Goal: Task Accomplishment & Management: Use online tool/utility

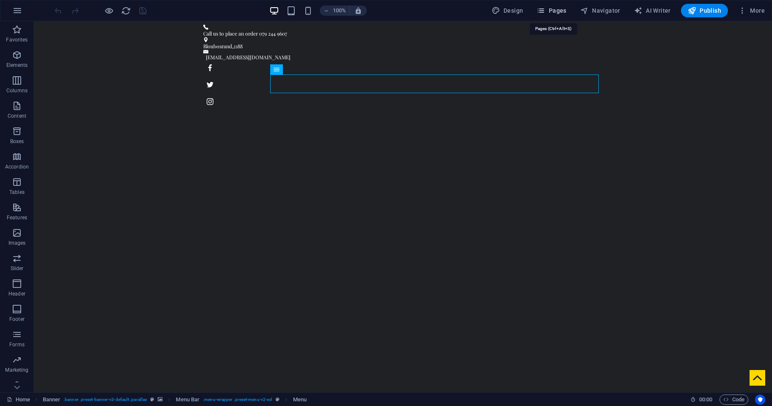
click at [552, 13] on span "Pages" at bounding box center [551, 10] width 30 height 8
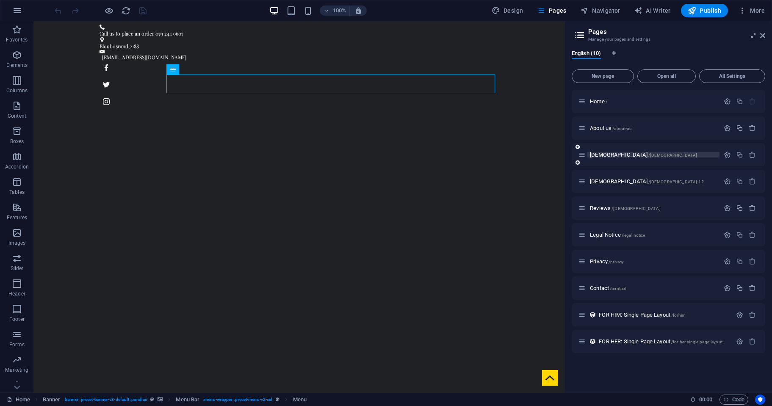
click at [592, 154] on span "[DEMOGRAPHIC_DATA] /[DEMOGRAPHIC_DATA]" at bounding box center [643, 155] width 107 height 6
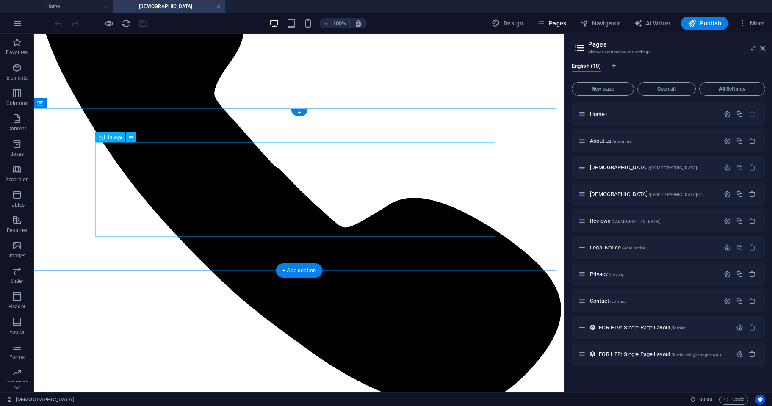
scroll to position [154, 0]
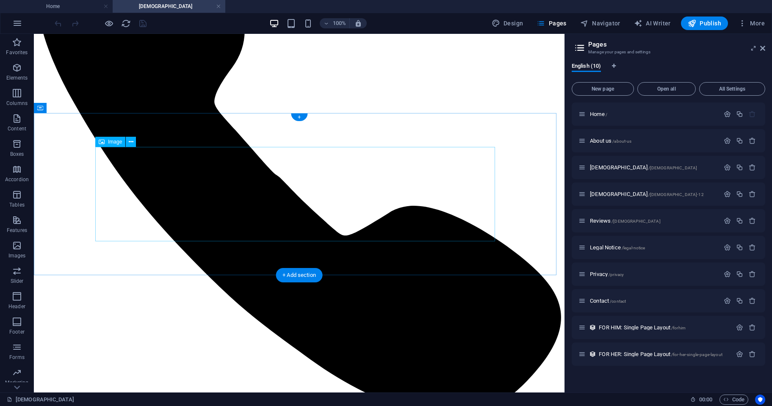
click at [79, 110] on icon at bounding box center [77, 108] width 5 height 9
click at [77, 108] on icon at bounding box center [77, 108] width 5 height 9
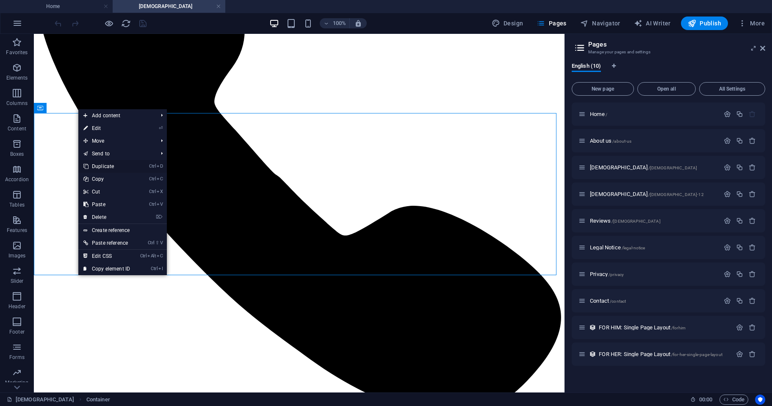
click at [107, 165] on link "Ctrl D Duplicate" at bounding box center [106, 166] width 57 height 13
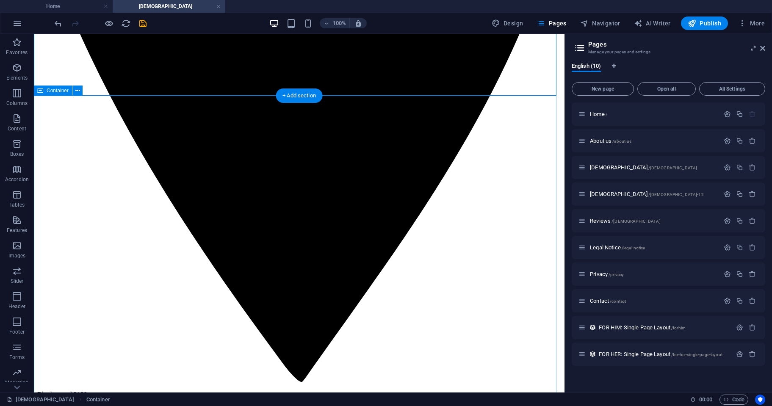
scroll to position [983, 0]
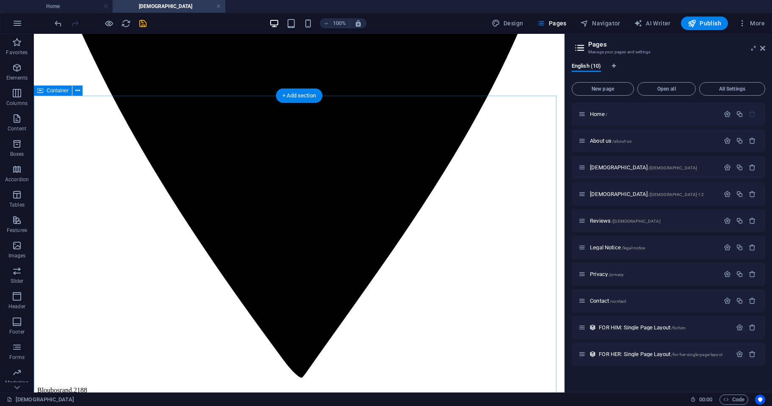
drag, startPoint x: 55, startPoint y: 125, endPoint x: 55, endPoint y: 119, distance: 5.6
click at [76, 92] on icon at bounding box center [77, 90] width 5 height 9
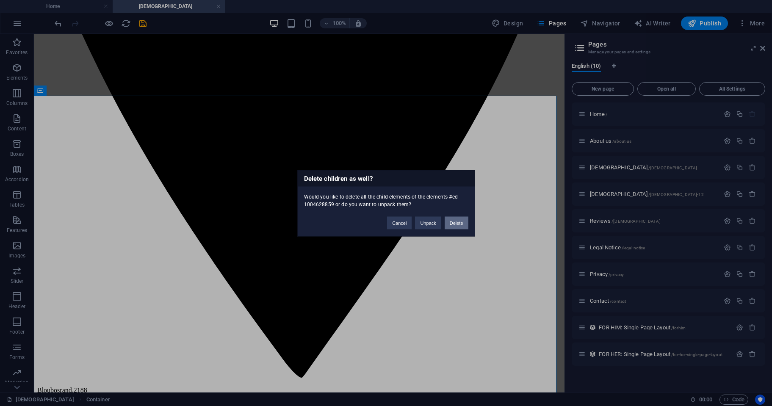
click at [460, 226] on button "Delete" at bounding box center [456, 222] width 24 height 13
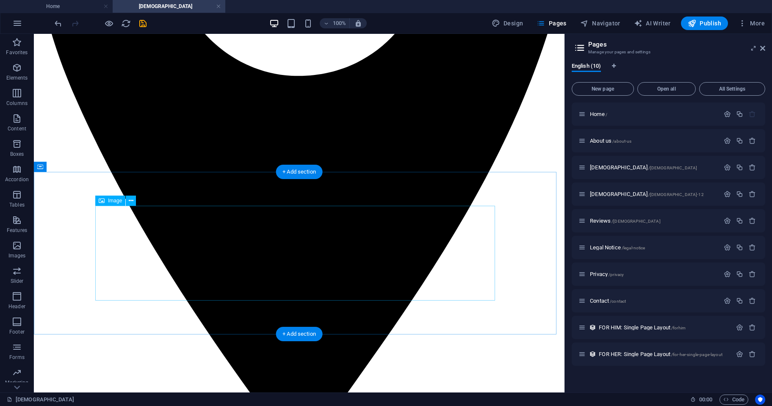
scroll to position [907, 0]
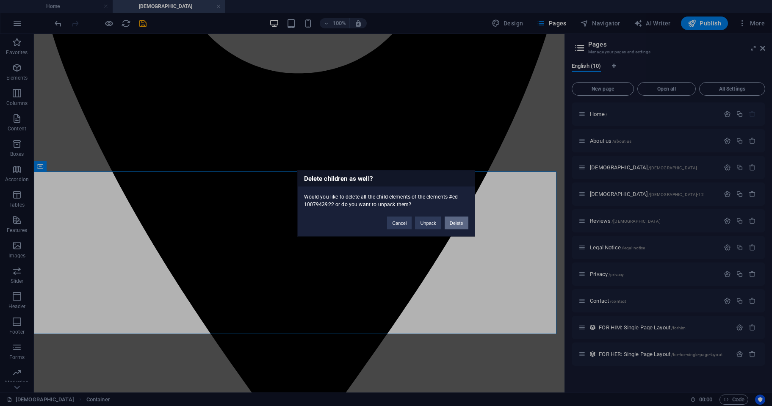
click at [459, 222] on button "Delete" at bounding box center [456, 222] width 24 height 13
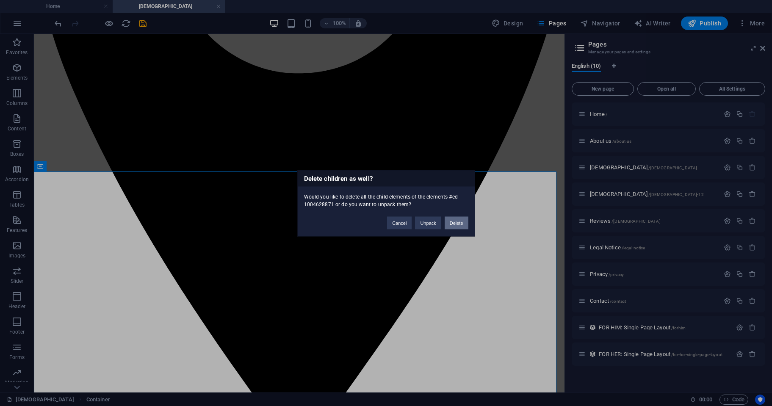
click at [459, 221] on button "Delete" at bounding box center [456, 222] width 24 height 13
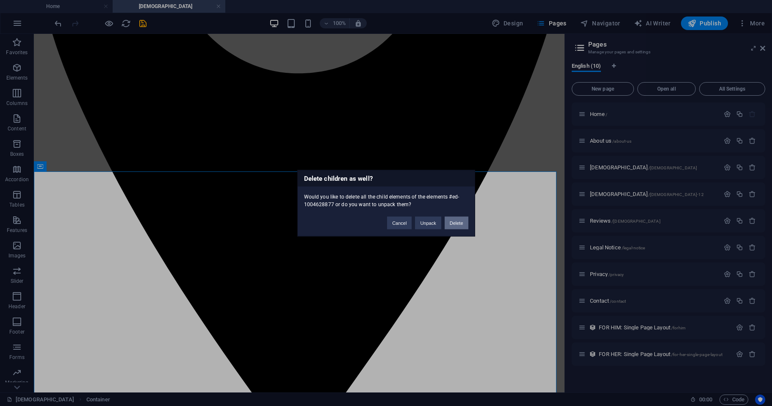
click at [454, 224] on button "Delete" at bounding box center [456, 222] width 24 height 13
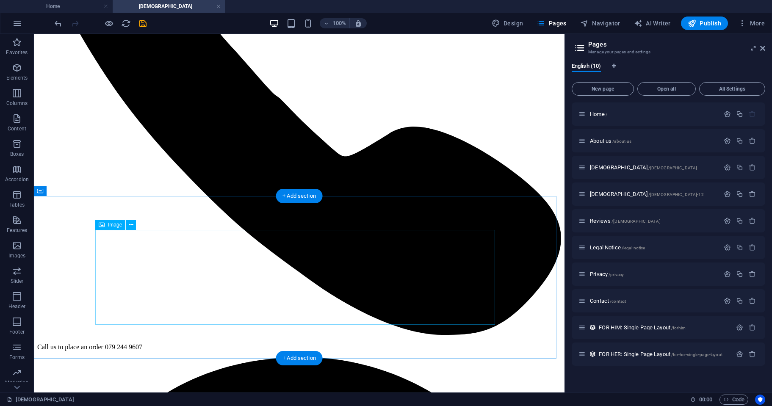
scroll to position [235, 0]
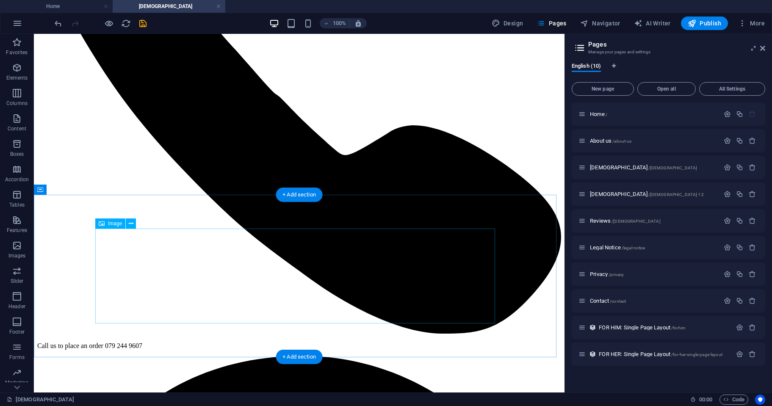
select select "px"
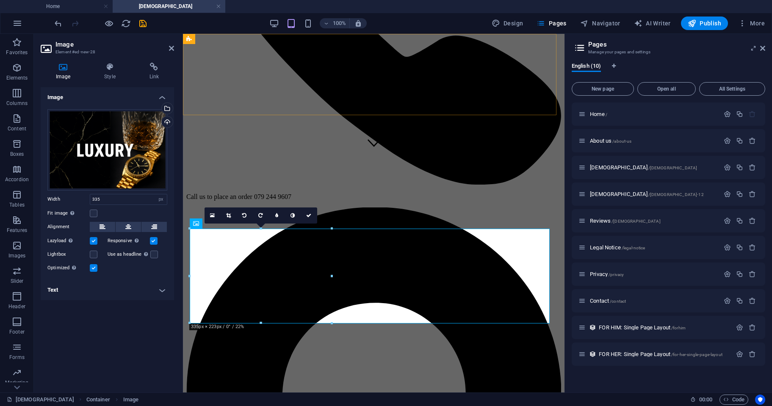
scroll to position [233, 0]
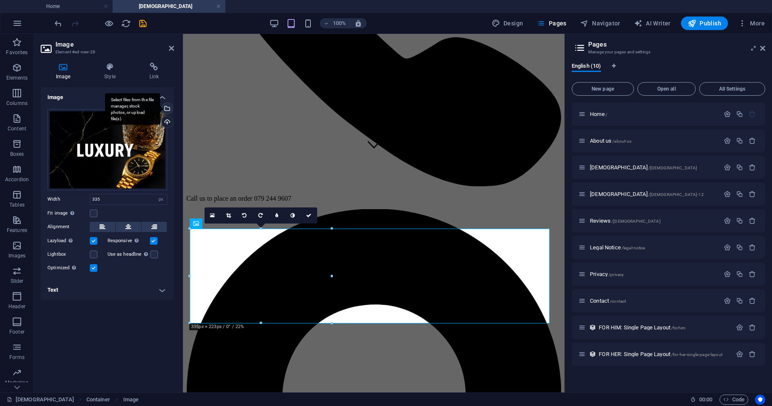
click at [160, 106] on div "Select files from the file manager, stock photos, or upload file(s)" at bounding box center [132, 109] width 55 height 32
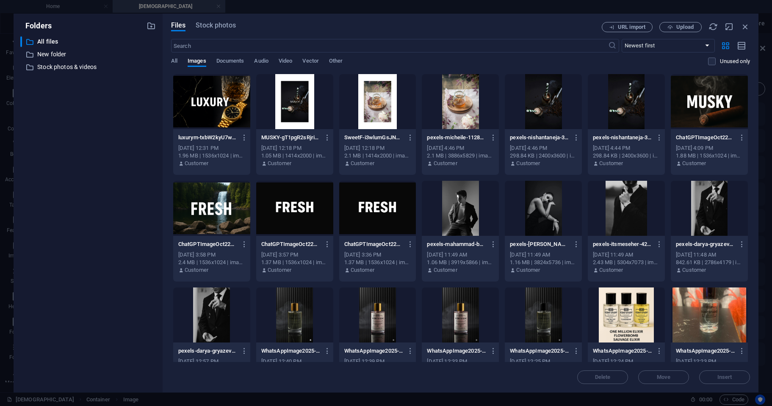
click at [215, 212] on div at bounding box center [211, 208] width 77 height 55
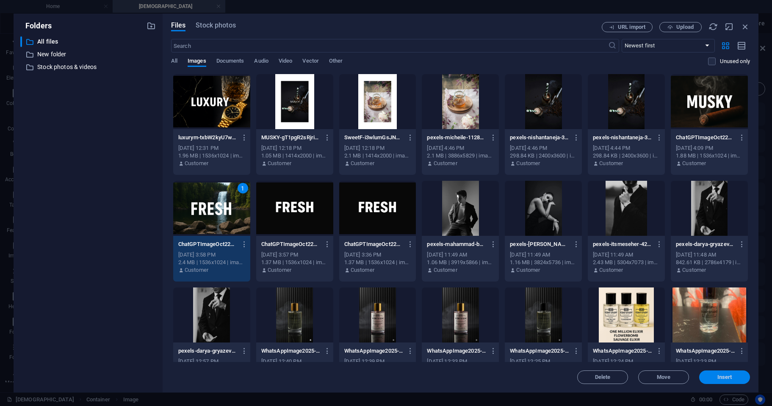
click at [723, 378] on span "Insert" at bounding box center [724, 377] width 15 height 5
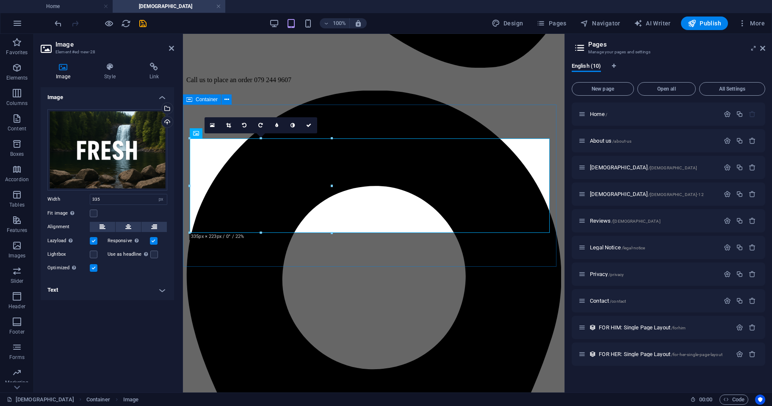
scroll to position [370, 0]
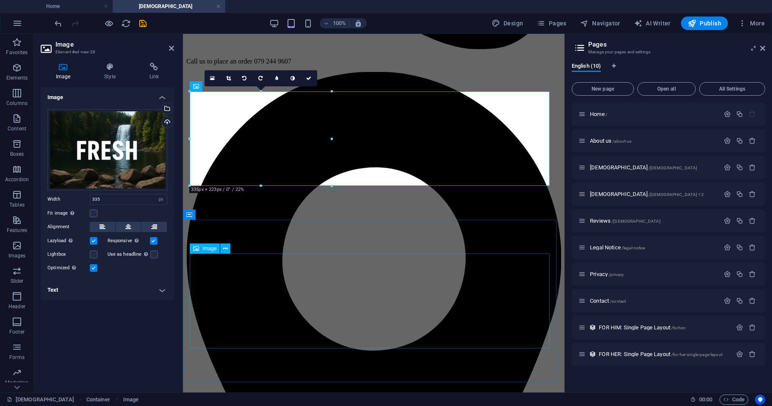
select select "px"
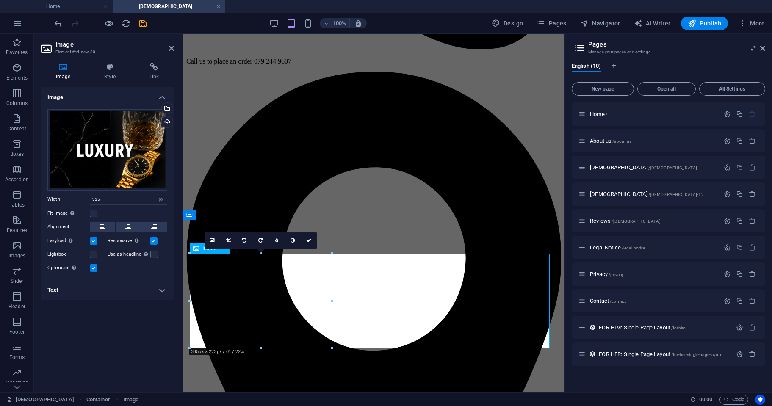
click at [166, 106] on div "Select files from the file manager, stock photos, or upload file(s)" at bounding box center [166, 109] width 13 height 13
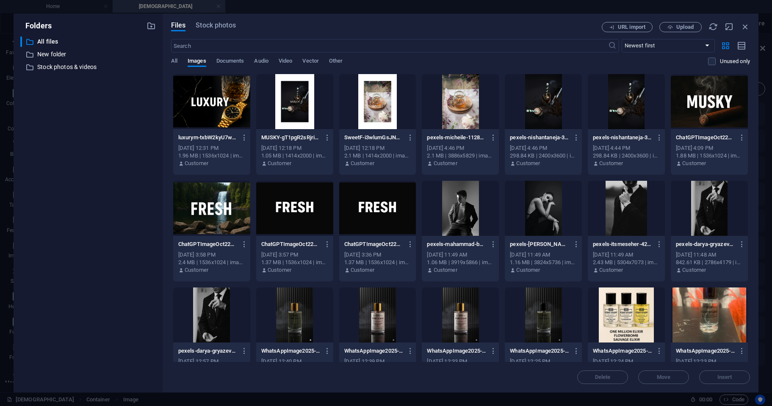
click at [704, 101] on div at bounding box center [708, 101] width 77 height 55
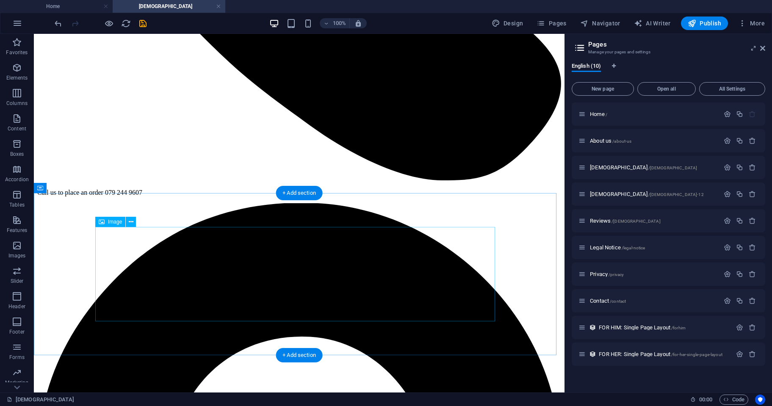
scroll to position [400, 0]
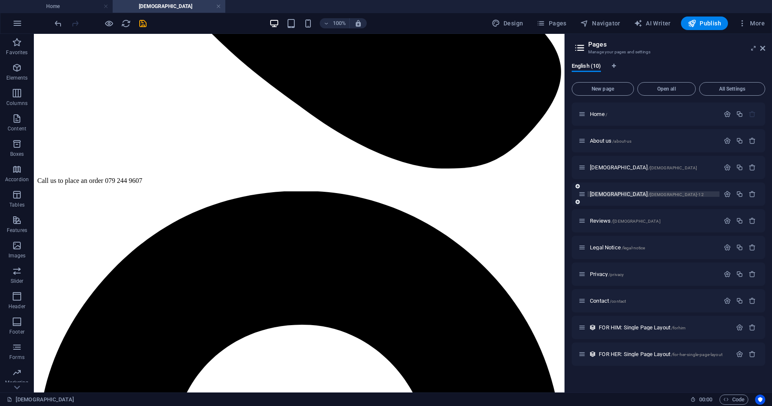
click at [595, 194] on span "[DEMOGRAPHIC_DATA] /[DEMOGRAPHIC_DATA]-12" at bounding box center [647, 194] width 114 height 6
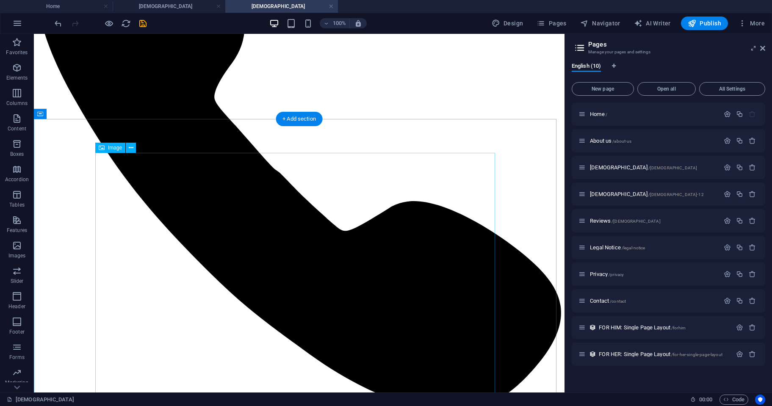
scroll to position [148, 0]
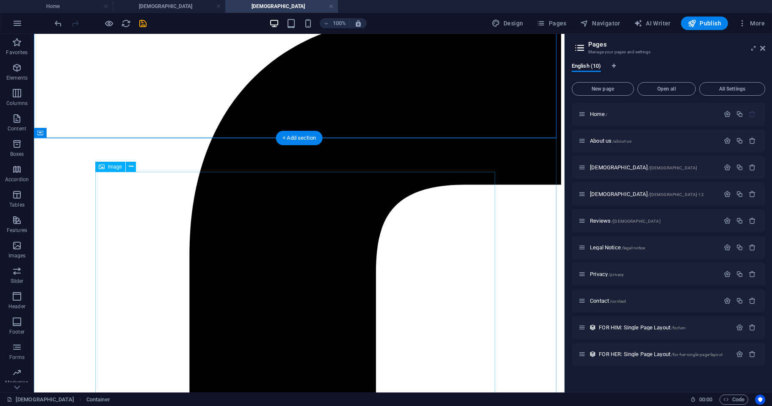
scroll to position [1740, 0]
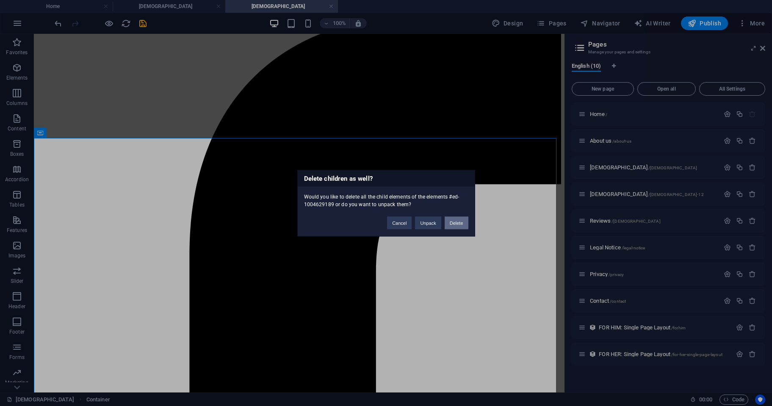
click at [460, 223] on button "Delete" at bounding box center [456, 222] width 24 height 13
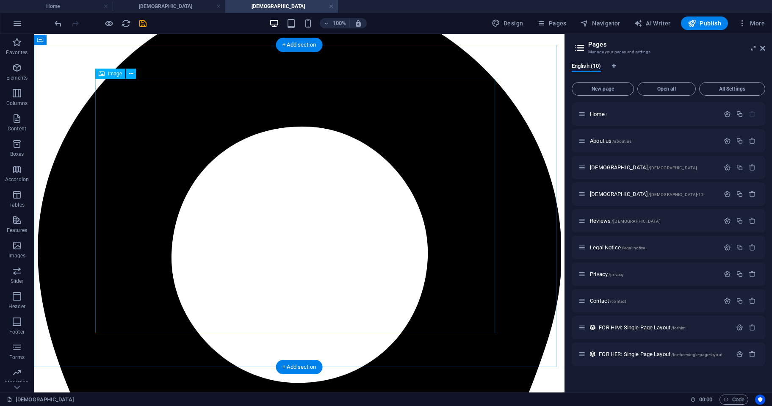
scroll to position [614, 0]
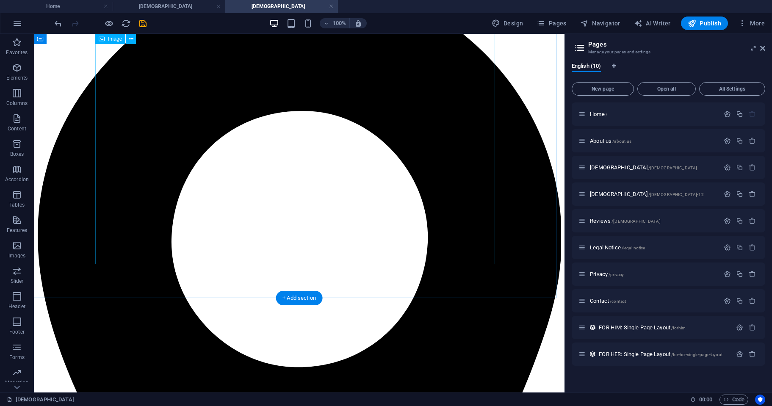
select select "px"
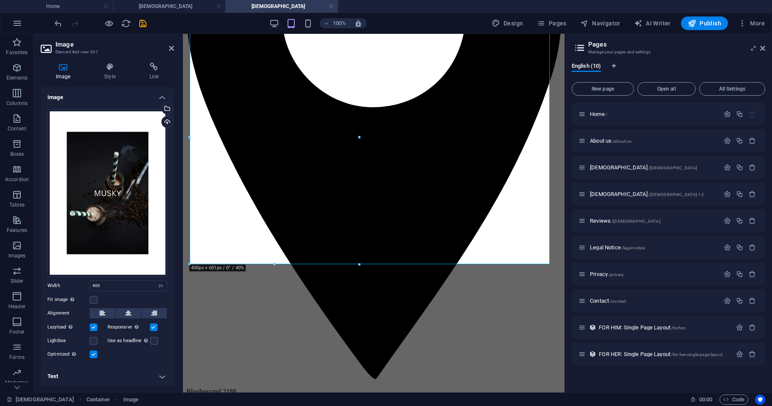
scroll to position [612, 0]
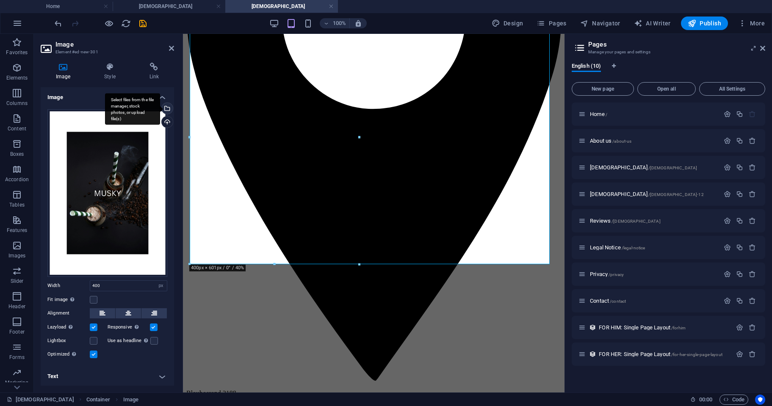
click at [167, 107] on div "Select files from the file manager, stock photos, or upload file(s)" at bounding box center [166, 109] width 13 height 13
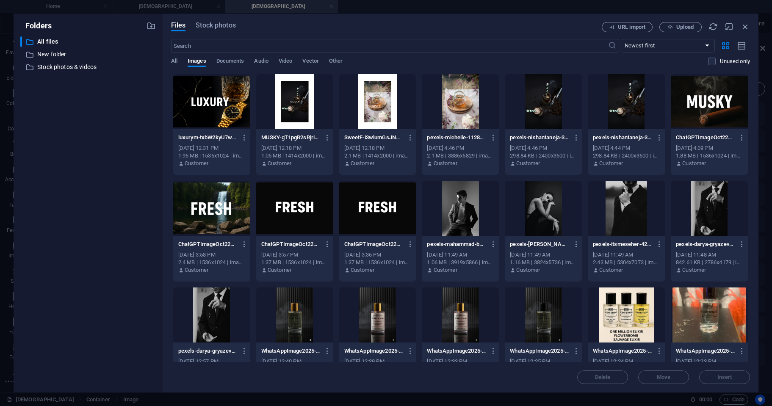
click at [531, 309] on div at bounding box center [543, 314] width 77 height 55
click at [725, 379] on span "Insert" at bounding box center [724, 377] width 15 height 5
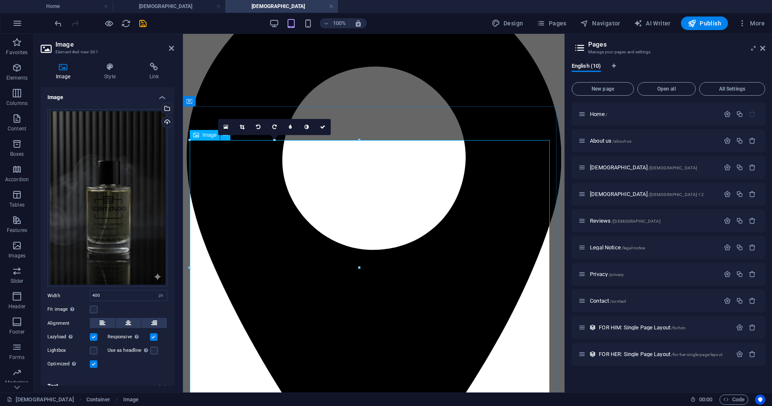
scroll to position [464, 0]
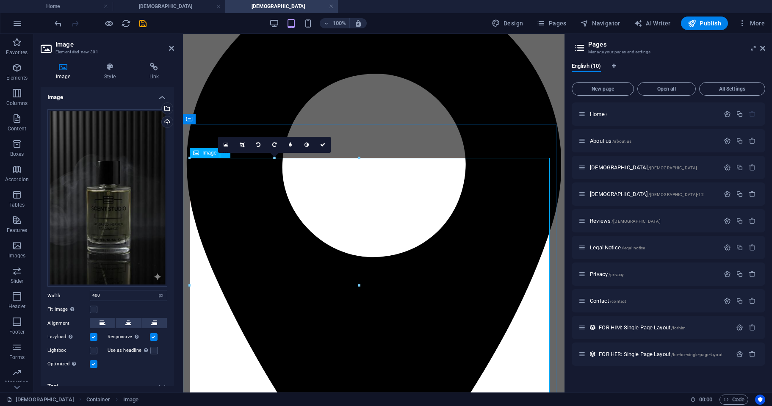
click at [321, 146] on icon at bounding box center [322, 144] width 5 height 5
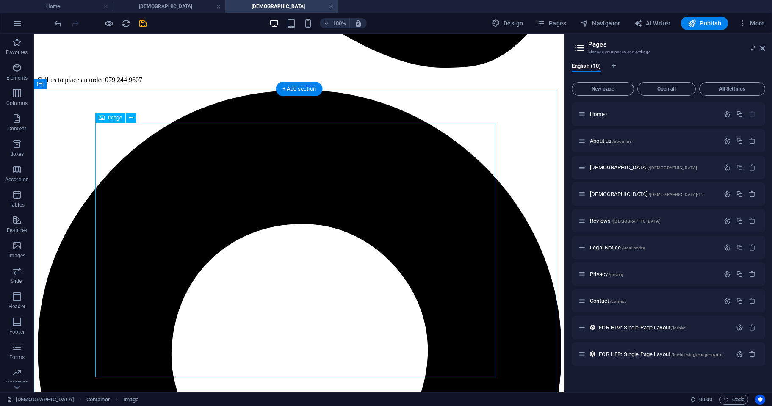
scroll to position [502, 0]
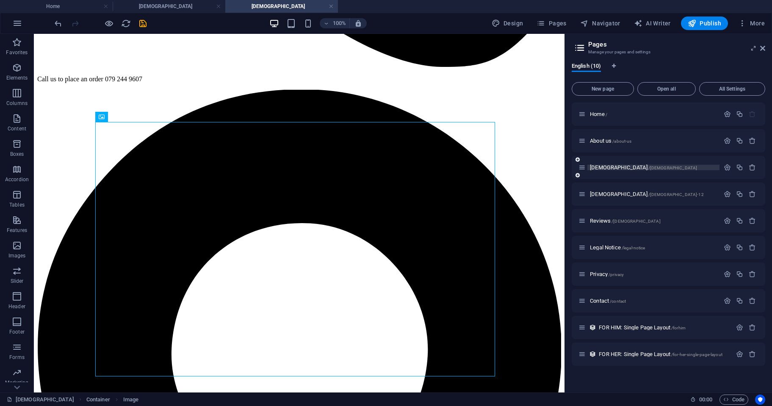
click at [594, 166] on span "[DEMOGRAPHIC_DATA] /[DEMOGRAPHIC_DATA]" at bounding box center [643, 167] width 107 height 6
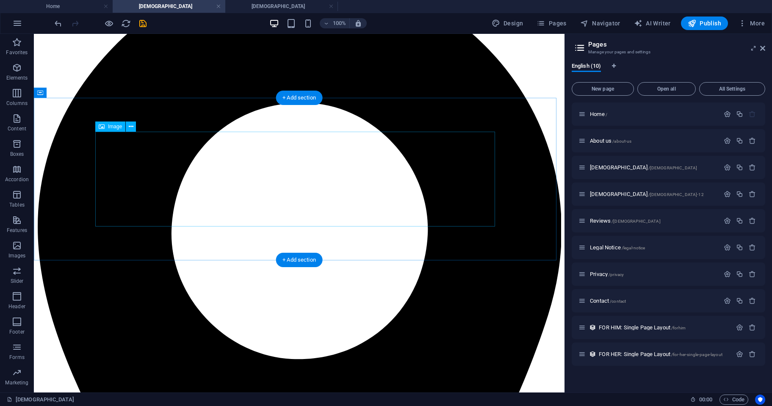
scroll to position [612, 0]
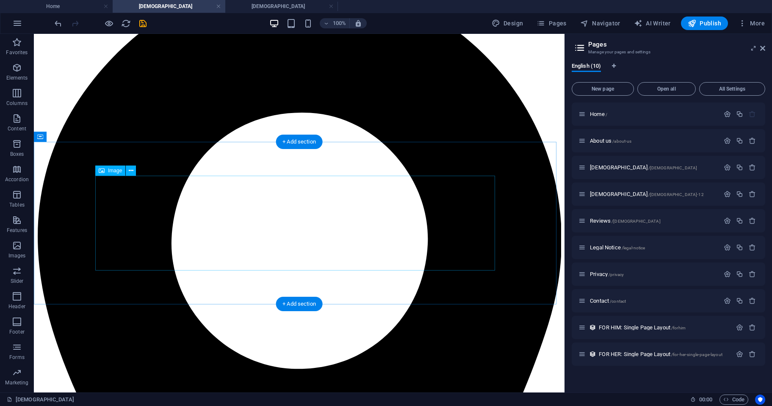
select select "px"
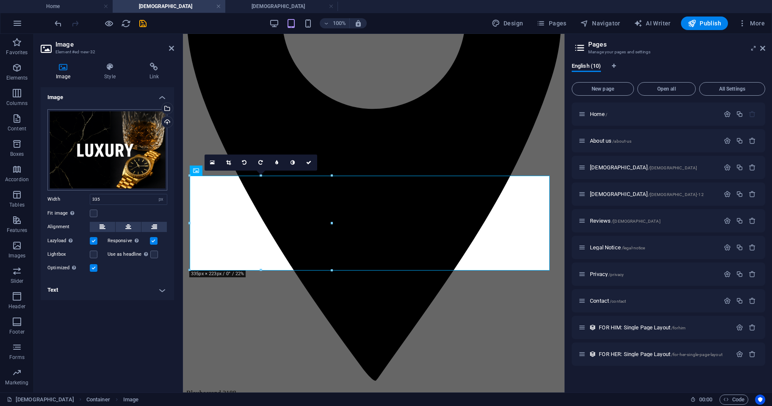
scroll to position [610, 0]
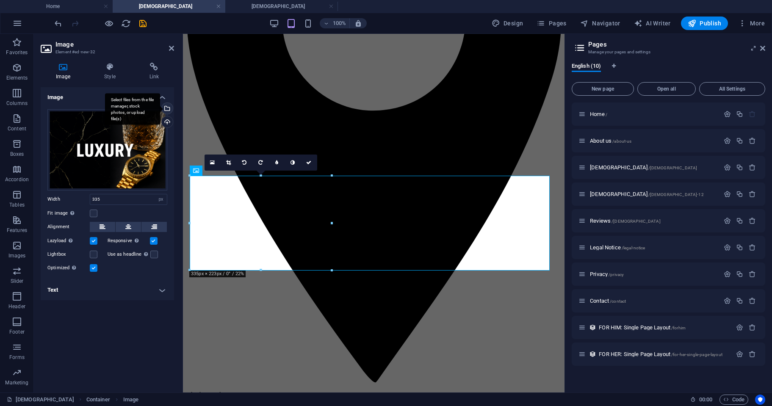
click at [166, 108] on div "Select files from the file manager, stock photos, or upload file(s)" at bounding box center [166, 109] width 13 height 13
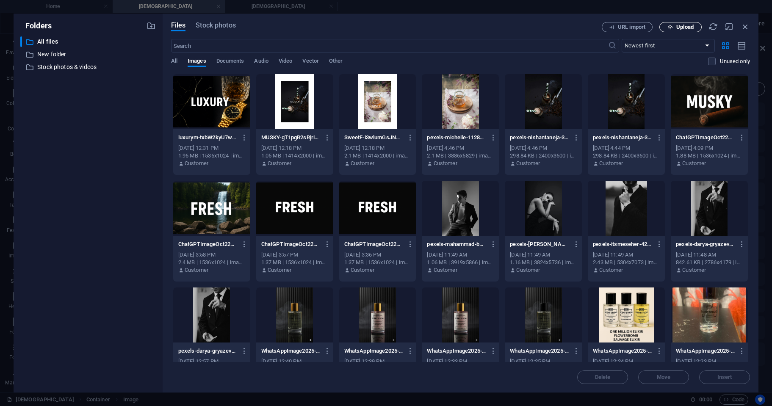
click at [681, 25] on span "Upload" at bounding box center [684, 27] width 17 height 5
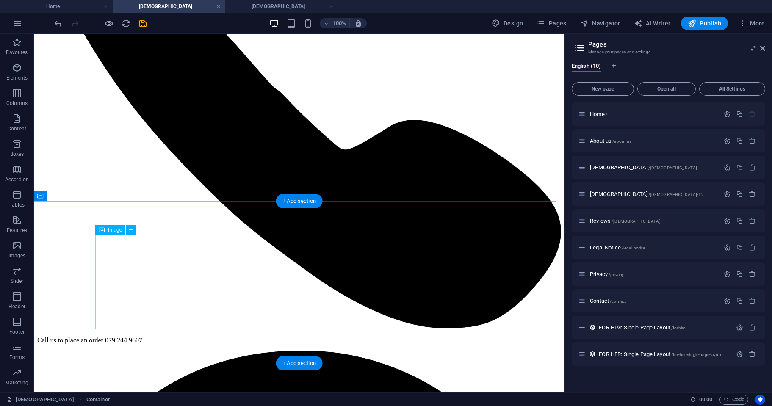
scroll to position [227, 0]
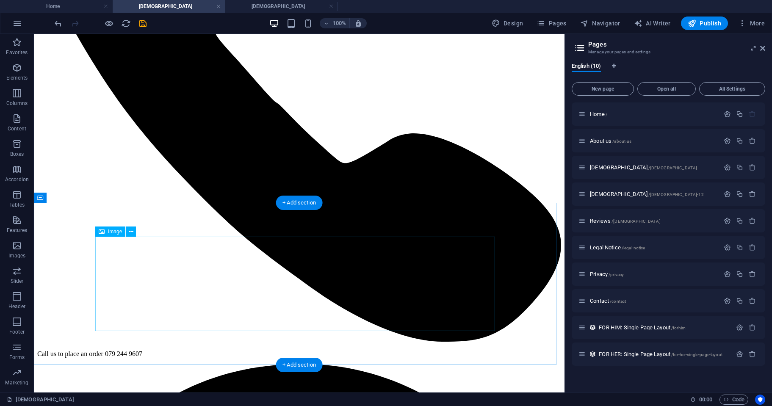
select select "px"
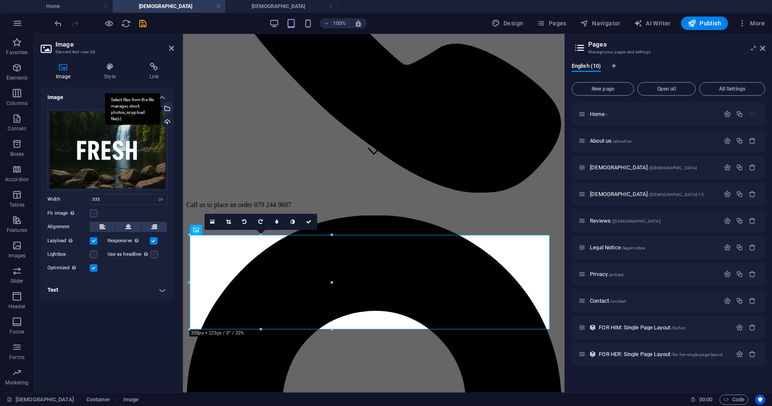
click at [167, 108] on div "Select files from the file manager, stock photos, or upload file(s)" at bounding box center [166, 109] width 13 height 13
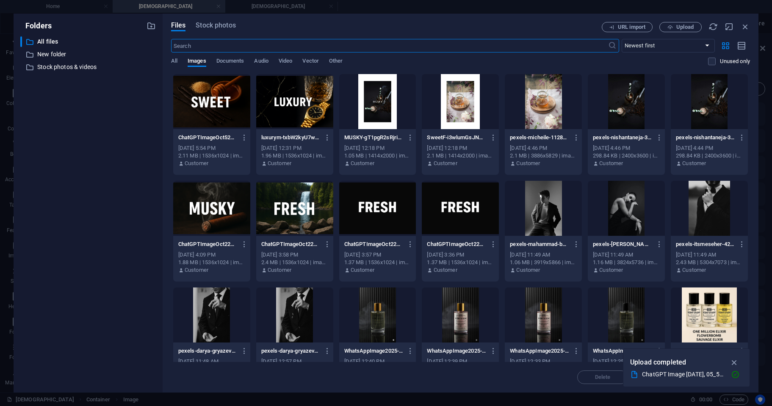
click at [208, 105] on div at bounding box center [211, 101] width 77 height 55
drag, startPoint x: 208, startPoint y: 105, endPoint x: 88, endPoint y: 94, distance: 120.7
click at [208, 105] on div "1" at bounding box center [211, 101] width 77 height 55
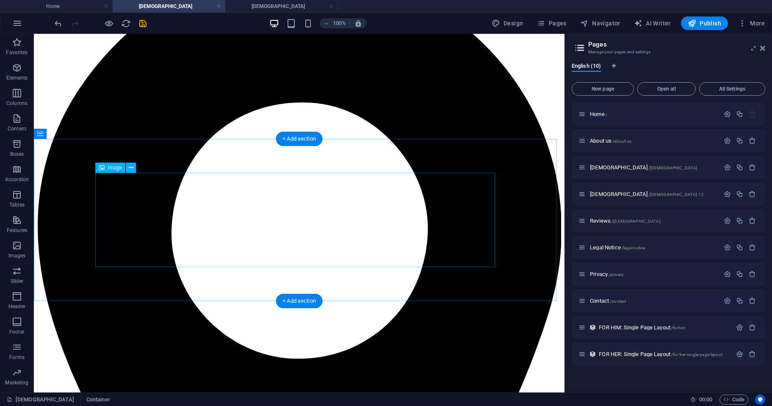
scroll to position [623, 0]
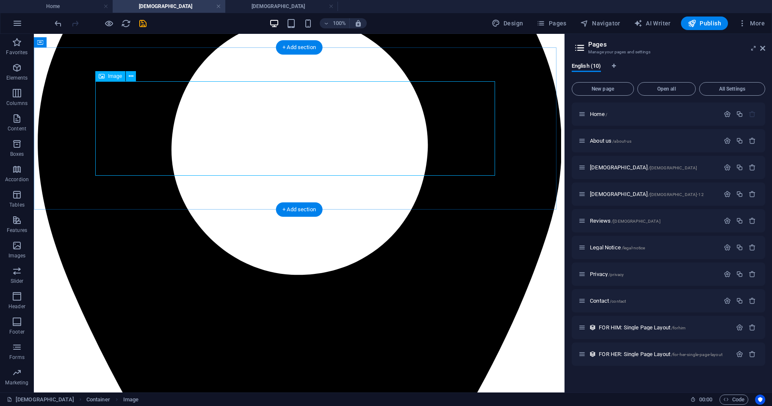
scroll to position [706, 0]
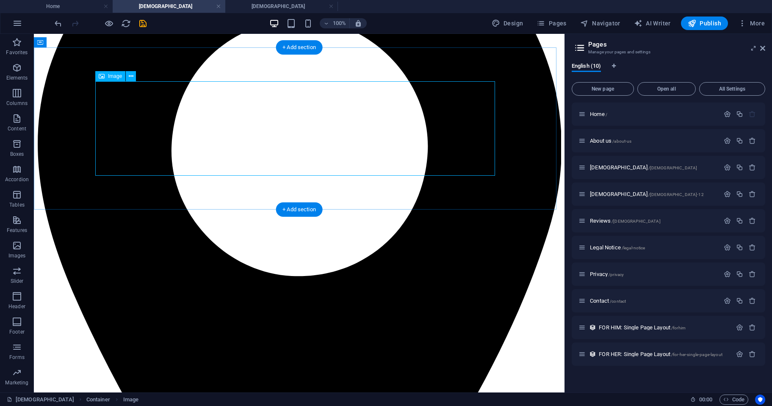
select select "px"
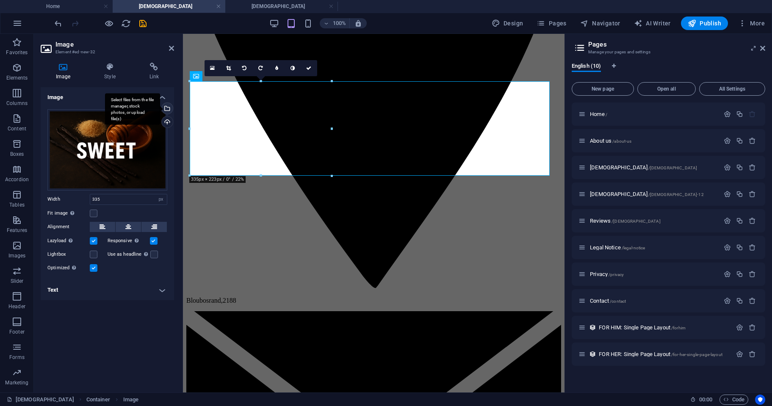
click at [167, 107] on div "Select files from the file manager, stock photos, or upload file(s)" at bounding box center [166, 109] width 13 height 13
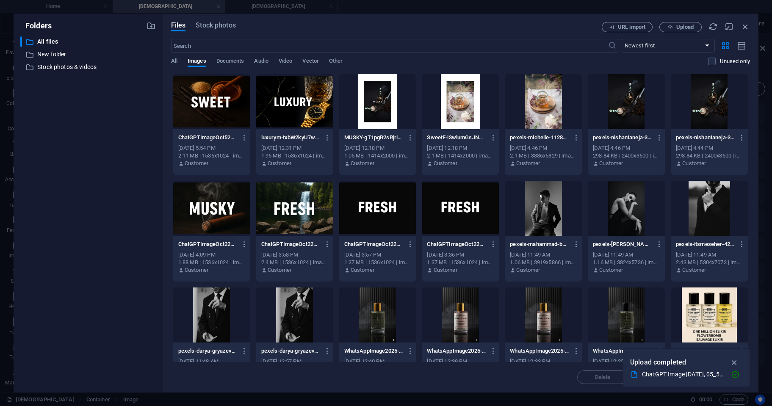
click at [298, 201] on div at bounding box center [294, 208] width 77 height 55
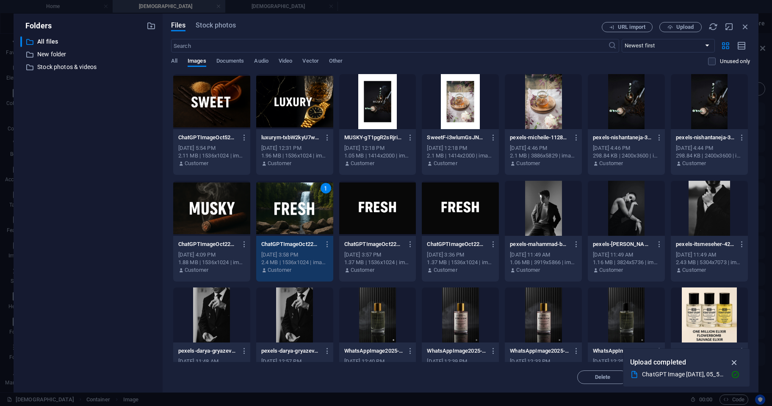
click at [734, 362] on icon "button" at bounding box center [734, 362] width 10 height 9
click at [727, 377] on span "Insert" at bounding box center [724, 377] width 15 height 5
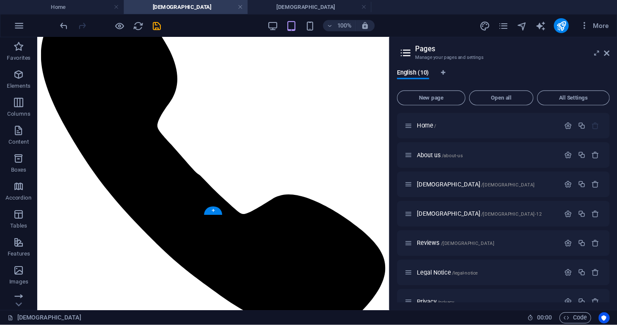
scroll to position [45, 0]
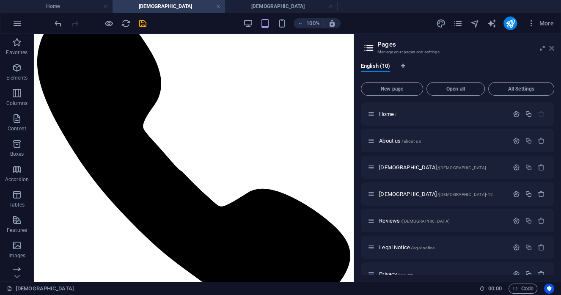
click at [552, 47] on icon at bounding box center [551, 48] width 5 height 7
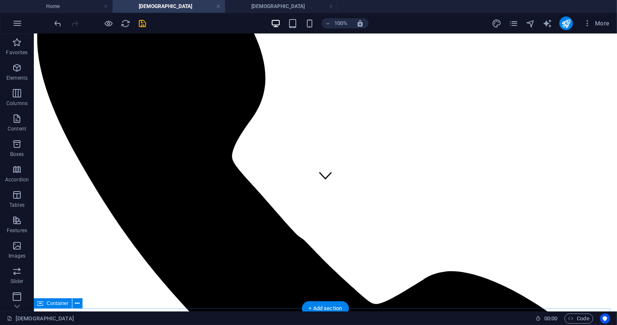
scroll to position [121, 0]
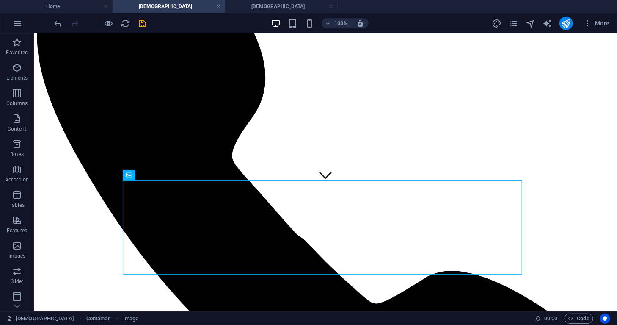
click at [496, 28] on div "More" at bounding box center [552, 24] width 121 height 14
click at [15, 66] on icon "button" at bounding box center [17, 68] width 10 height 10
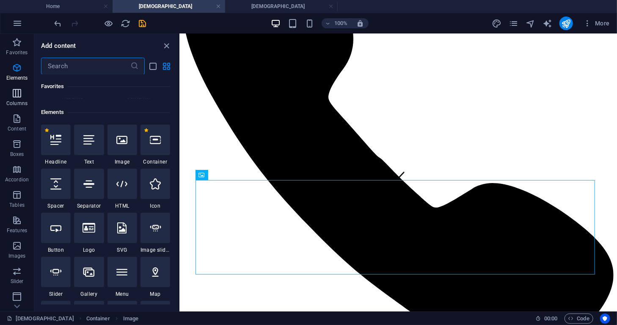
scroll to position [90, 0]
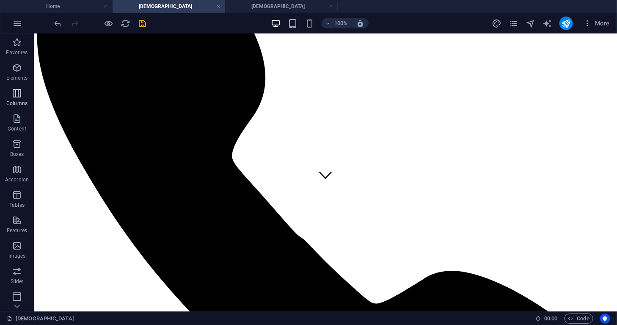
drag, startPoint x: 14, startPoint y: 77, endPoint x: 21, endPoint y: 97, distance: 20.6
click at [14, 77] on p "Elements" at bounding box center [17, 77] width 22 height 7
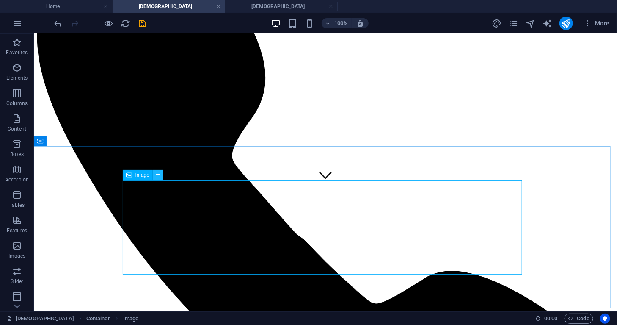
click at [157, 177] on icon at bounding box center [158, 174] width 5 height 9
click at [157, 175] on icon at bounding box center [158, 174] width 5 height 9
click at [157, 176] on icon at bounding box center [158, 174] width 5 height 9
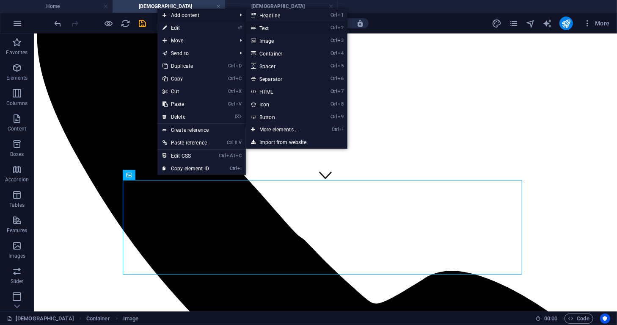
click at [258, 25] on link "Ctrl 2 Text" at bounding box center [281, 28] width 70 height 13
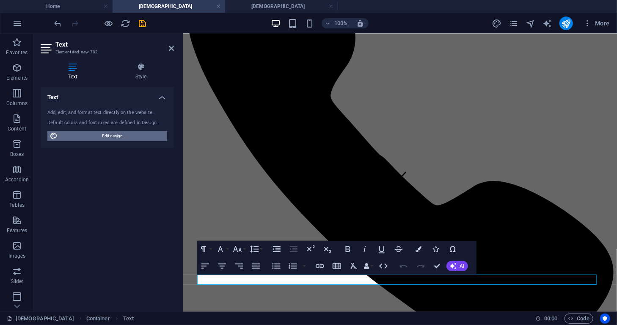
click at [138, 135] on span "Edit design" at bounding box center [112, 136] width 105 height 10
select select "px"
select select "300"
select select "px"
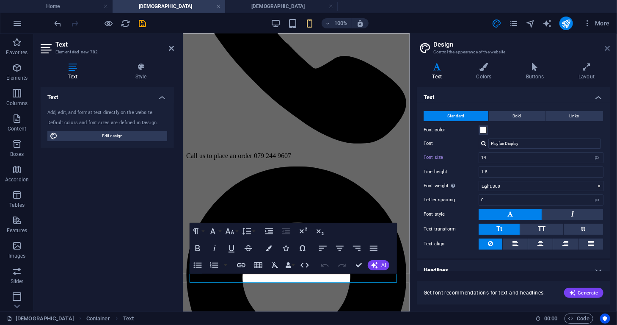
click at [607, 45] on icon at bounding box center [607, 48] width 5 height 7
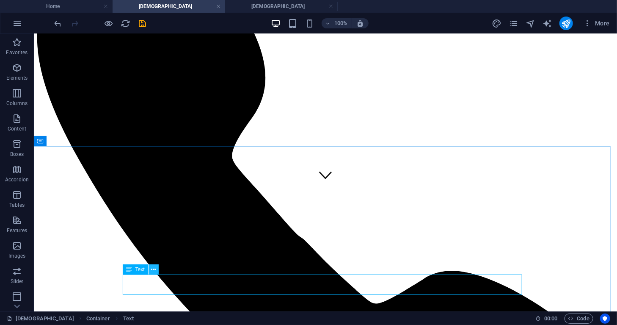
click at [153, 270] on icon at bounding box center [153, 269] width 5 height 9
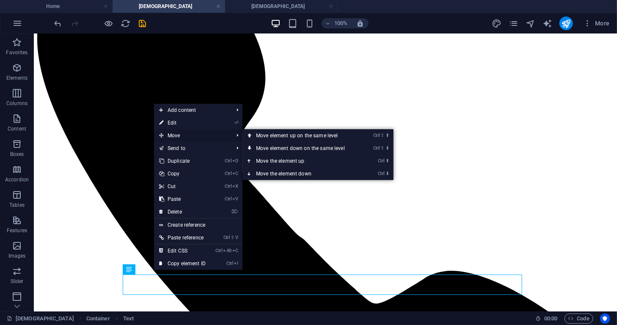
click at [195, 133] on span "Move" at bounding box center [192, 135] width 76 height 13
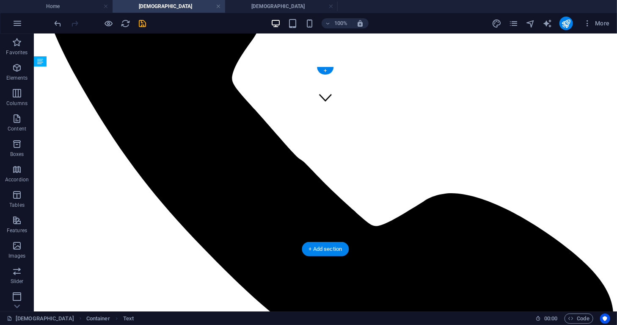
scroll to position [201, 0]
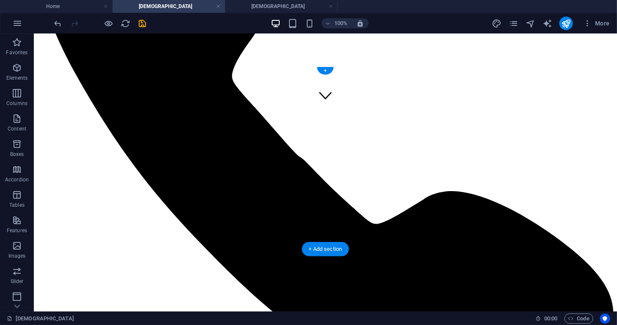
drag, startPoint x: 270, startPoint y: 287, endPoint x: 362, endPoint y: 165, distance: 152.7
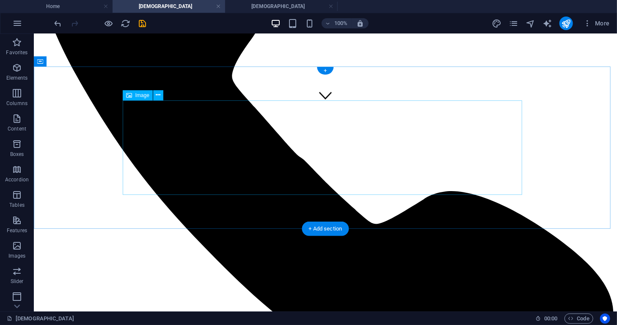
click at [140, 99] on div "Image" at bounding box center [138, 95] width 30 height 10
click at [161, 95] on button at bounding box center [158, 95] width 10 height 10
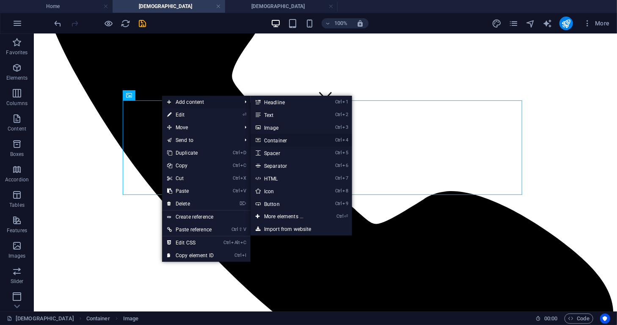
click at [306, 141] on link "Ctrl 4 Container" at bounding box center [286, 140] width 70 height 13
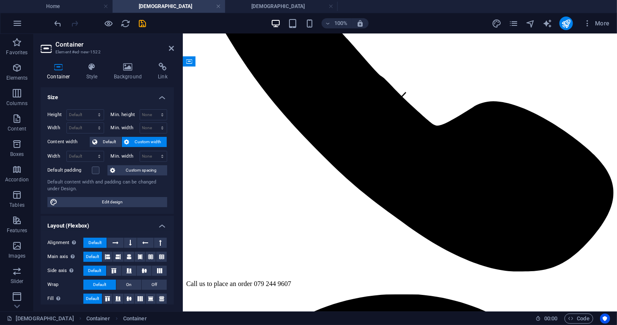
drag, startPoint x: 295, startPoint y: 228, endPoint x: 356, endPoint y: 186, distance: 73.3
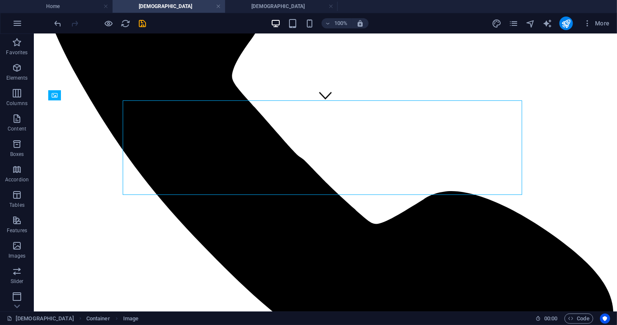
click at [14, 74] on p "Elements" at bounding box center [17, 77] width 22 height 7
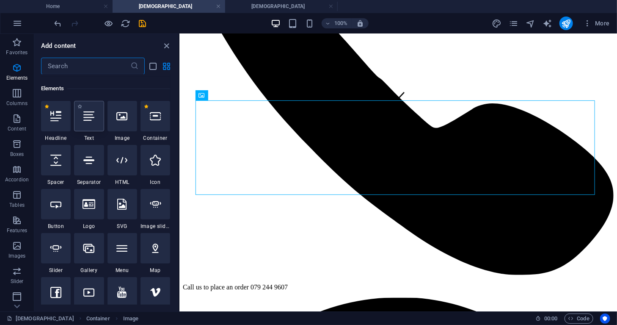
scroll to position [90, 0]
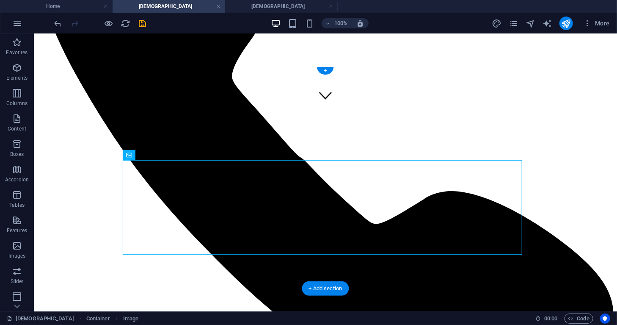
drag, startPoint x: 111, startPoint y: 190, endPoint x: 243, endPoint y: 135, distance: 142.5
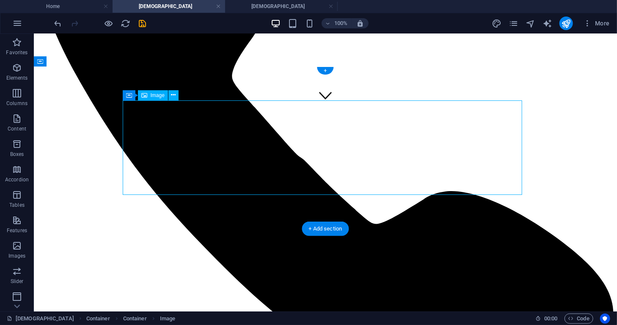
drag, startPoint x: 241, startPoint y: 151, endPoint x: 239, endPoint y: 163, distance: 11.6
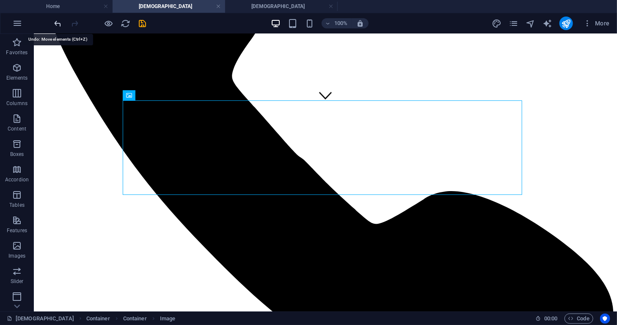
click at [56, 22] on icon "undo" at bounding box center [58, 24] width 10 height 10
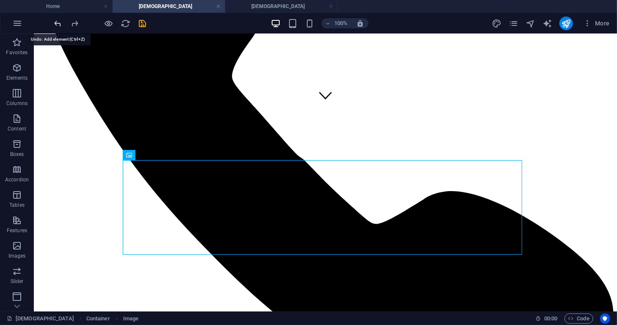
click at [56, 23] on icon "undo" at bounding box center [58, 24] width 10 height 10
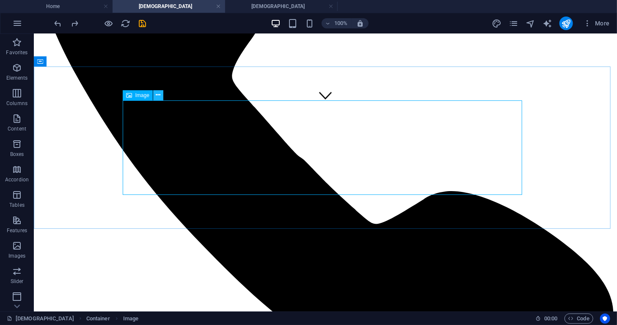
click at [160, 99] on icon at bounding box center [158, 95] width 5 height 9
click at [77, 62] on icon at bounding box center [77, 61] width 5 height 9
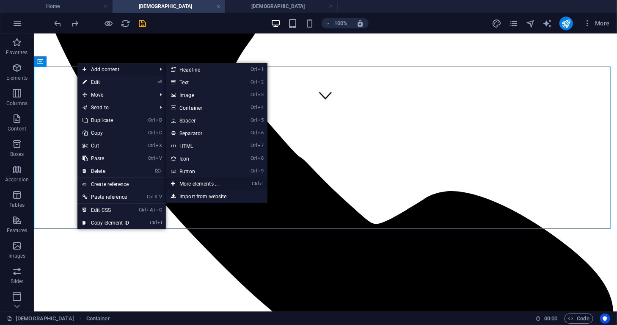
drag, startPoint x: 215, startPoint y: 185, endPoint x: 37, endPoint y: 150, distance: 181.2
click at [214, 185] on link "Ctrl ⏎ More elements ..." at bounding box center [201, 183] width 70 height 13
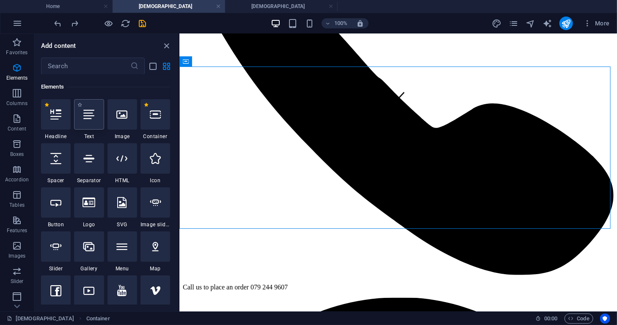
click at [87, 125] on div at bounding box center [89, 114] width 30 height 30
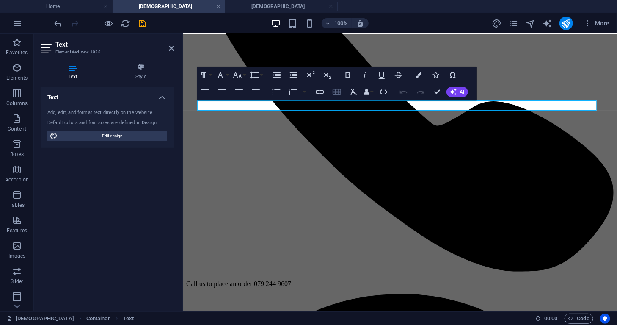
click at [337, 93] on icon "button" at bounding box center [337, 92] width 10 height 10
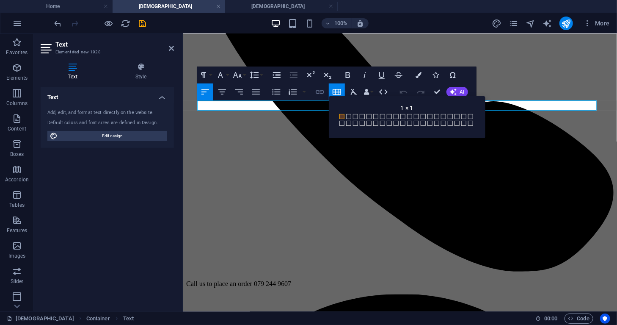
click at [322, 93] on icon "button" at bounding box center [320, 92] width 8 height 4
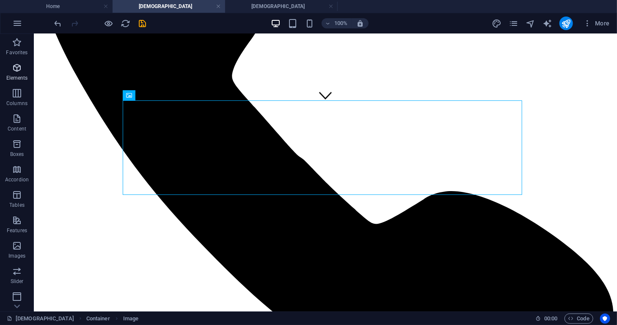
click at [17, 76] on p "Elements" at bounding box center [17, 77] width 22 height 7
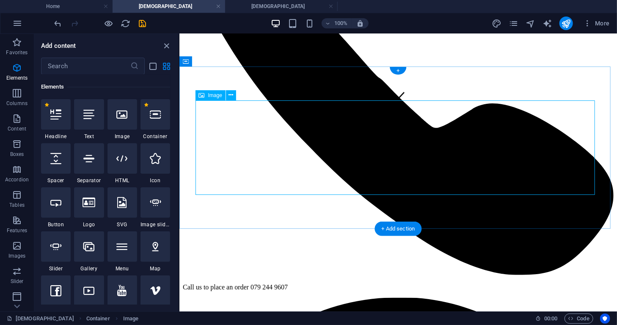
click at [214, 98] on div "Image" at bounding box center [211, 95] width 30 height 10
click at [215, 96] on span "Image" at bounding box center [215, 95] width 14 height 5
drag, startPoint x: 54, startPoint y: 69, endPoint x: 232, endPoint y: 97, distance: 179.7
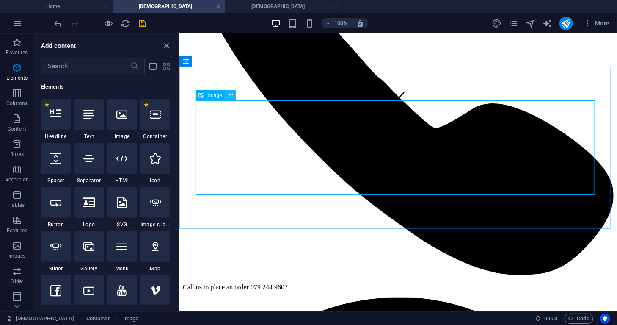
click at [232, 97] on icon at bounding box center [231, 95] width 5 height 9
click at [12, 97] on icon "button" at bounding box center [17, 93] width 10 height 10
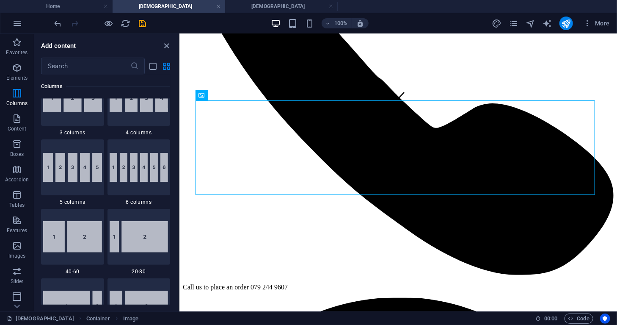
scroll to position [535, 0]
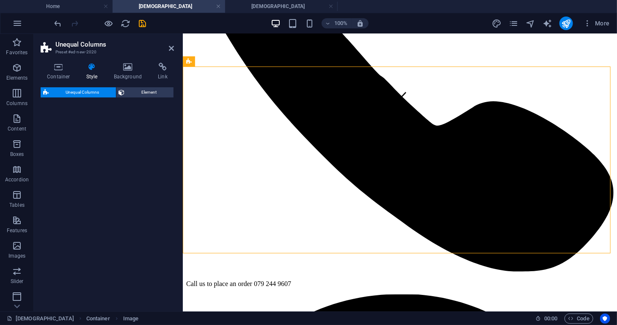
select select "%"
select select "rem"
select select "preset-unequal-columns-v2-1-40-60"
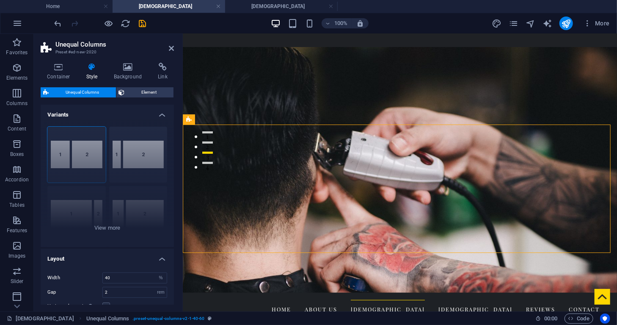
scroll to position [142, 0]
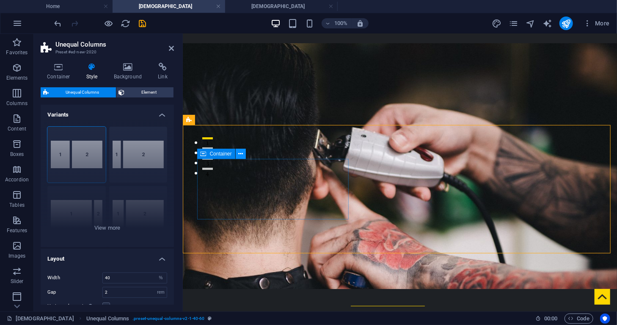
click at [240, 154] on icon at bounding box center [240, 153] width 5 height 9
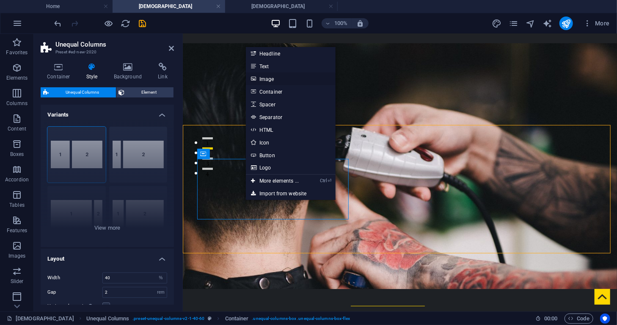
drag, startPoint x: 272, startPoint y: 75, endPoint x: 89, endPoint y: 42, distance: 185.8
click at [272, 75] on link "Image" at bounding box center [291, 78] width 90 height 13
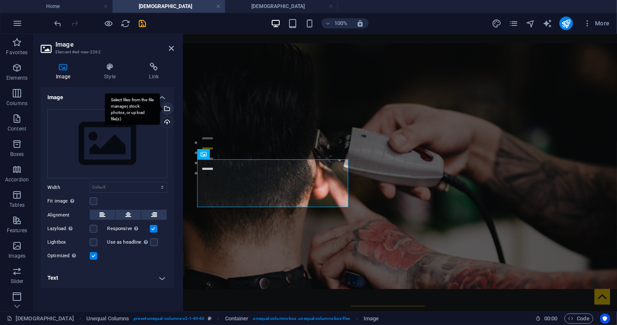
click at [160, 110] on div "Select files from the file manager, stock photos, or upload file(s)" at bounding box center [132, 109] width 55 height 32
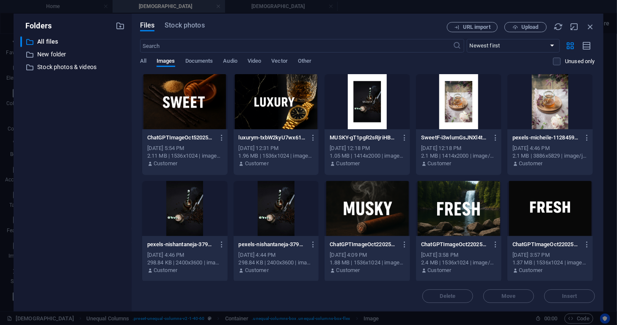
click at [278, 116] on div at bounding box center [277, 101] width 86 height 55
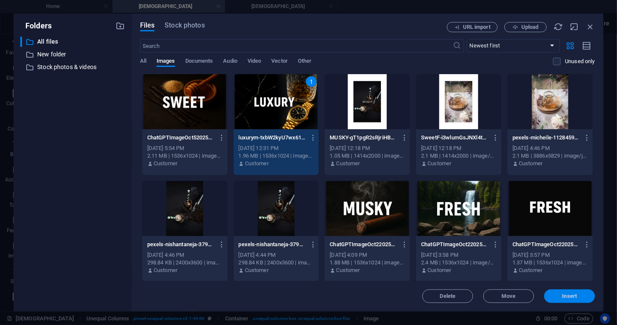
click at [571, 296] on span "Insert" at bounding box center [570, 295] width 15 height 5
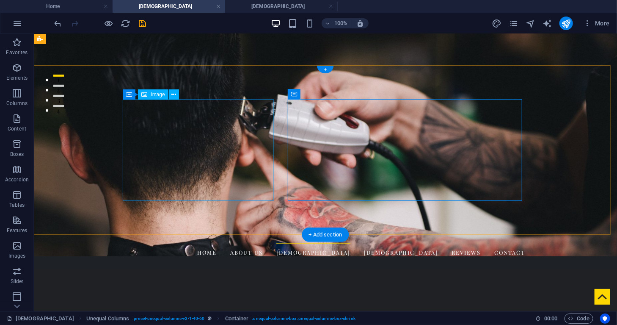
scroll to position [202, 0]
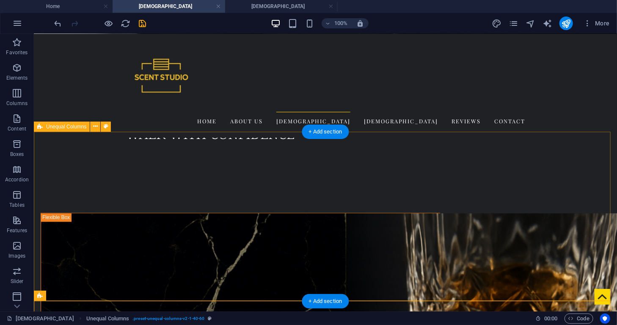
scroll to position [856, 0]
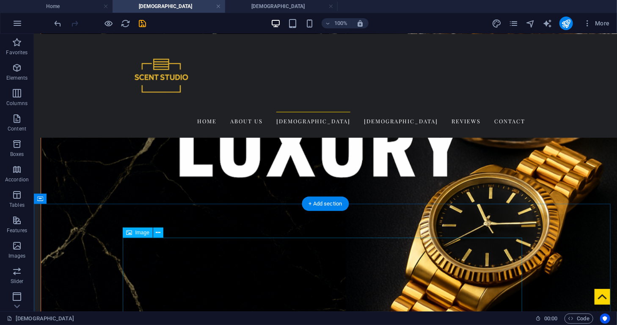
scroll to position [917, 0]
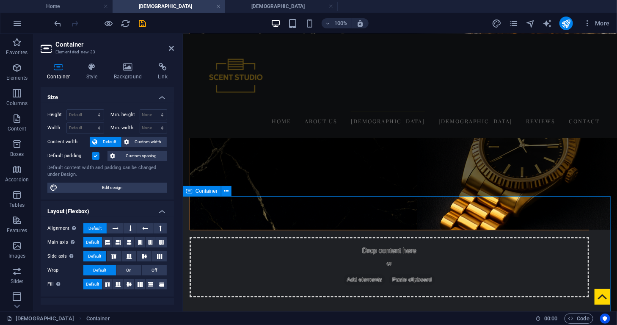
click at [170, 48] on icon at bounding box center [171, 48] width 5 height 7
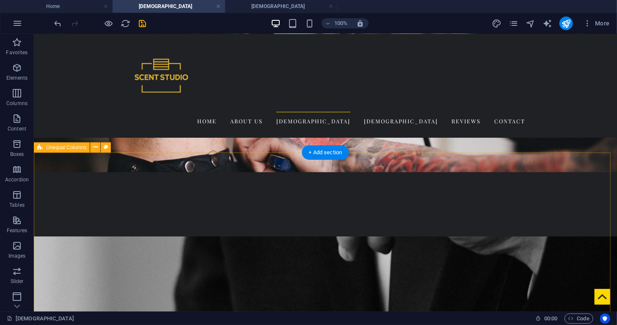
scroll to position [302, 0]
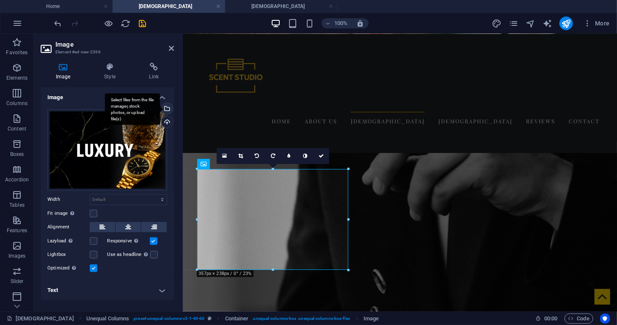
click at [167, 105] on div "Select files from the file manager, stock photos, or upload file(s)" at bounding box center [166, 109] width 13 height 13
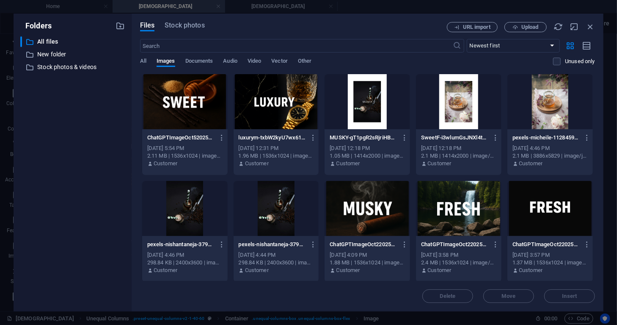
click at [203, 115] on div at bounding box center [185, 101] width 86 height 55
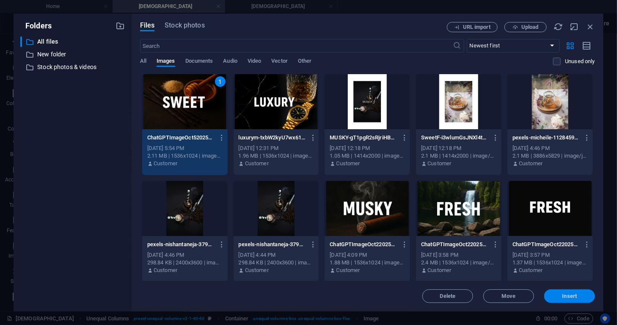
click at [574, 298] on span "Insert" at bounding box center [570, 295] width 15 height 5
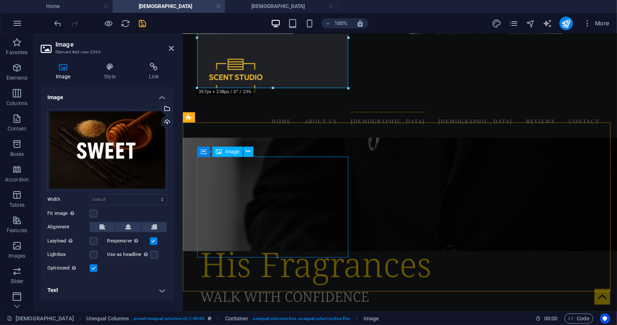
scroll to position [483, 0]
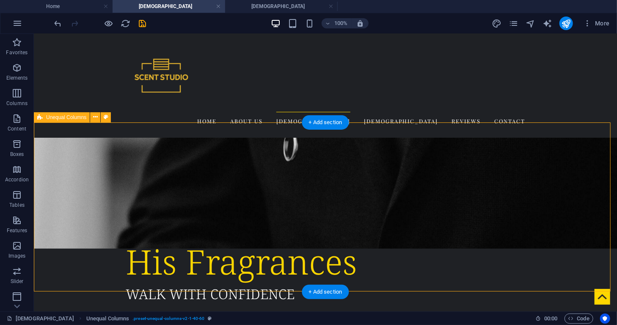
drag, startPoint x: 129, startPoint y: 199, endPoint x: 123, endPoint y: 199, distance: 5.5
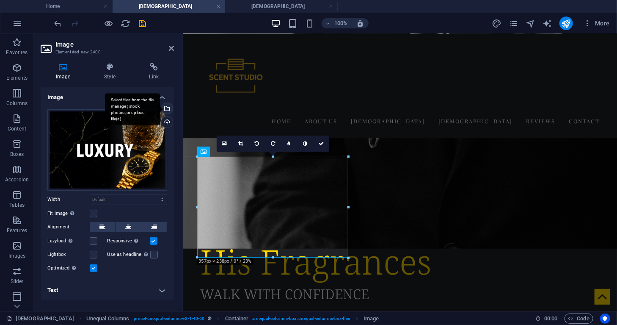
click at [169, 108] on div "Select files from the file manager, stock photos, or upload file(s)" at bounding box center [166, 109] width 13 height 13
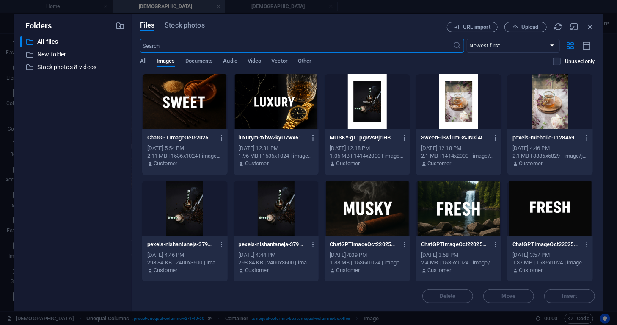
scroll to position [728, 0]
click at [373, 195] on div at bounding box center [368, 208] width 86 height 55
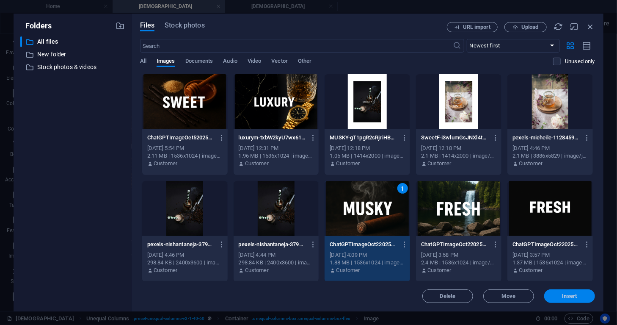
click at [565, 295] on span "Insert" at bounding box center [570, 295] width 15 height 5
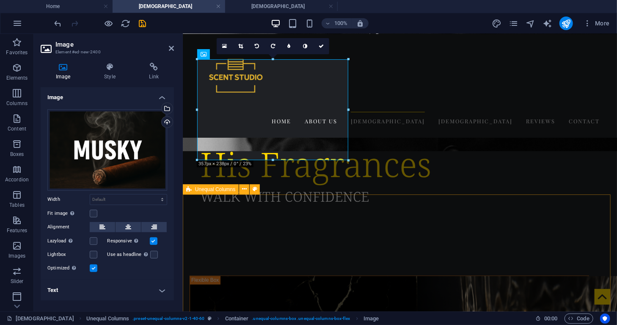
scroll to position [596, 0]
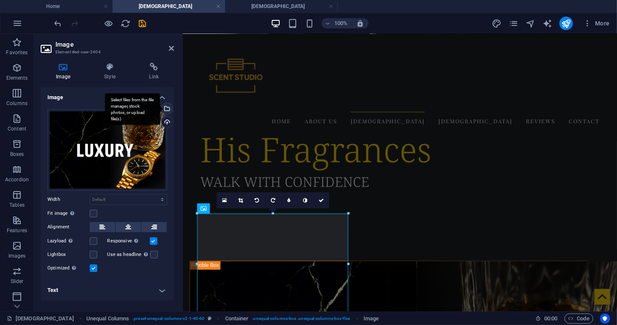
click at [160, 108] on div "Select files from the file manager, stock photos, or upload file(s)" at bounding box center [132, 109] width 55 height 32
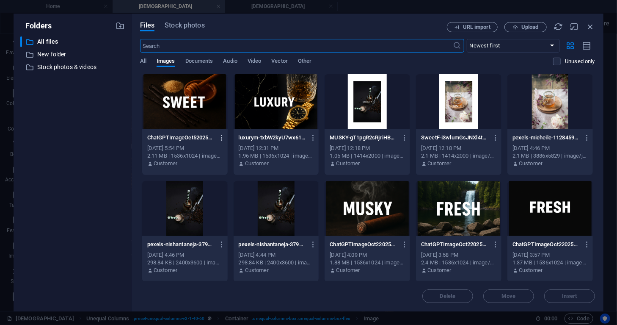
scroll to position [994, 0]
click at [457, 215] on div at bounding box center [459, 208] width 86 height 55
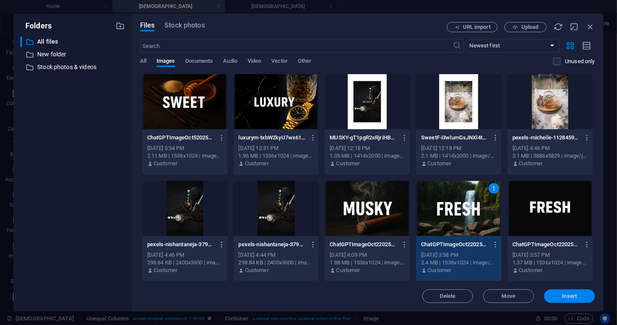
drag, startPoint x: 559, startPoint y: 294, endPoint x: 376, endPoint y: 260, distance: 186.5
click at [559, 294] on span "Insert" at bounding box center [570, 295] width 44 height 5
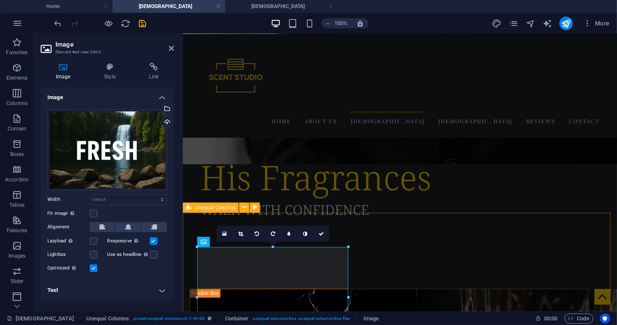
scroll to position [552, 0]
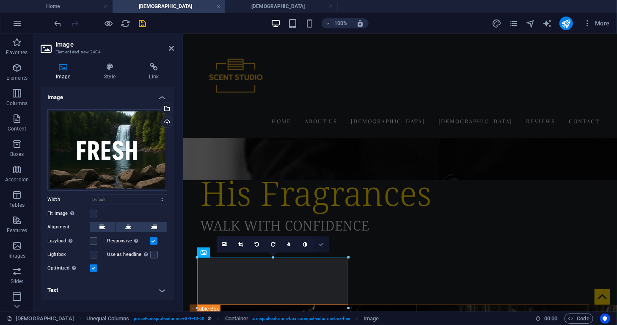
click at [320, 245] on icon at bounding box center [321, 244] width 5 height 5
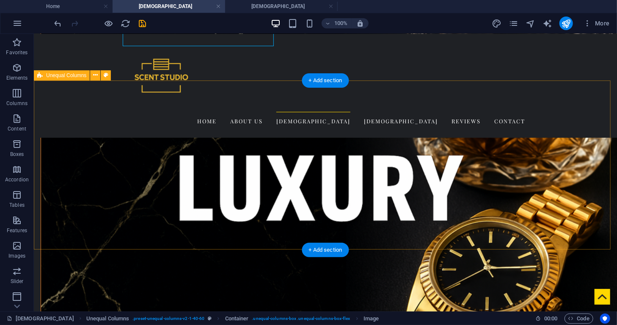
scroll to position [867, 0]
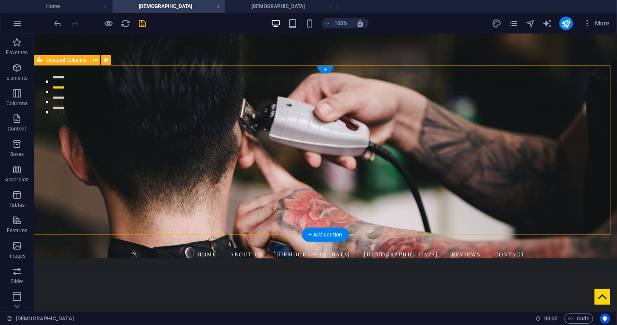
scroll to position [203, 0]
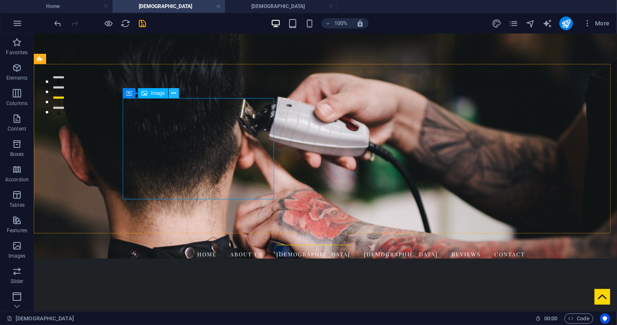
click at [176, 96] on button at bounding box center [174, 93] width 10 height 10
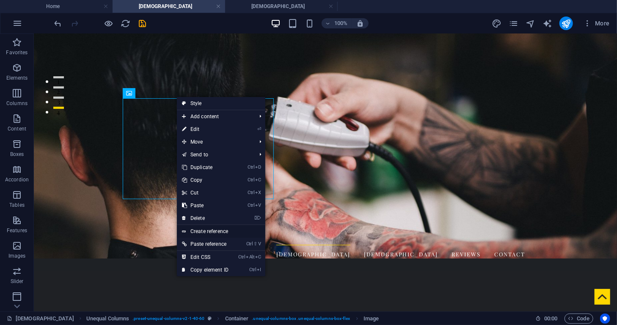
click at [206, 230] on link "Create reference" at bounding box center [221, 231] width 88 height 13
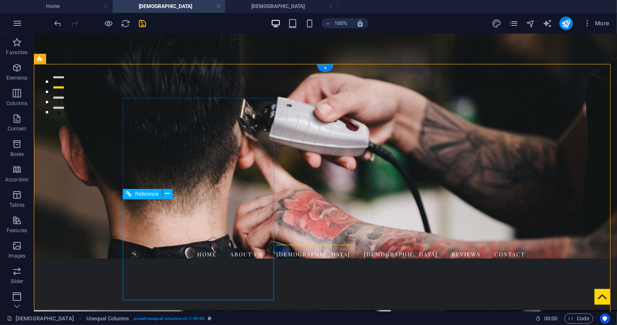
click at [168, 193] on icon at bounding box center [167, 193] width 5 height 9
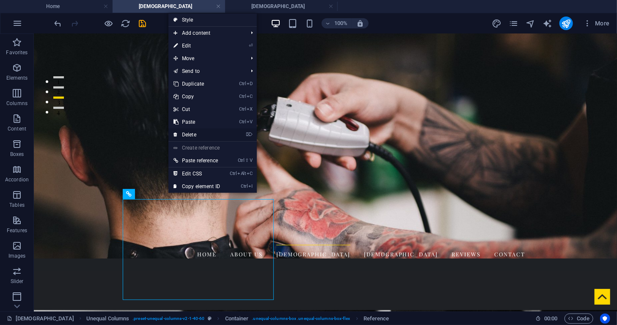
click at [185, 133] on link "⌦ Delete" at bounding box center [196, 134] width 57 height 13
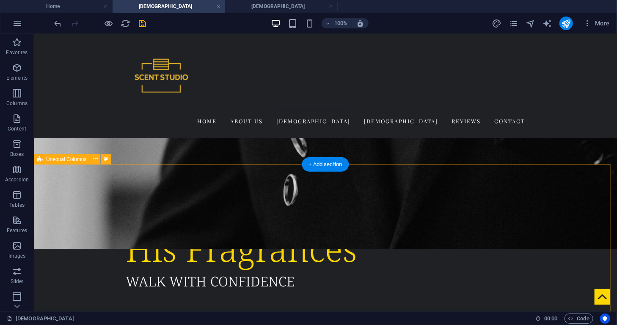
scroll to position [439, 0]
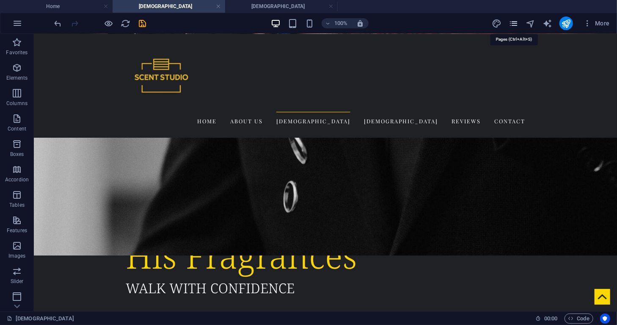
click at [512, 26] on icon "pages" at bounding box center [514, 24] width 10 height 10
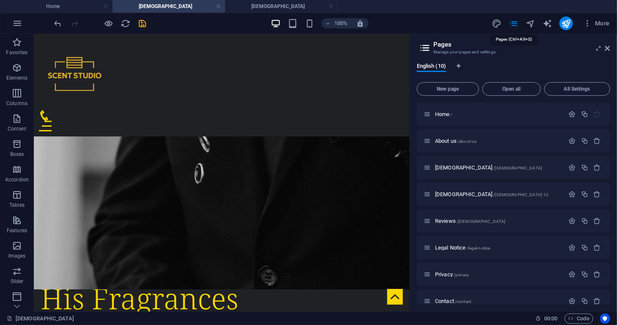
scroll to position [425, 0]
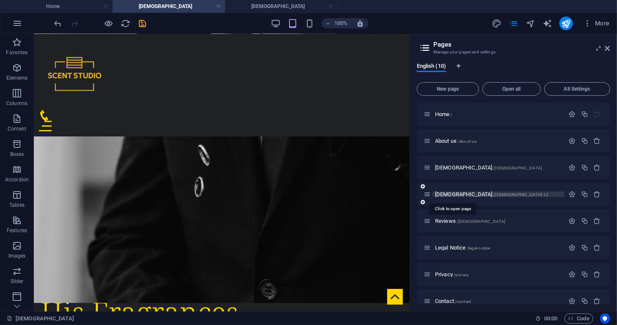
click at [442, 193] on span "[DEMOGRAPHIC_DATA] /[DEMOGRAPHIC_DATA]-12" at bounding box center [492, 194] width 114 height 6
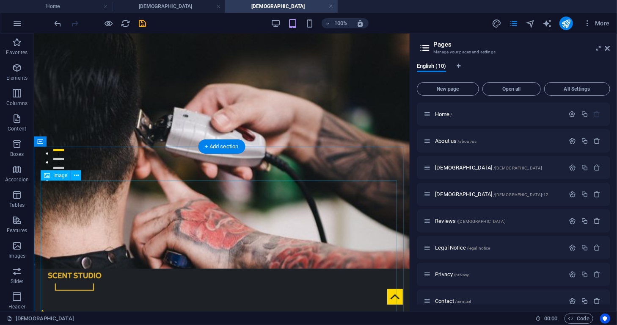
scroll to position [151, 0]
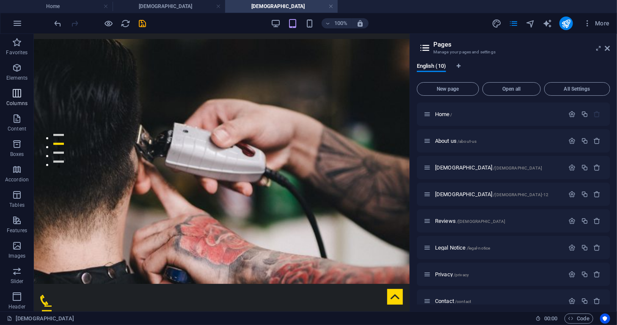
drag, startPoint x: 17, startPoint y: 94, endPoint x: 30, endPoint y: 106, distance: 18.0
click at [17, 94] on icon "button" at bounding box center [17, 93] width 10 height 10
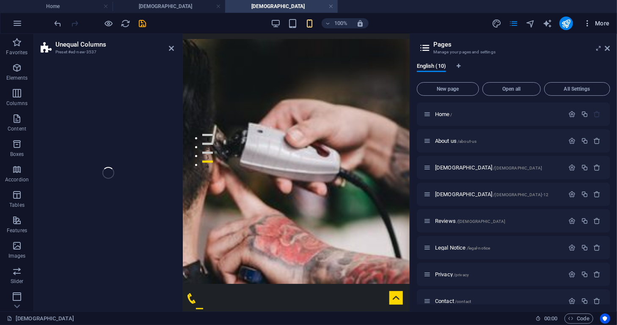
scroll to position [158, 0]
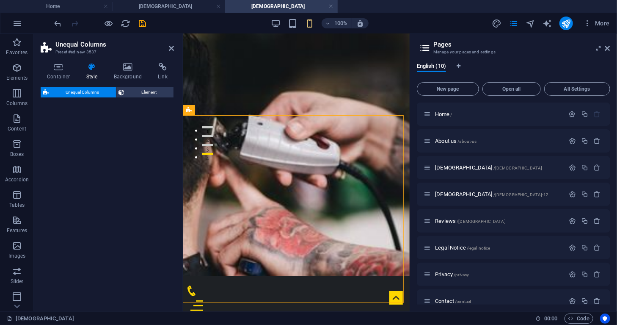
select select "%"
select select "rem"
select select "preset-unequal-columns-v2-1-40-60"
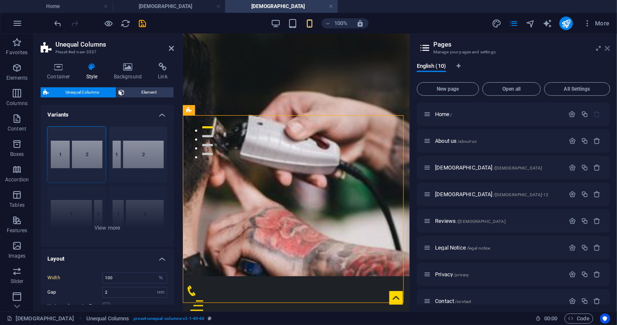
click at [607, 49] on icon at bounding box center [607, 48] width 5 height 7
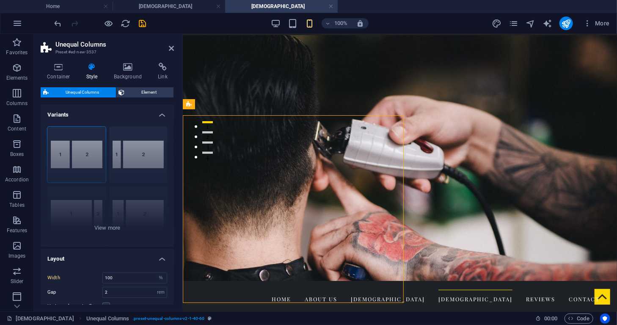
type input "40"
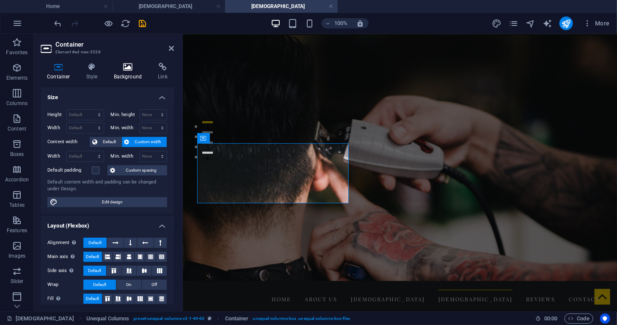
click at [129, 63] on div "Container Style Background Link Size Height Default px rem % vh vw Min. height …" at bounding box center [107, 183] width 147 height 255
click at [129, 68] on icon at bounding box center [128, 67] width 41 height 8
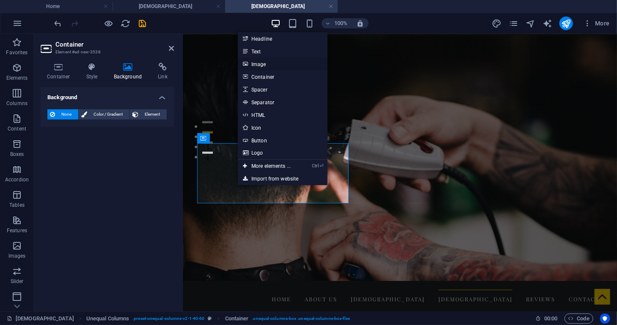
click at [279, 66] on link "Image" at bounding box center [283, 64] width 90 height 13
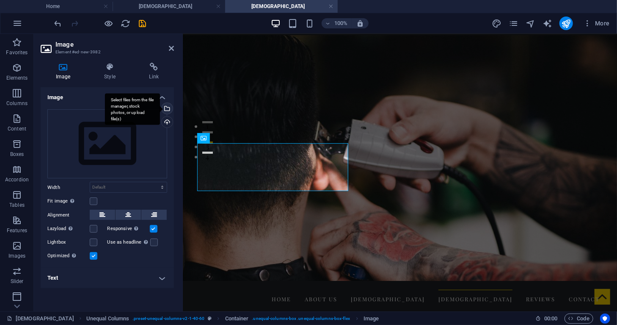
click at [168, 109] on div "Select files from the file manager, stock photos, or upload file(s)" at bounding box center [166, 109] width 13 height 13
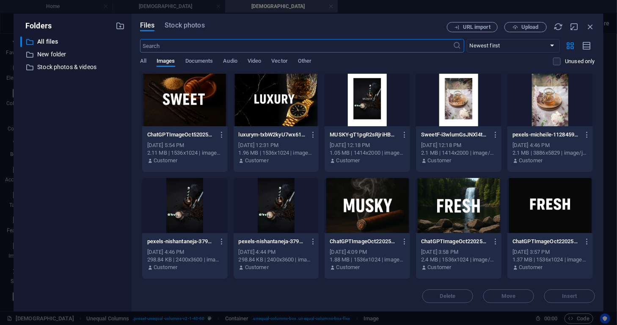
scroll to position [0, 0]
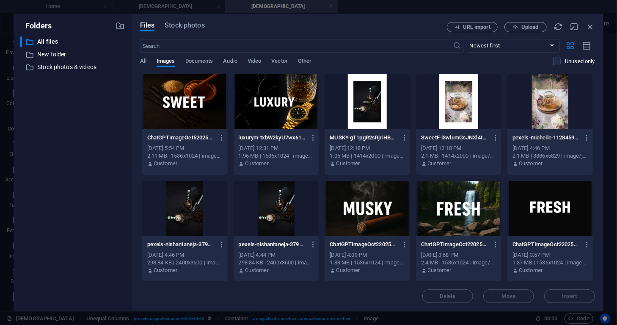
click at [370, 113] on div at bounding box center [368, 101] width 86 height 55
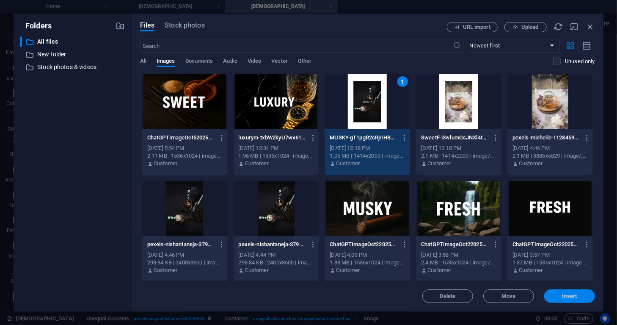
click at [577, 297] on span "Insert" at bounding box center [570, 295] width 44 height 5
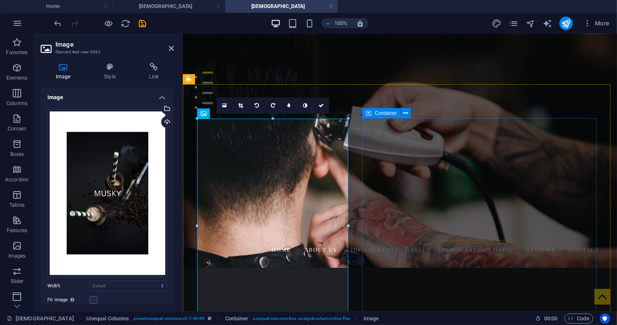
scroll to position [237, 0]
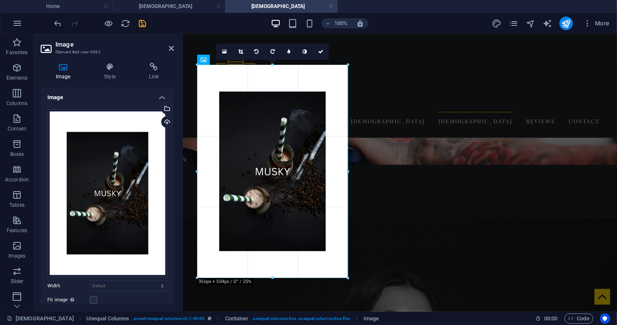
drag, startPoint x: 271, startPoint y: 279, endPoint x: 276, endPoint y: 279, distance: 5.6
type input "356"
select select "px"
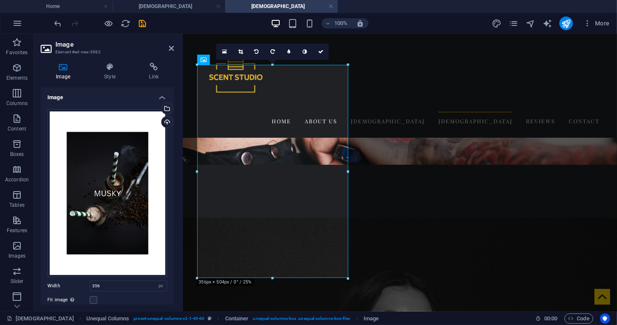
click at [240, 52] on icon at bounding box center [240, 51] width 5 height 5
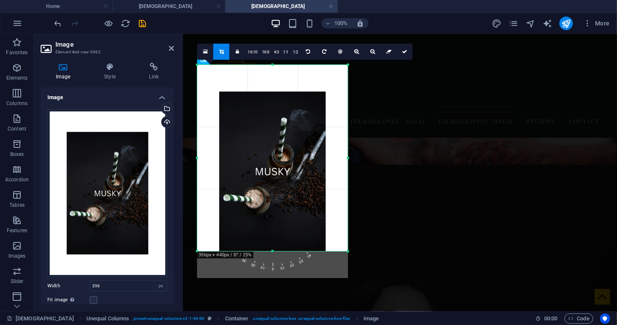
drag, startPoint x: 273, startPoint y: 278, endPoint x: 276, endPoint y: 251, distance: 26.8
click at [276, 251] on div at bounding box center [272, 251] width 151 height 3
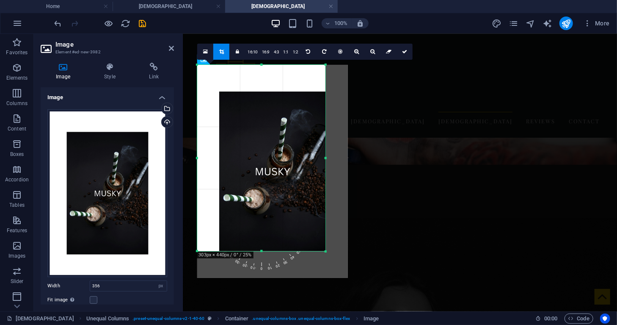
drag, startPoint x: 348, startPoint y: 159, endPoint x: 326, endPoint y: 160, distance: 22.5
click at [326, 160] on div at bounding box center [325, 158] width 3 height 186
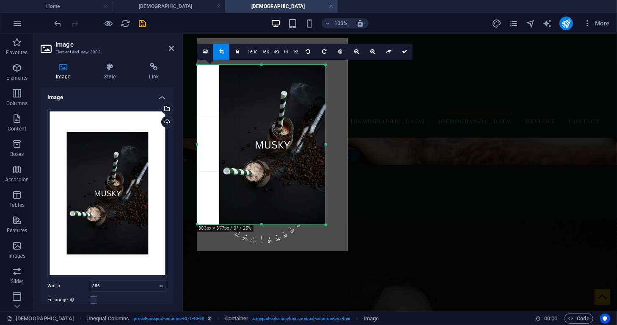
drag, startPoint x: 262, startPoint y: 65, endPoint x: 262, endPoint y: 92, distance: 26.7
click at [262, 92] on div "180 170 160 150 140 130 120 110 100 90 80 70 60 50 40 30 20 10 0 -10 -20 -30 -4…" at bounding box center [261, 145] width 128 height 160
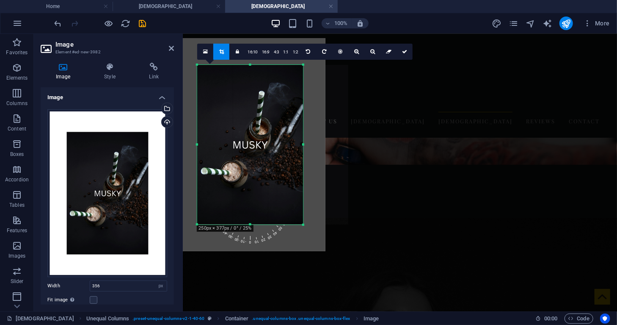
drag, startPoint x: 196, startPoint y: 144, endPoint x: 218, endPoint y: 143, distance: 22.5
click at [218, 143] on div "180 170 160 150 140 130 120 110 100 90 80 70 60 50 40 30 20 10 0 -10 -20 -30 -4…" at bounding box center [250, 145] width 106 height 160
click at [401, 55] on link at bounding box center [405, 52] width 16 height 16
type input "250"
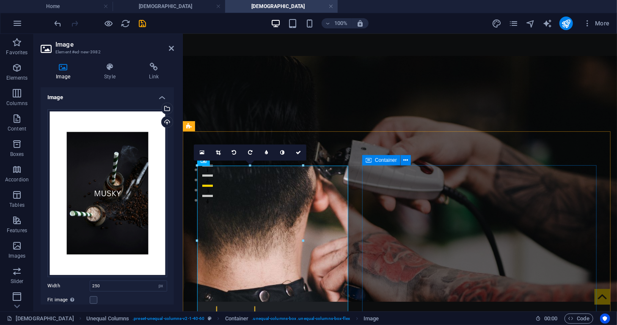
scroll to position [113, 0]
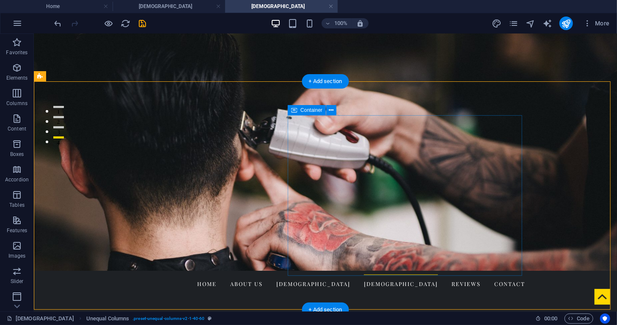
scroll to position [168, 0]
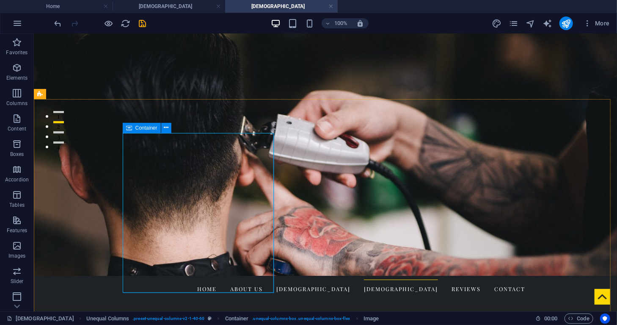
click at [132, 127] on div "Container" at bounding box center [142, 128] width 38 height 10
click at [167, 128] on icon at bounding box center [166, 127] width 5 height 9
click at [170, 124] on button at bounding box center [166, 128] width 10 height 10
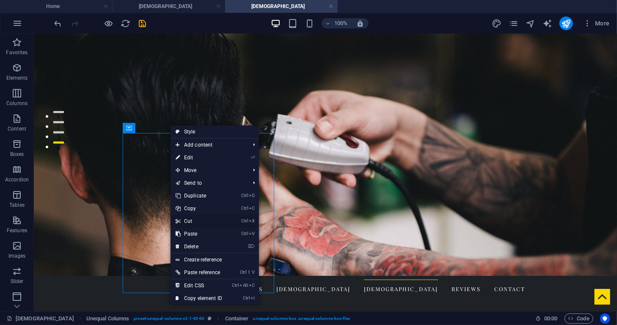
click at [189, 220] on link "Ctrl X Cut" at bounding box center [199, 221] width 57 height 13
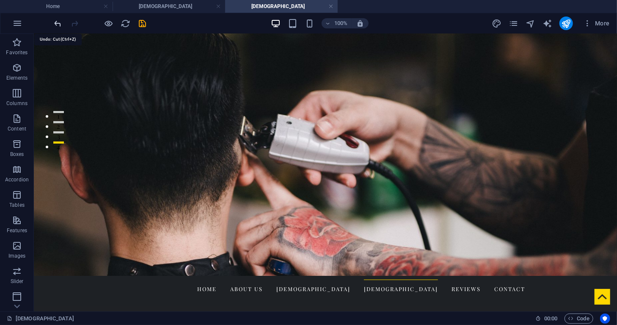
click at [57, 23] on icon "undo" at bounding box center [58, 24] width 10 height 10
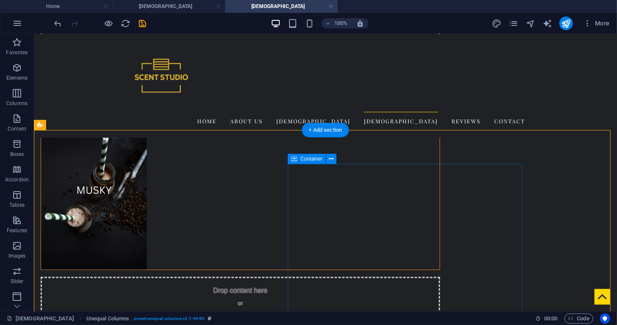
scroll to position [1049, 0]
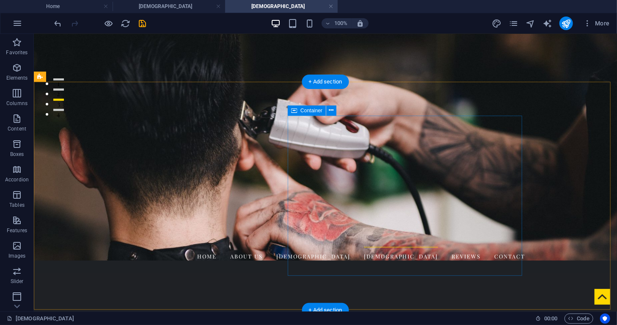
scroll to position [203, 0]
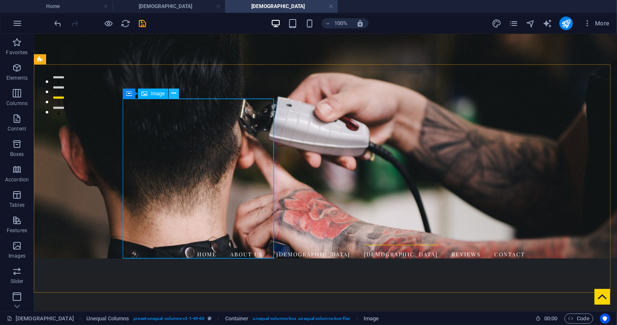
click at [176, 94] on icon at bounding box center [173, 93] width 5 height 9
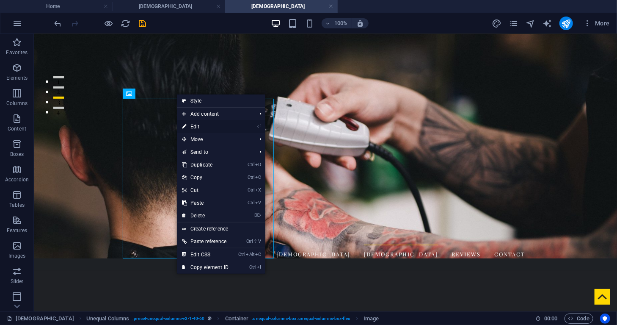
click at [207, 127] on link "⏎ Edit" at bounding box center [205, 126] width 57 height 13
select select "px"
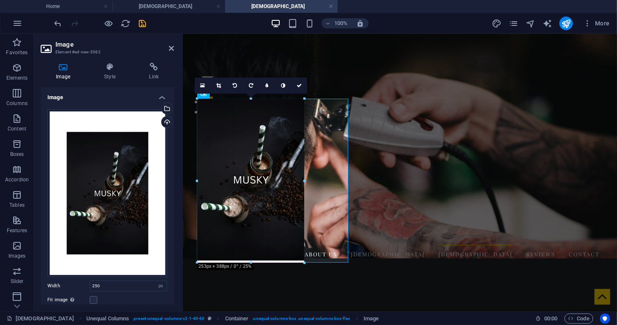
drag, startPoint x: 301, startPoint y: 178, endPoint x: 120, endPoint y: 140, distance: 185.5
type input "253"
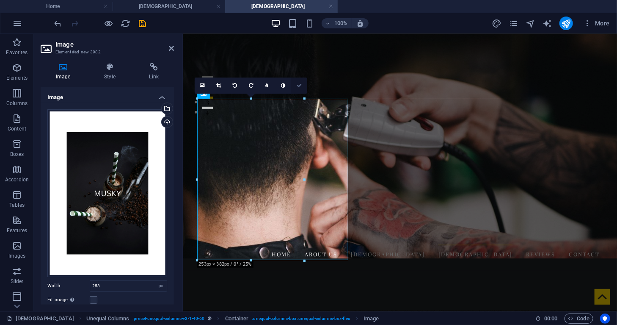
click at [300, 88] on link at bounding box center [299, 85] width 16 height 16
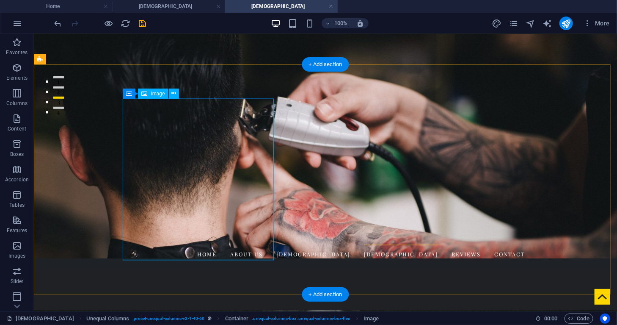
select select "px"
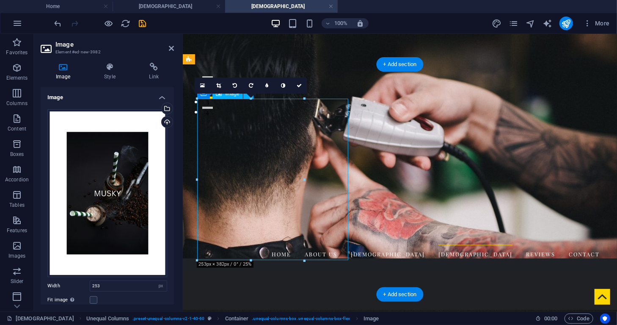
drag, startPoint x: 223, startPoint y: 179, endPoint x: 342, endPoint y: 187, distance: 119.2
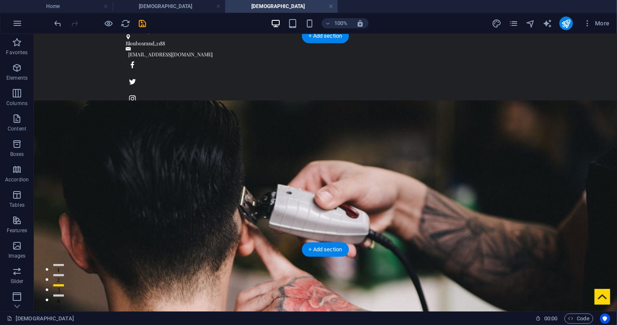
scroll to position [0, 0]
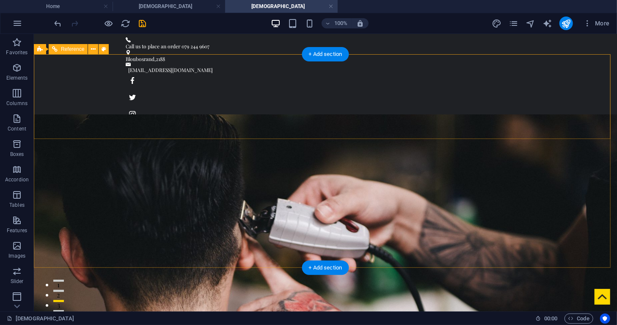
select select "rem"
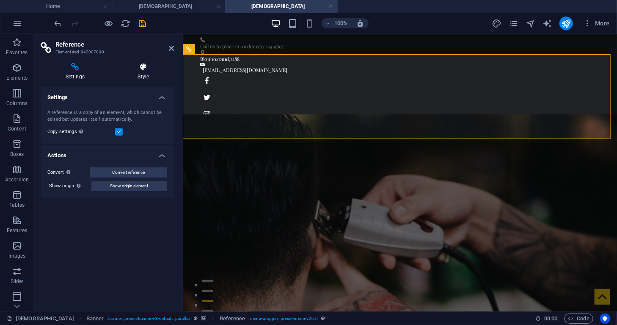
click at [144, 72] on h4 "Style" at bounding box center [143, 72] width 61 height 18
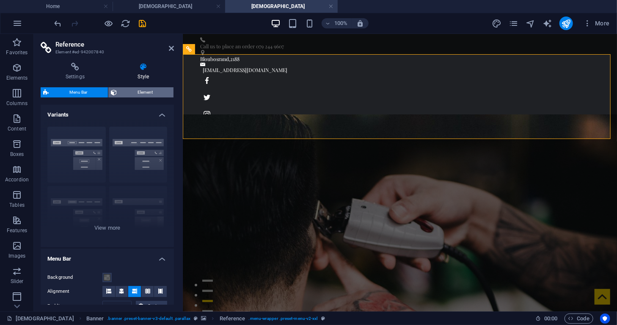
click at [142, 91] on span "Element" at bounding box center [145, 92] width 52 height 10
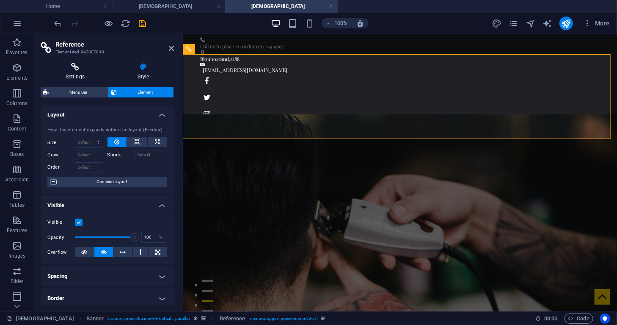
click at [78, 68] on icon at bounding box center [75, 67] width 69 height 8
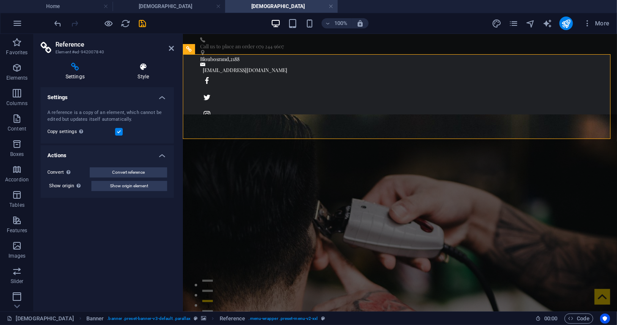
click at [137, 71] on h4 "Style" at bounding box center [143, 72] width 61 height 18
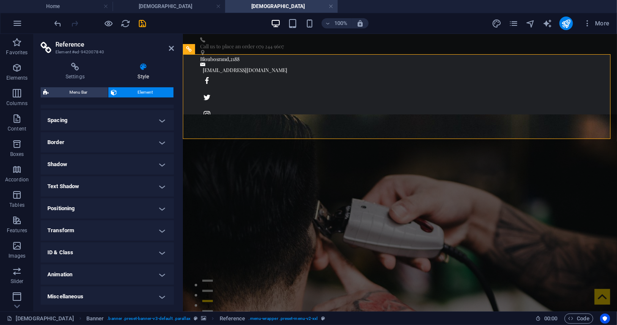
scroll to position [157, 0]
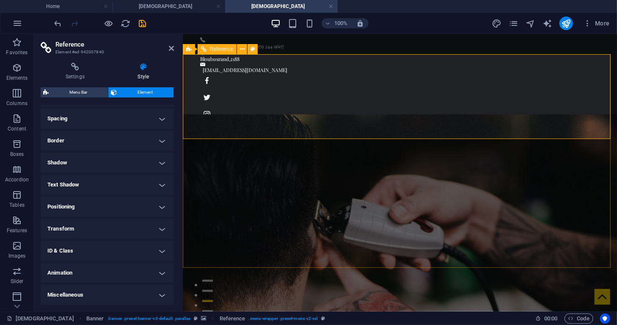
click at [170, 46] on icon at bounding box center [171, 48] width 5 height 7
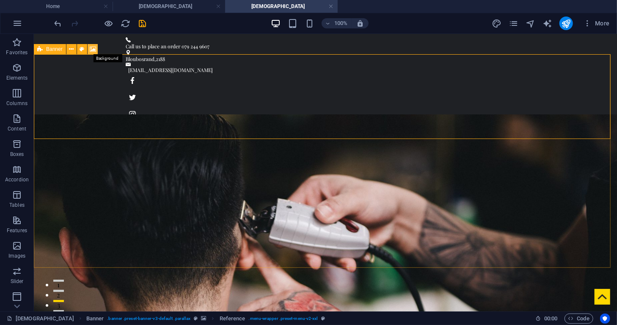
click at [90, 50] on icon at bounding box center [93, 49] width 6 height 9
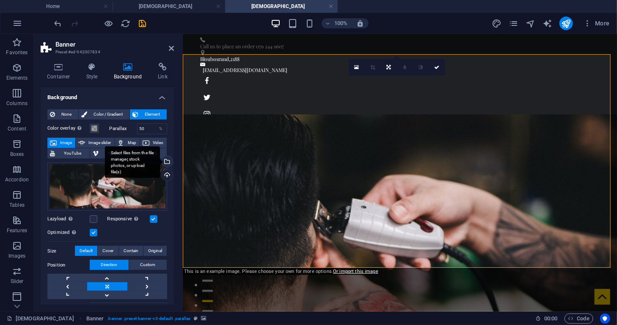
click at [160, 160] on div "Select files from the file manager, stock photos, or upload file(s)" at bounding box center [132, 162] width 55 height 32
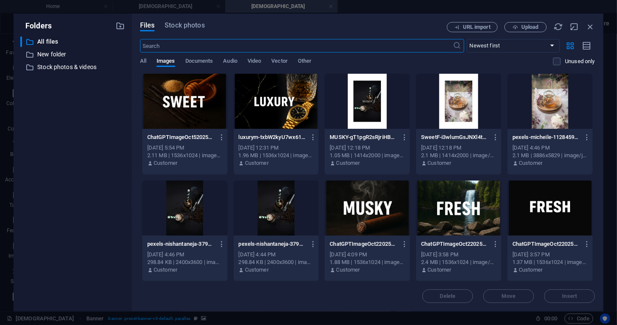
scroll to position [0, 0]
click at [285, 203] on div at bounding box center [277, 208] width 86 height 55
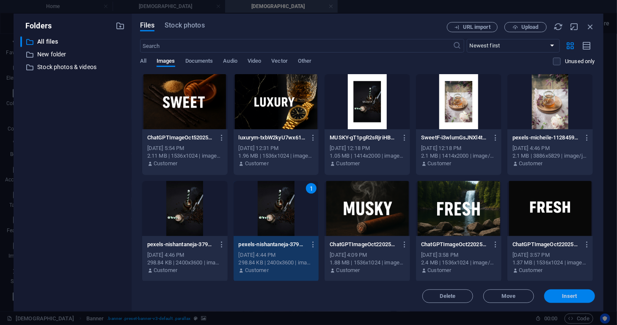
click at [579, 294] on span "Insert" at bounding box center [570, 295] width 44 height 5
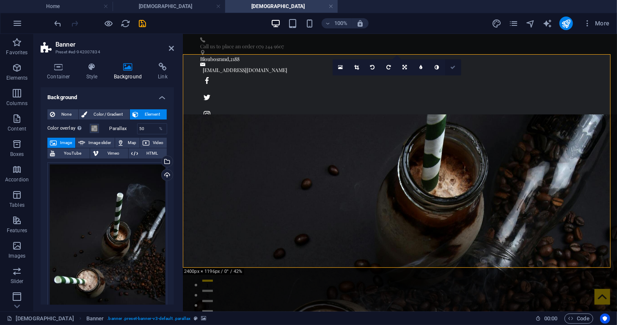
click at [455, 68] on icon at bounding box center [452, 67] width 5 height 5
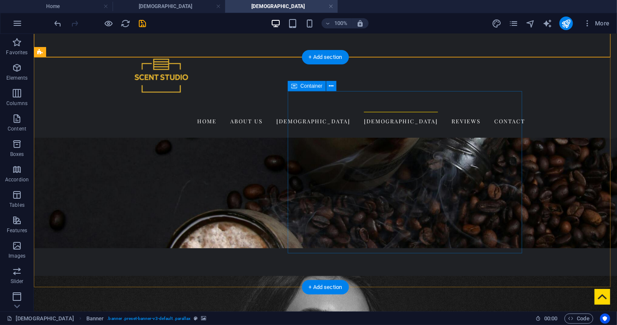
scroll to position [243, 0]
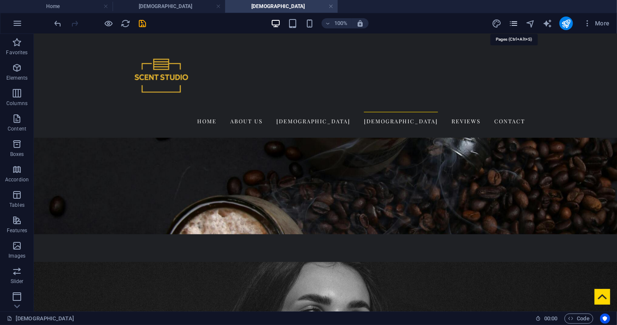
click at [513, 25] on icon "pages" at bounding box center [514, 24] width 10 height 10
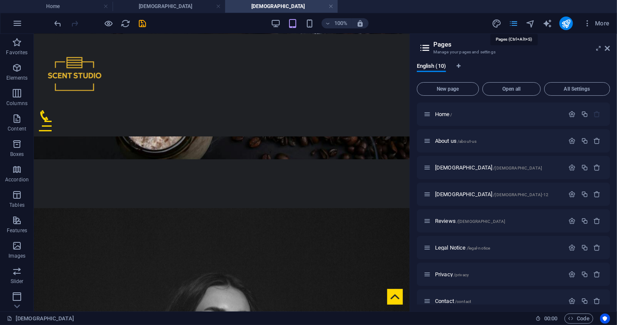
scroll to position [241, 0]
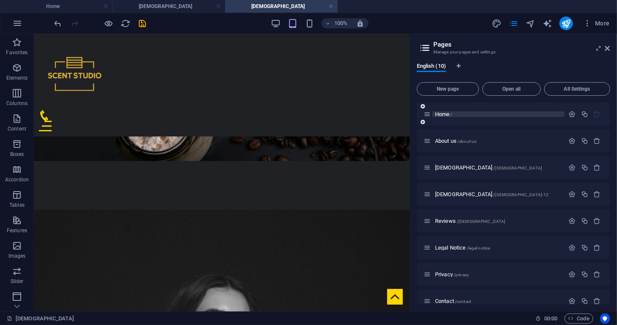
click at [444, 113] on span "Home /" at bounding box center [443, 114] width 17 height 6
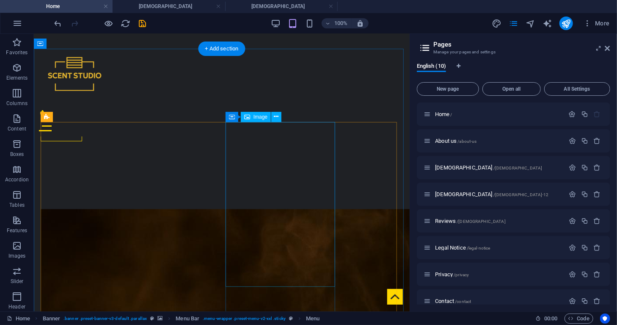
scroll to position [684, 0]
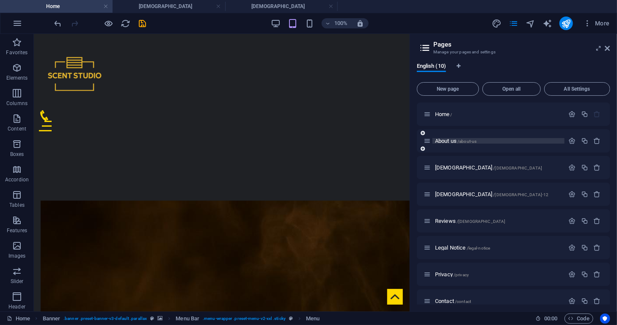
click at [445, 140] on span "About us /about-us" at bounding box center [455, 141] width 41 height 6
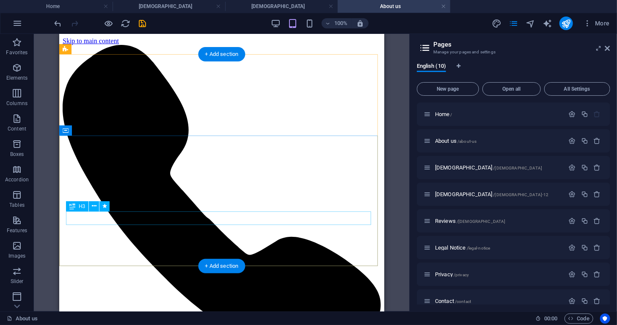
scroll to position [0, 0]
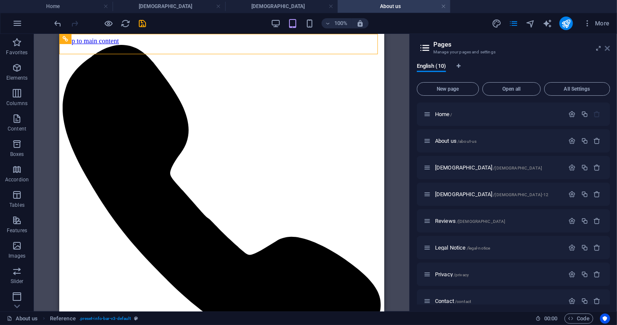
drag, startPoint x: 610, startPoint y: 47, endPoint x: 308, endPoint y: 65, distance: 302.3
click at [609, 47] on icon at bounding box center [607, 48] width 5 height 7
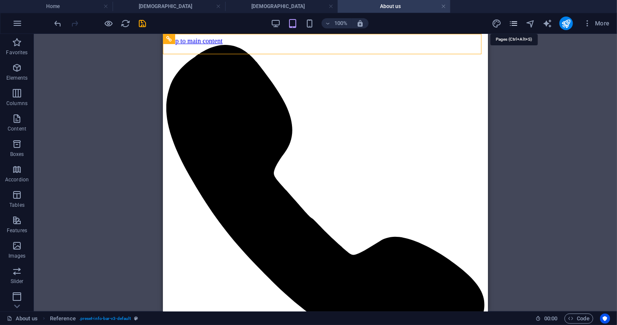
click at [517, 25] on icon "pages" at bounding box center [514, 24] width 10 height 10
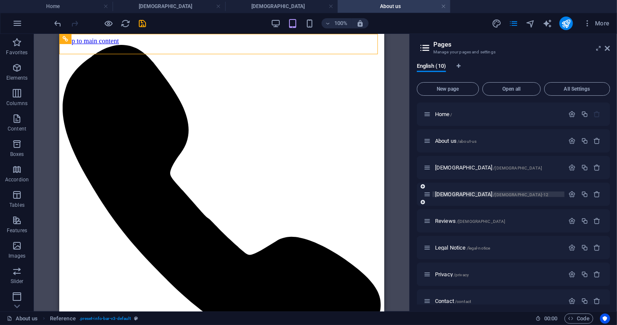
click at [447, 193] on span "[DEMOGRAPHIC_DATA] /[DEMOGRAPHIC_DATA]-12" at bounding box center [492, 194] width 114 height 6
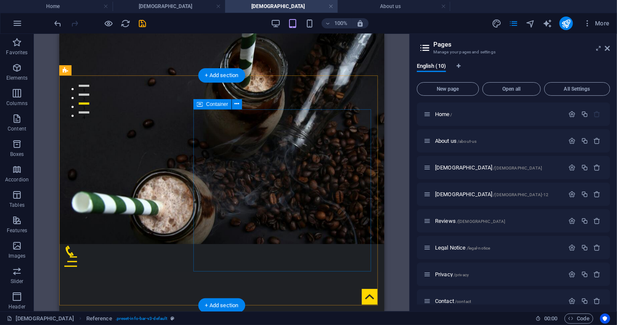
scroll to position [203, 0]
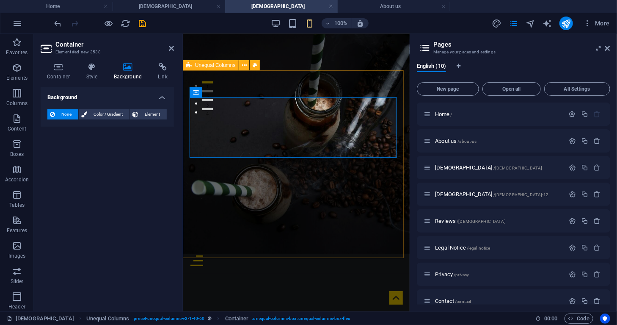
drag, startPoint x: 331, startPoint y: 87, endPoint x: 410, endPoint y: 128, distance: 88.6
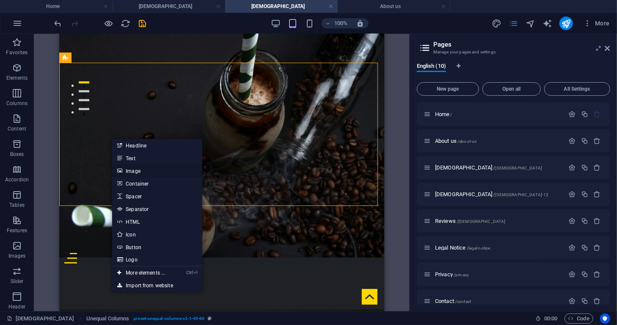
click at [139, 172] on link "Image" at bounding box center [157, 170] width 90 height 13
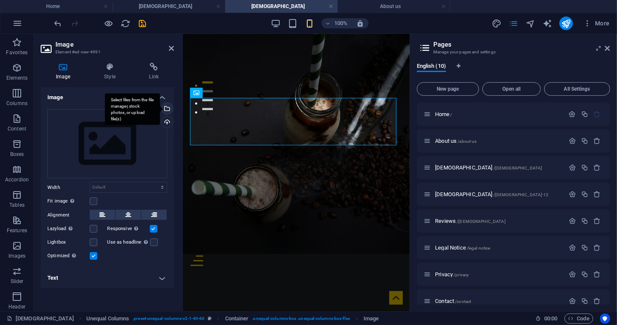
click at [160, 108] on div "Select files from the file manager, stock photos, or upload file(s)" at bounding box center [132, 109] width 55 height 32
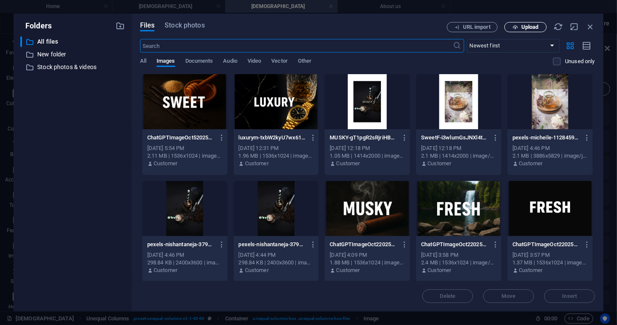
click at [523, 28] on span "Upload" at bounding box center [529, 27] width 17 height 5
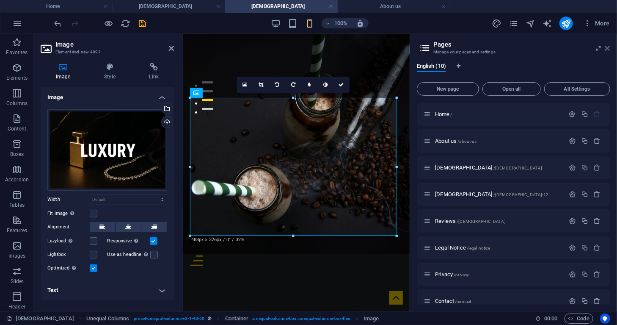
click at [608, 47] on icon at bounding box center [607, 48] width 5 height 7
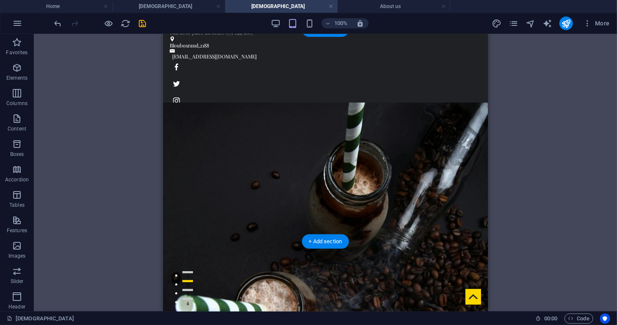
scroll to position [0, 0]
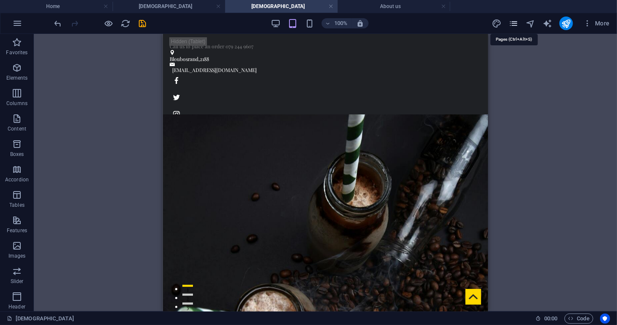
click at [511, 24] on icon "pages" at bounding box center [514, 24] width 10 height 10
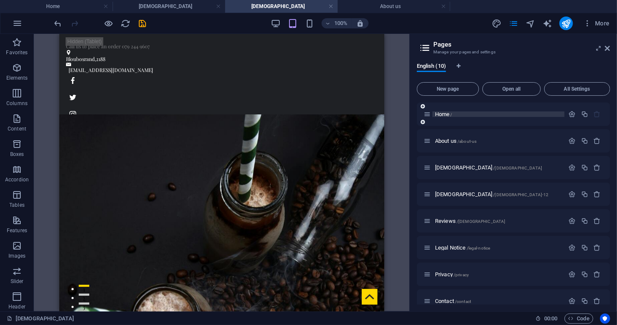
click at [441, 116] on span "Home /" at bounding box center [443, 114] width 17 height 6
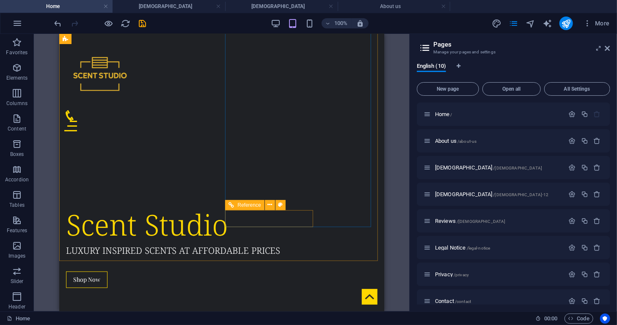
scroll to position [512, 0]
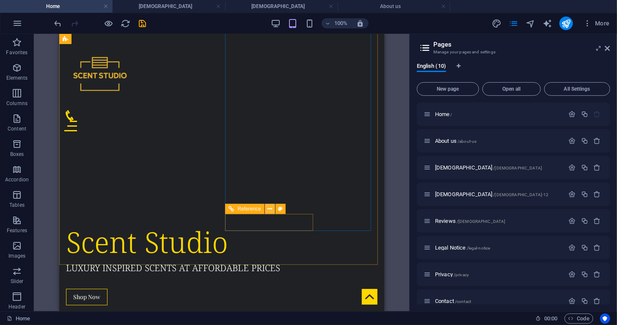
click at [269, 210] on icon at bounding box center [270, 208] width 5 height 9
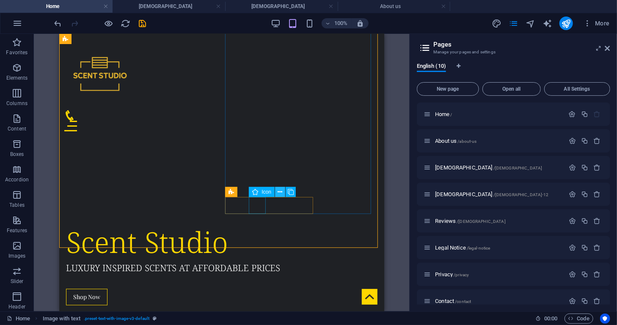
click at [281, 192] on icon at bounding box center [280, 192] width 5 height 9
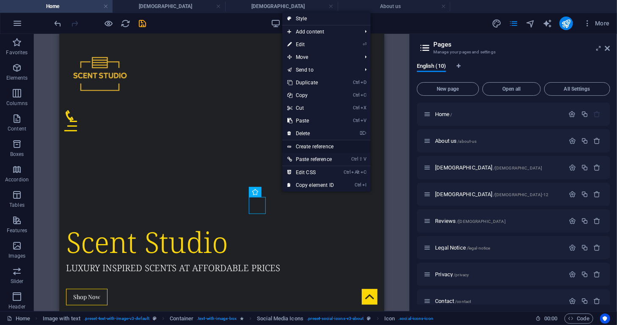
click at [309, 146] on link "Create reference" at bounding box center [326, 146] width 88 height 13
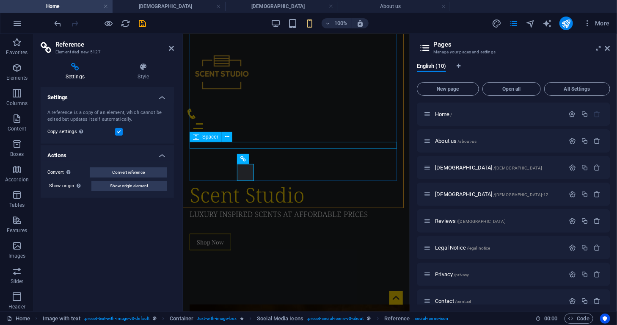
scroll to position [725, 0]
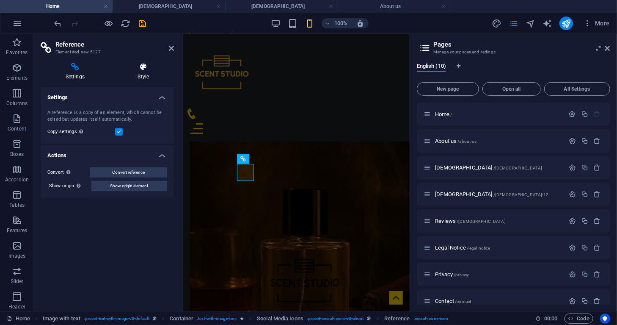
click at [142, 70] on icon at bounding box center [143, 67] width 61 height 8
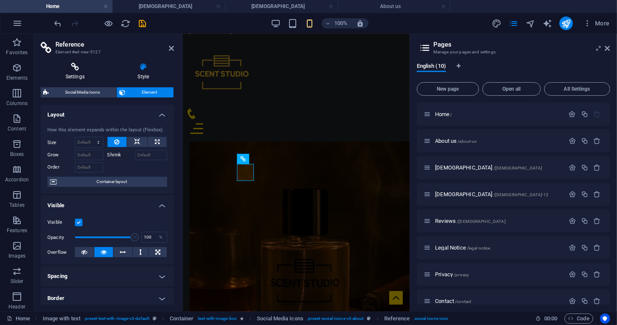
click at [76, 67] on icon at bounding box center [75, 67] width 69 height 8
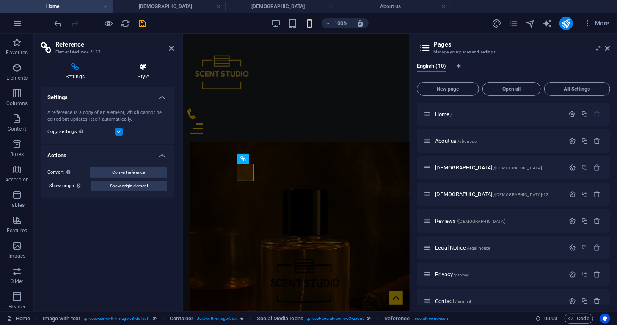
click at [139, 69] on icon at bounding box center [143, 67] width 61 height 8
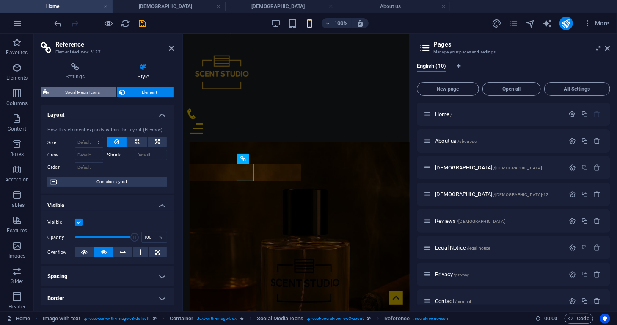
click at [97, 89] on span "Social Media Icons" at bounding box center [82, 92] width 63 height 10
select select "rem"
select select "preset-social-icons-v3-about"
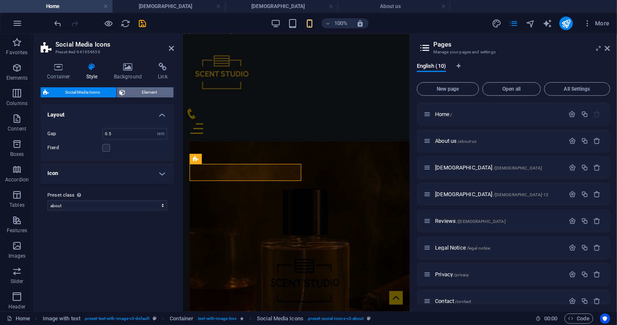
click at [130, 88] on span "Element" at bounding box center [149, 92] width 43 height 10
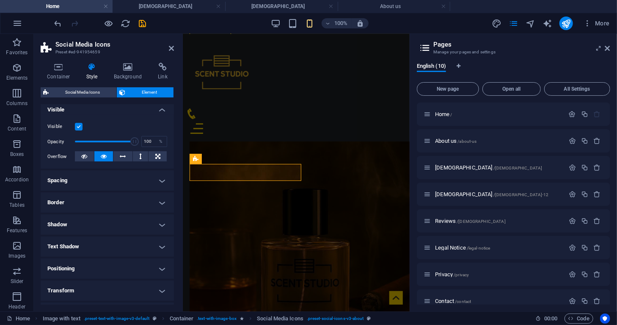
scroll to position [98, 0]
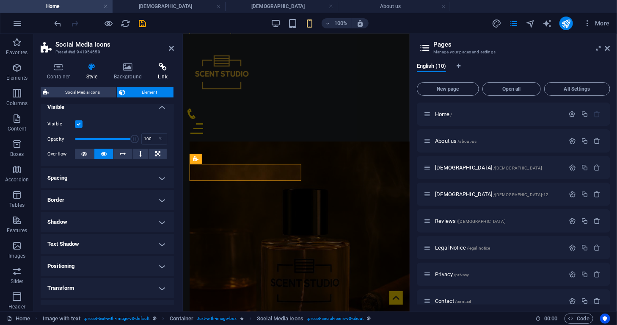
click at [159, 67] on icon at bounding box center [163, 67] width 22 height 8
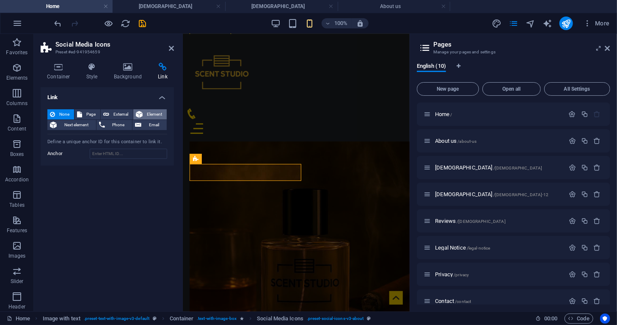
click at [147, 111] on span "Element" at bounding box center [154, 114] width 19 height 10
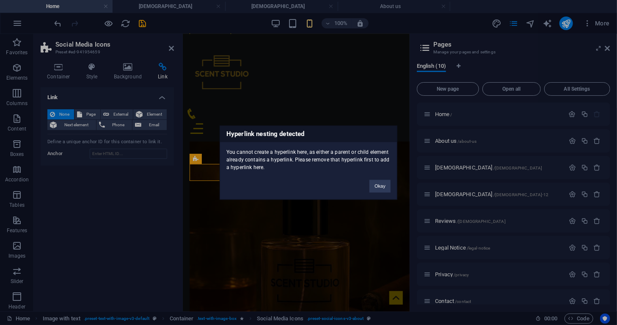
click at [379, 210] on div "Hyperlink nesting detected You cannot create a hyperlink here, as either a pare…" at bounding box center [308, 162] width 617 height 325
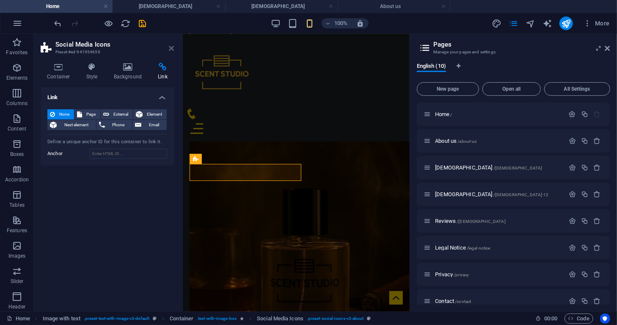
click at [171, 47] on icon at bounding box center [171, 48] width 5 height 7
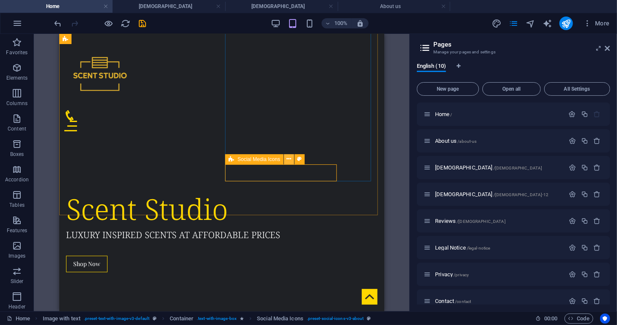
click at [290, 159] on icon at bounding box center [289, 158] width 5 height 9
click at [289, 158] on icon at bounding box center [289, 158] width 5 height 9
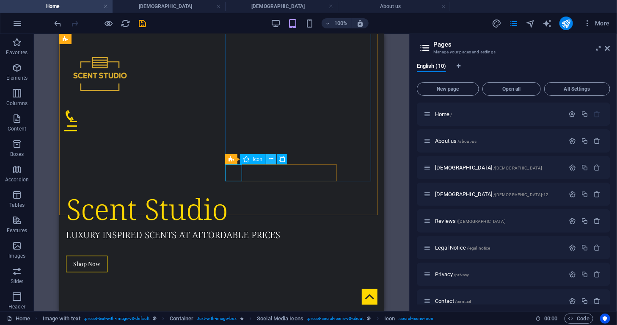
click at [271, 160] on icon at bounding box center [271, 158] width 5 height 9
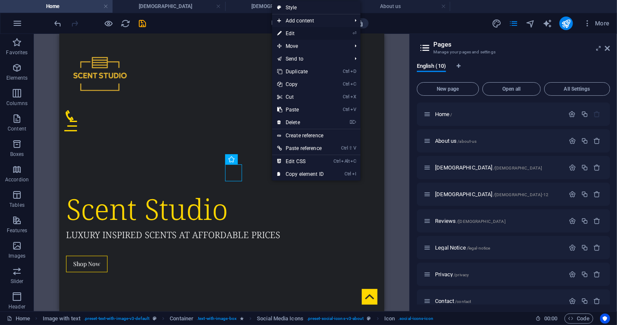
click at [312, 33] on link "⏎ Edit" at bounding box center [300, 33] width 57 height 13
select select "xMidYMid"
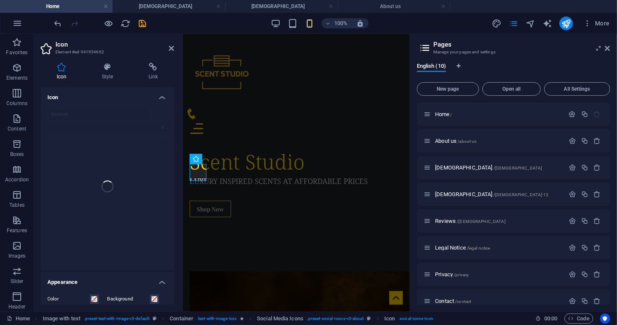
scroll to position [725, 0]
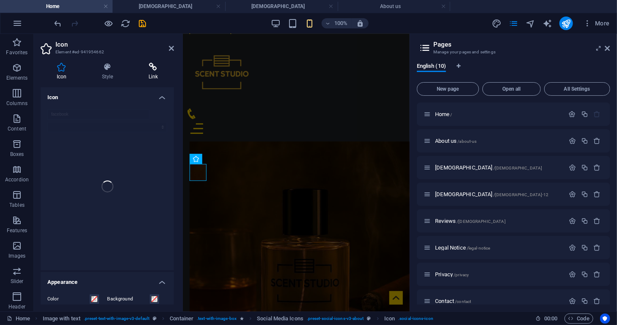
click at [146, 79] on h4 "Link" at bounding box center [152, 72] width 41 height 18
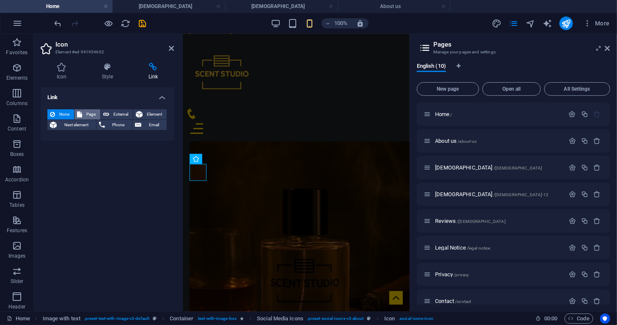
click at [91, 114] on span "Page" at bounding box center [91, 114] width 13 height 10
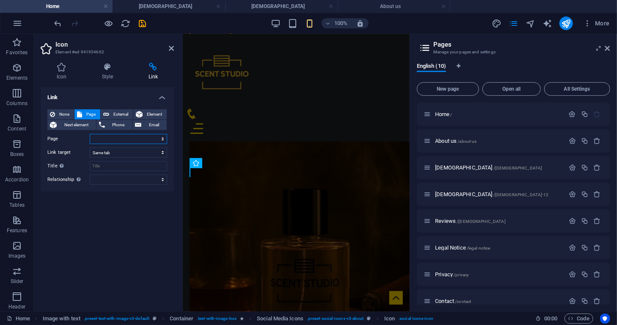
click at [121, 136] on select "Home About us Male Female Reviews Legal Notice Privacy Contact" at bounding box center [128, 139] width 77 height 10
select select "0"
click at [90, 134] on select "Home About us Male Female Reviews Legal Notice Privacy Contact" at bounding box center [128, 139] width 77 height 10
click at [123, 154] on select "New tab Same tab Overlay" at bounding box center [128, 152] width 77 height 10
select select "blank"
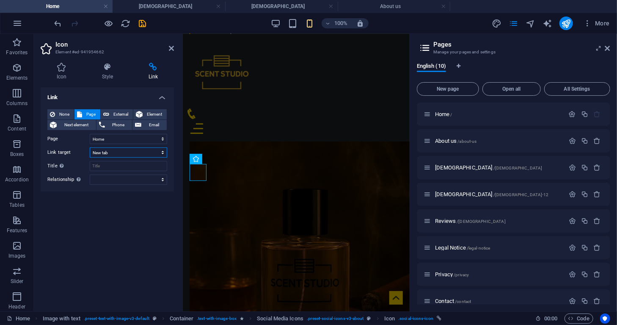
click at [90, 147] on select "New tab Same tab Overlay" at bounding box center [128, 152] width 77 height 10
click at [108, 165] on input "Title Additional link description, should not be the same as the link text. The…" at bounding box center [128, 166] width 77 height 10
click at [107, 66] on icon at bounding box center [107, 67] width 43 height 8
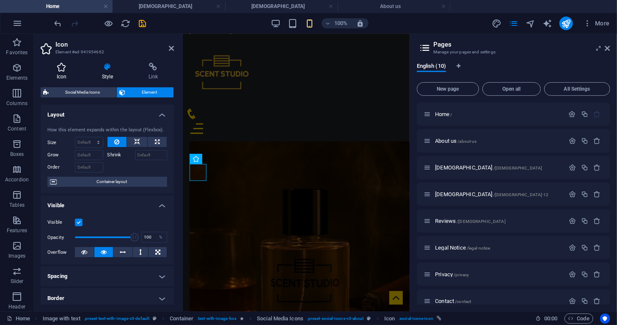
click at [70, 67] on icon at bounding box center [62, 67] width 42 height 8
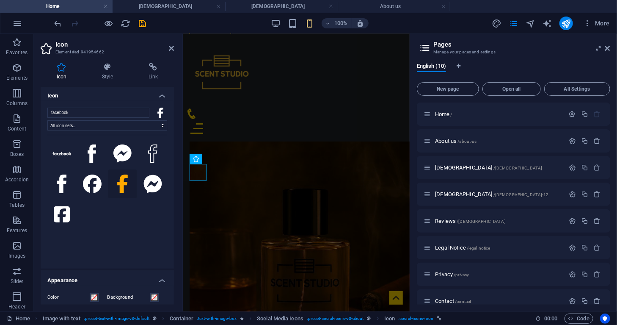
scroll to position [0, 0]
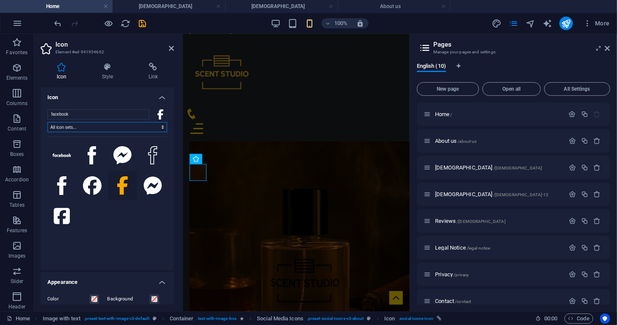
click at [94, 127] on select "All icon sets... IcoFont Ionicons FontAwesome Brands FontAwesome Duotone FontAw…" at bounding box center [107, 127] width 120 height 10
click at [162, 71] on h4 "Link" at bounding box center [152, 72] width 41 height 18
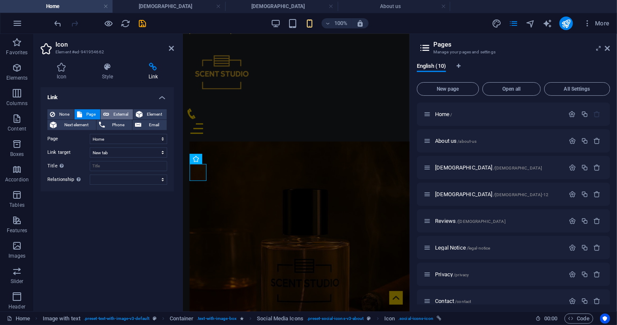
click at [112, 111] on span "External" at bounding box center [121, 114] width 19 height 10
paste input "https://www.facebook.com/share/1KKLTvrtXQ/?mibextid=wwXIfr"
type input "https://www.facebook.com/share/1KKLTvrtXQ/?mibextid=wwXIfr"
click at [131, 150] on select "New tab Same tab Overlay" at bounding box center [128, 152] width 77 height 10
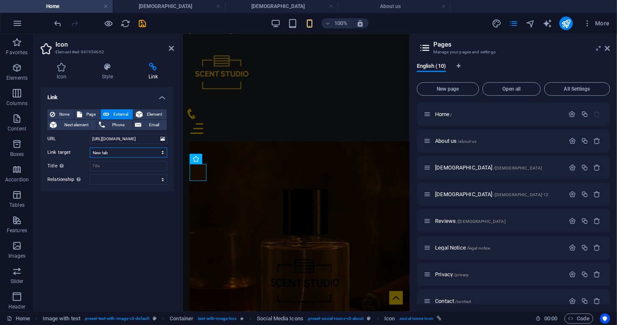
scroll to position [0, 0]
click at [107, 221] on div "Link None Page External Element Next element Phone Email Page Home About us Mal…" at bounding box center [107, 195] width 133 height 217
click at [170, 48] on icon at bounding box center [171, 48] width 5 height 7
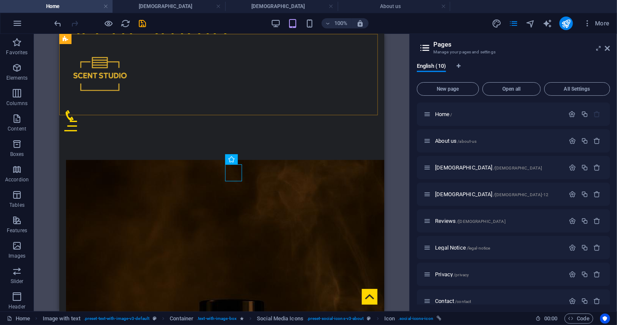
scroll to position [545, 0]
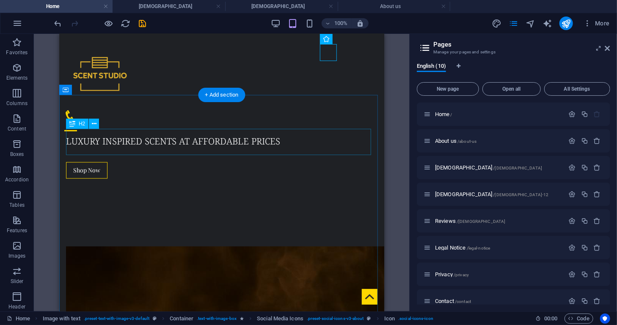
scroll to position [693, 0]
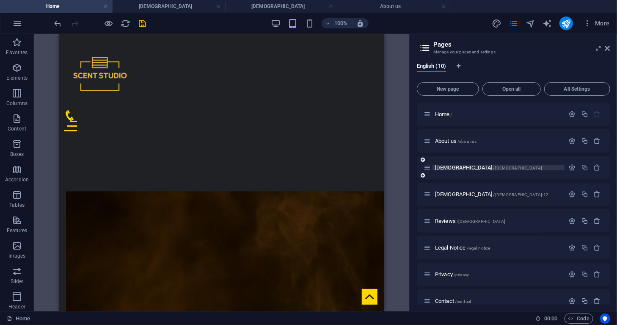
click at [436, 168] on span "[DEMOGRAPHIC_DATA] /[DEMOGRAPHIC_DATA]" at bounding box center [488, 167] width 107 height 6
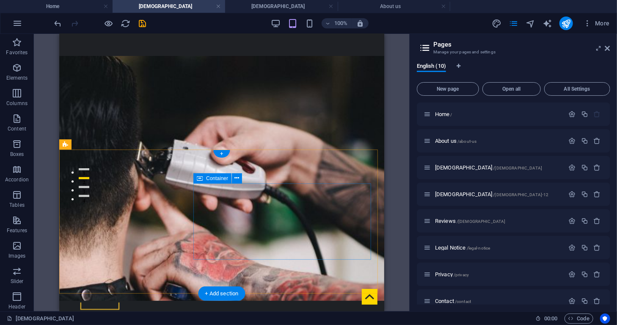
scroll to position [116, 0]
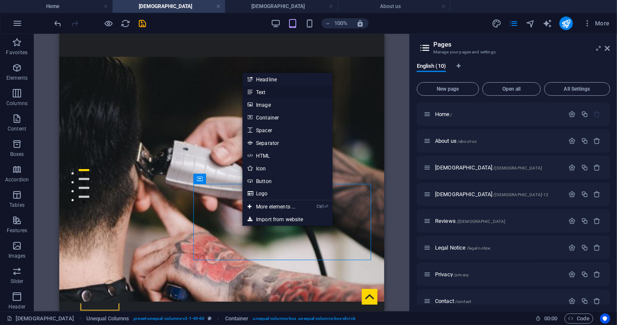
click at [271, 91] on link "Text" at bounding box center [288, 92] width 90 height 13
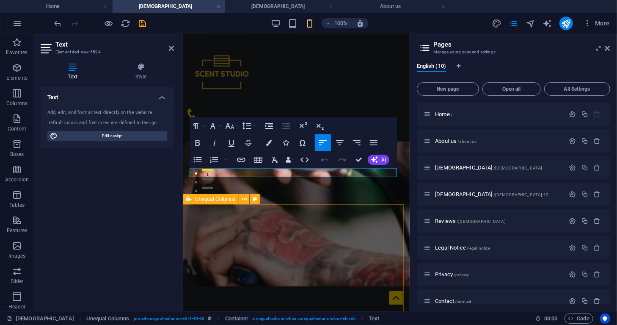
scroll to position [284, 0]
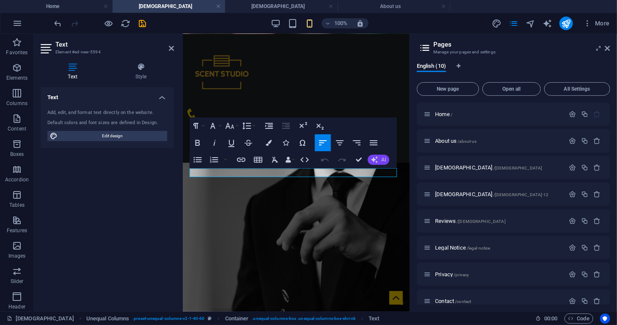
click at [374, 161] on icon "button" at bounding box center [374, 159] width 7 height 7
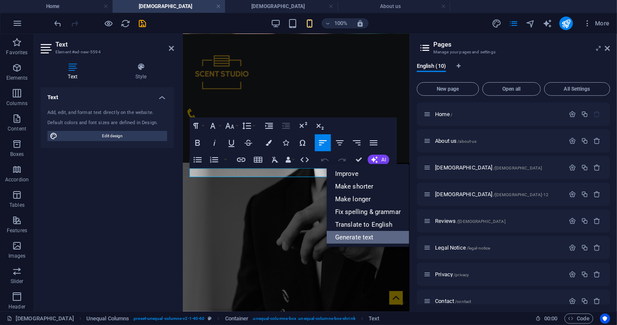
click at [349, 236] on link "Generate text" at bounding box center [368, 237] width 83 height 13
select select "English"
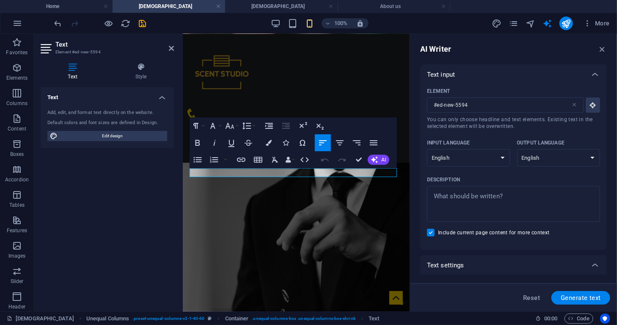
scroll to position [0, 0]
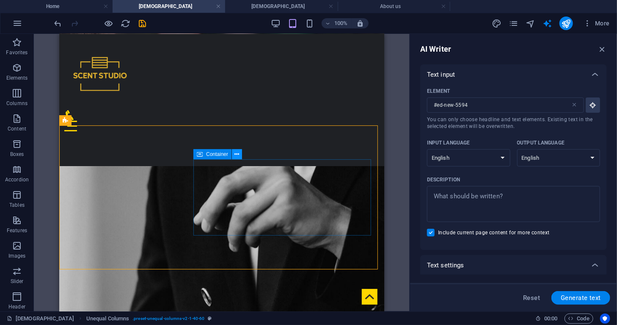
click at [239, 156] on icon at bounding box center [237, 154] width 5 height 9
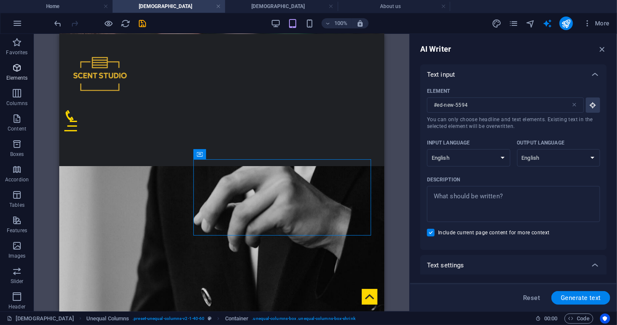
click at [16, 73] on span "Elements" at bounding box center [17, 73] width 34 height 20
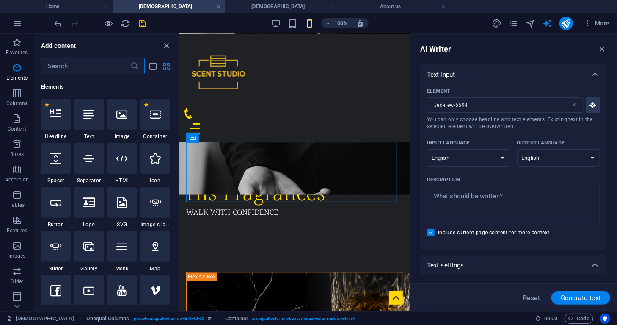
scroll to position [90, 0]
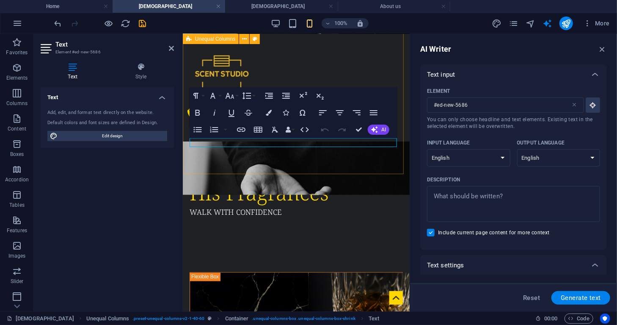
type input "#ed-new-5686"
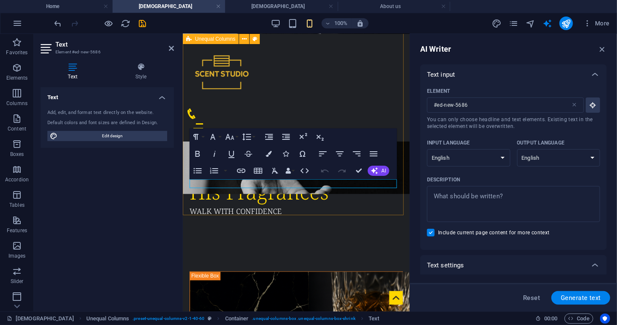
scroll to position [483, 0]
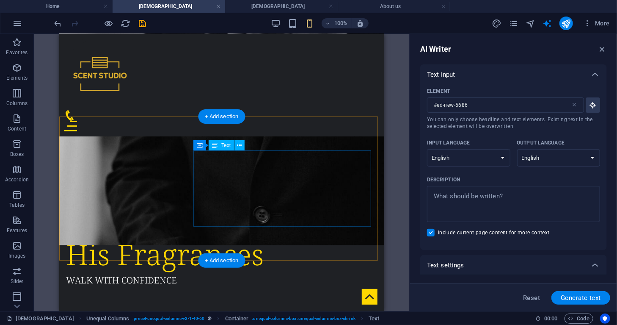
scroll to position [293, 0]
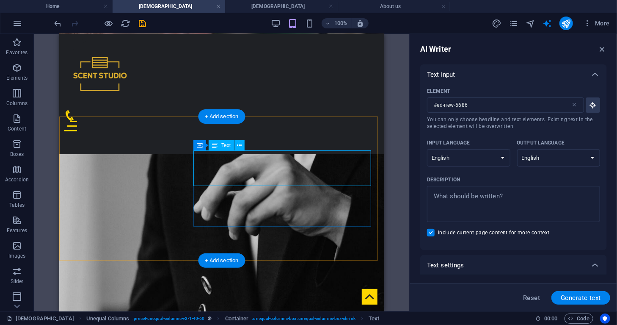
scroll to position [495, 0]
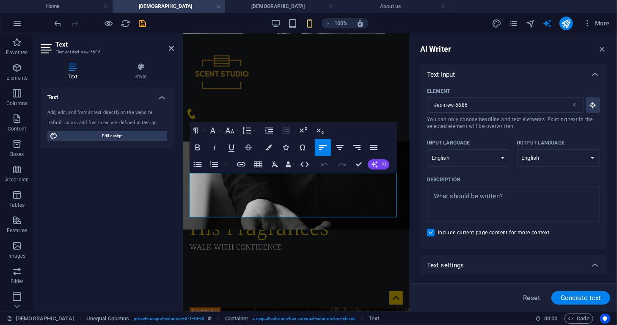
click at [380, 163] on button "AI" at bounding box center [379, 164] width 22 height 10
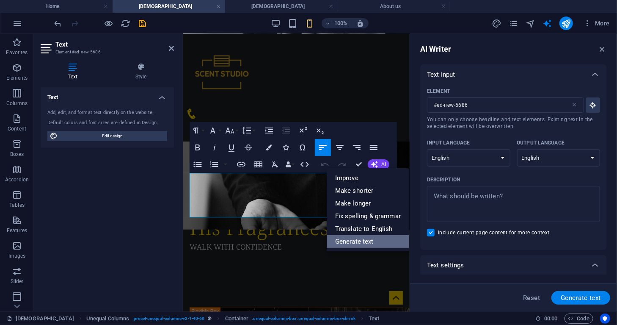
click at [350, 239] on link "Generate text" at bounding box center [368, 241] width 83 height 13
type textarea "x"
type input "20"
type textarea "x"
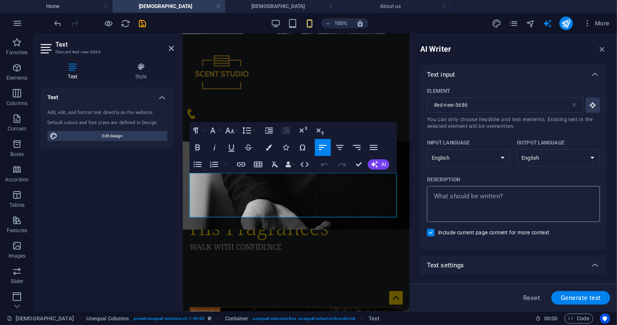
type textarea "x"
click at [469, 202] on textarea "Description x ​" at bounding box center [513, 204] width 165 height 28
type textarea "w"
type textarea "x"
type textarea "wr"
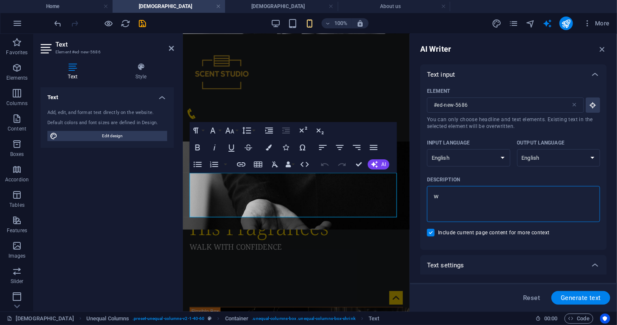
type textarea "x"
type textarea "wri"
type textarea "x"
type textarea "writ"
type textarea "x"
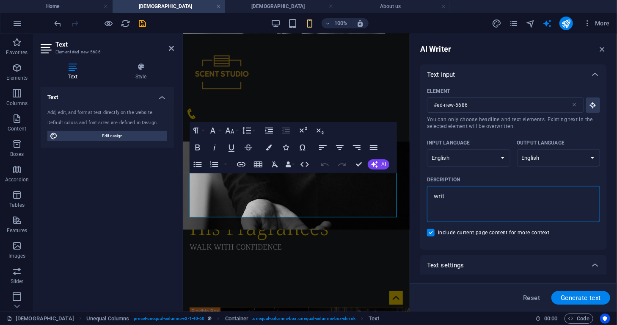
type textarea "write"
type textarea "x"
type textarea "write"
type textarea "x"
type textarea "write a"
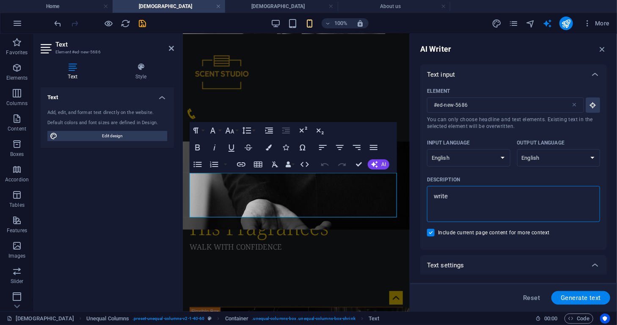
type textarea "x"
type textarea "write a"
type textarea "x"
type textarea "write a d"
type textarea "x"
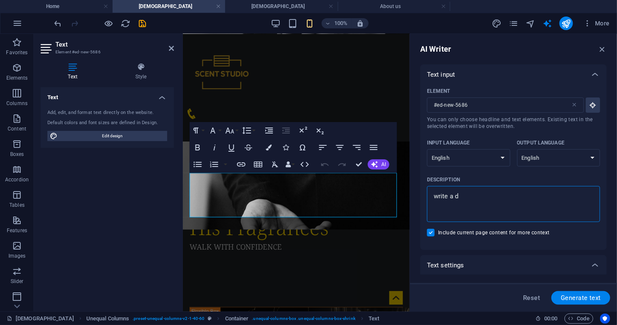
type textarea "write a de"
type textarea "x"
type textarea "write a des"
type textarea "x"
type textarea "write a desc"
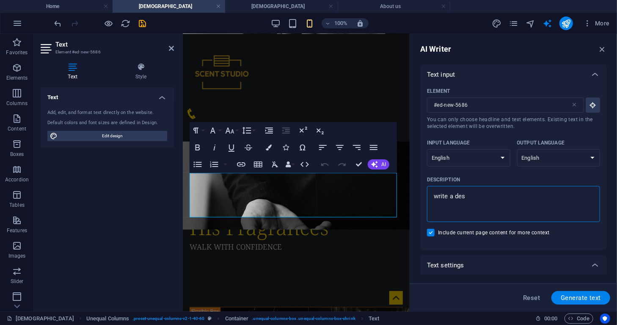
type textarea "x"
type textarea "write a descr"
type textarea "x"
type textarea "write a descri"
type textarea "x"
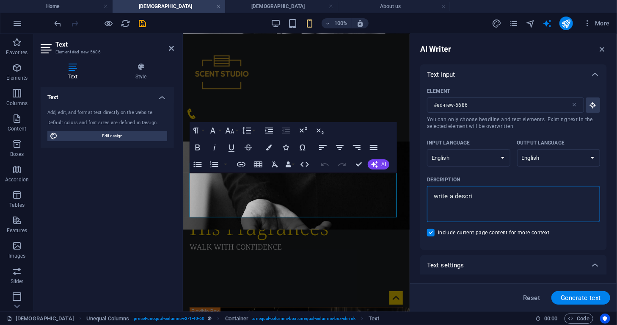
type textarea "write a descrip"
type textarea "x"
type textarea "write a descript"
type textarea "x"
type textarea "write a descripti"
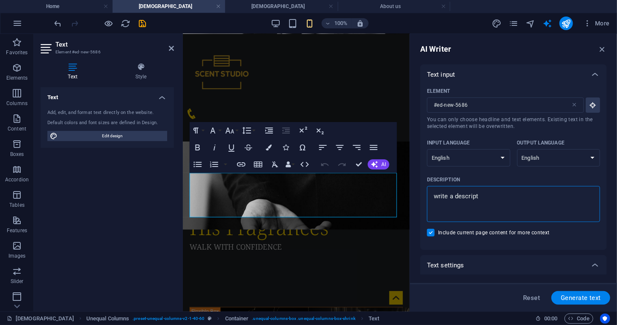
type textarea "x"
type textarea "write a descriptio"
type textarea "x"
type textarea "write a description"
type textarea "x"
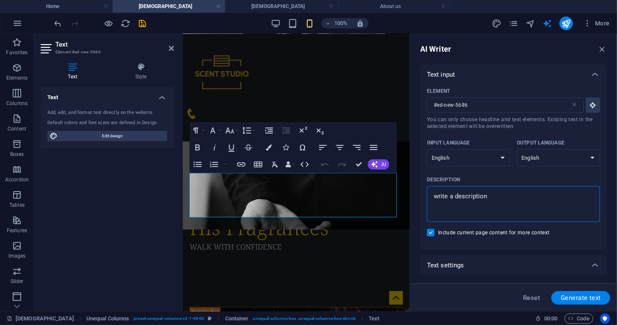
type textarea "write a description"
type textarea "x"
type textarea "write a description o"
type textarea "x"
type textarea "write a description of"
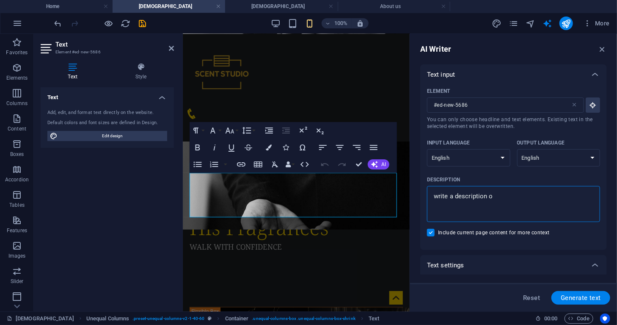
type textarea "x"
type textarea "write a description of"
type textarea "x"
type textarea "write a description of m"
type textarea "x"
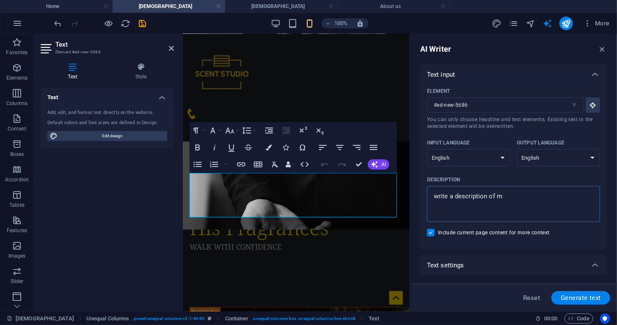
type textarea "write a description of my"
type textarea "x"
type textarea "write a description of my"
type textarea "x"
type textarea "write a description of my w"
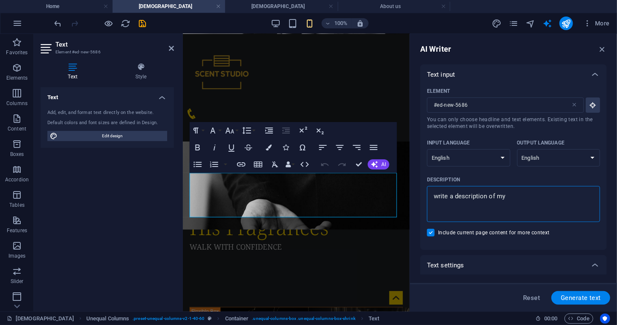
type textarea "x"
type textarea "write a description of my we"
type textarea "x"
type textarea "write a description of my wee"
type textarea "x"
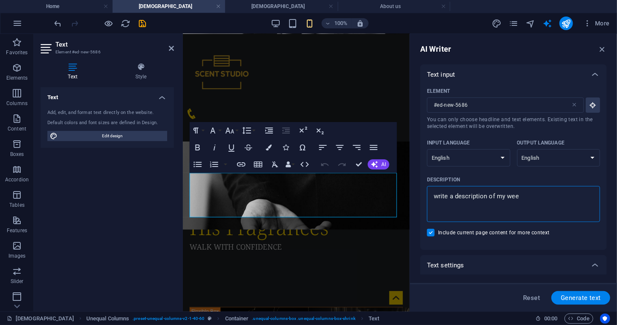
type textarea "write a description of my weet"
type textarea "x"
type textarea "write a description of my weet"
type textarea "x"
type textarea "write a description of my weet c"
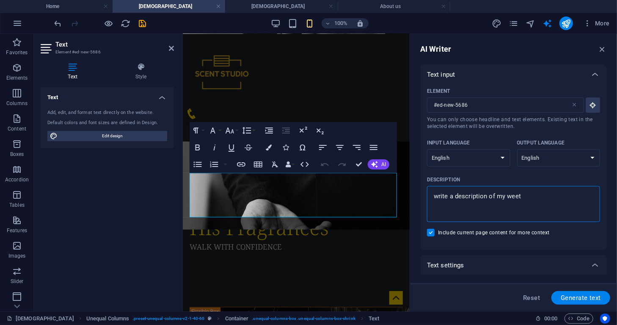
type textarea "x"
type textarea "write a description of my weet ca"
type textarea "x"
type textarea "write a description of my weet cat"
type textarea "x"
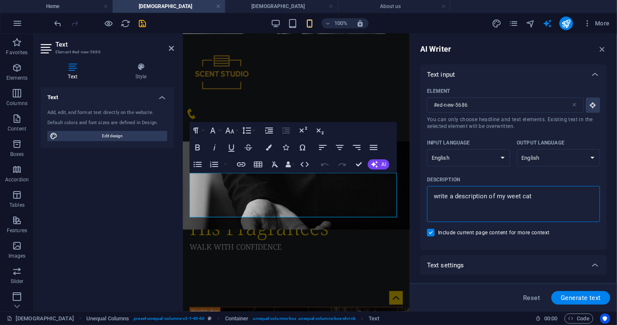
type textarea "write a description of my weet cato"
type textarea "x"
type textarea "write a description of my weet catol"
type textarea "x"
type textarea "write a description of my weet catolo"
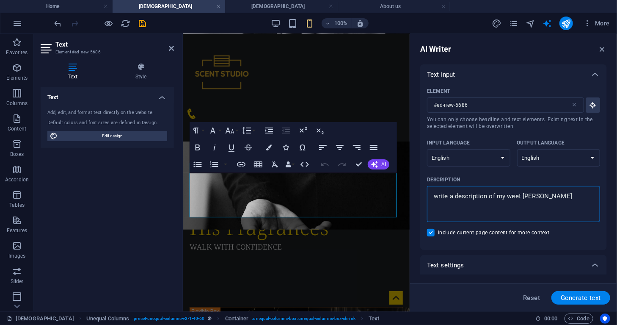
type textarea "x"
type textarea "write a description of my weet catolog"
type textarea "x"
type textarea "write a description of my weet catolog"
type textarea "x"
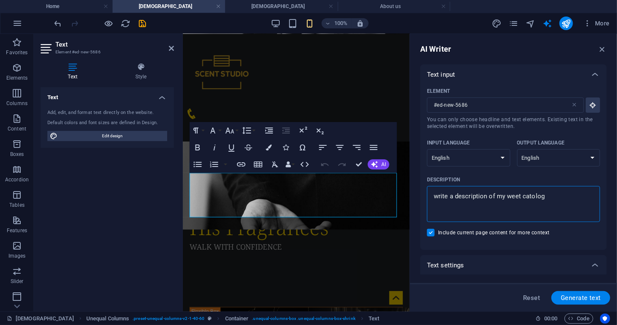
type textarea "write a description of my weet catolog s"
type textarea "x"
type textarea "write a description of my weet catolog si"
type textarea "x"
type textarea "write a description of my weet catolog sin"
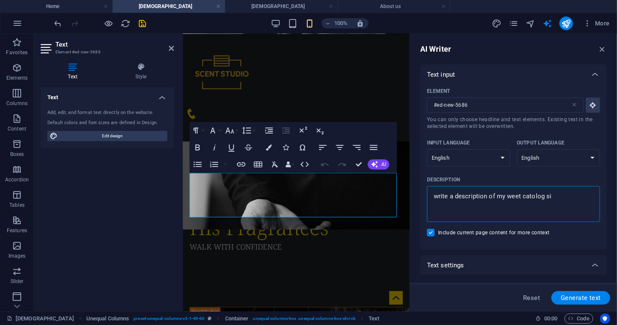
type textarea "x"
type textarea "write a description of my weet catolog sini"
type textarea "x"
type textarea "write a description of my weet catolog sinip"
type textarea "x"
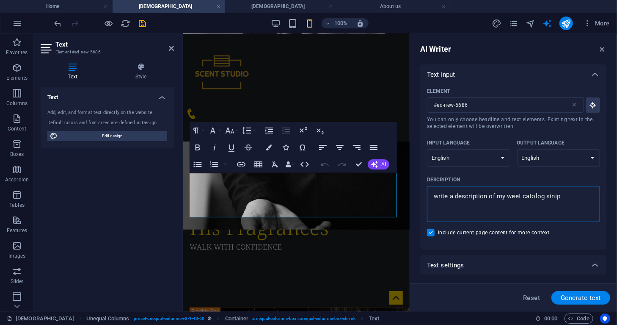
type textarea "write a description of my weet catolog sinipr"
type textarea "x"
type textarea "write a description of my weet catolog sinipre"
type textarea "x"
type textarea "write a description of my weet catolog sinipred"
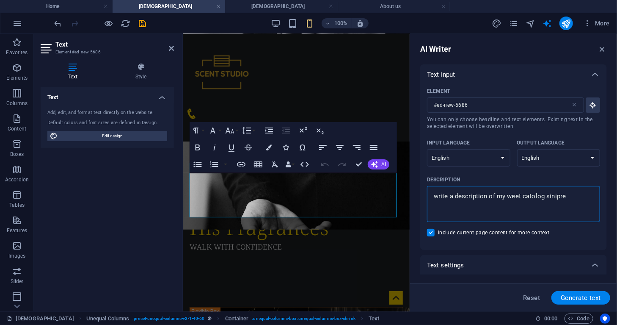
type textarea "x"
type textarea "write a description of my weet catolog sinipred"
type textarea "x"
type textarea "write a description of my weet catolog sinipred f"
type textarea "x"
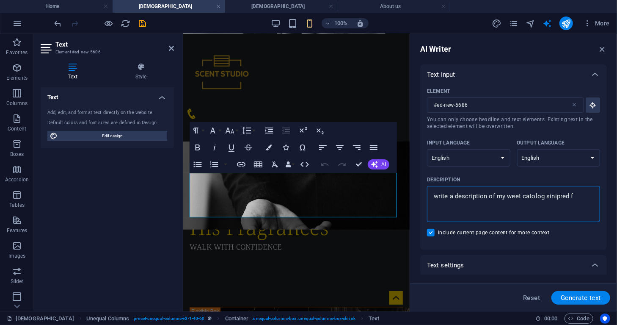
type textarea "write a description of my weet catolog sinipred fr"
type textarea "x"
type textarea "write a description of my weet catolog sinipred fra"
type textarea "x"
type textarea "write a description of my weet catolog sinipred frag"
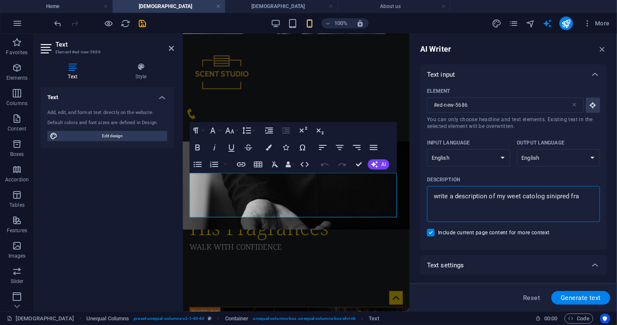
type textarea "x"
type textarea "write a description of my weet catolog sinipred fragn"
type textarea "x"
type textarea "write a description of my weet catolog sinipred fragnc"
type textarea "x"
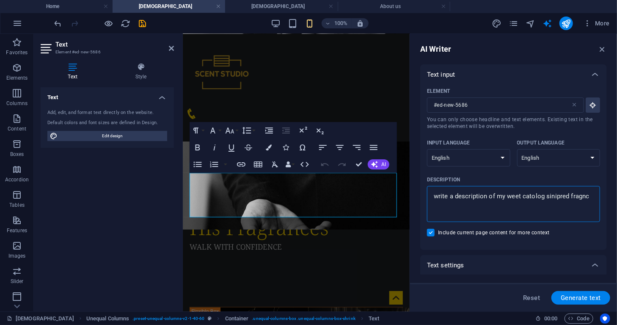
type textarea "write a description of my weet catolog sinipred fragnce"
type textarea "x"
type textarea "write a description of my weet catolog sinipred fragnces"
type textarea "x"
type textarea "write a description of my weet catolog sinipred fragnces"
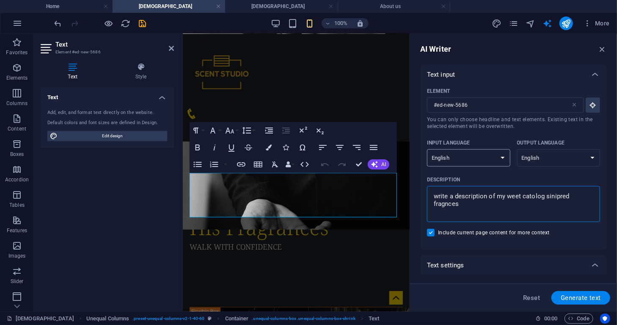
type textarea "x"
type textarea "write a description of my weet catolog sinipred fragnces w"
type textarea "x"
type textarea "write a description of my weet catolog sinipred fragnces wi"
type textarea "x"
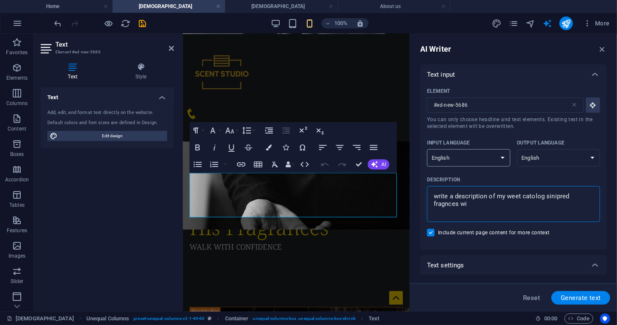
type textarea "write a description of my weet catolog sinipred fragnces wit"
type textarea "x"
type textarea "write a description of my weet catolog sinipred fragnces with"
type textarea "x"
type textarea "write a description of my weet catolog sinipred fragnces with"
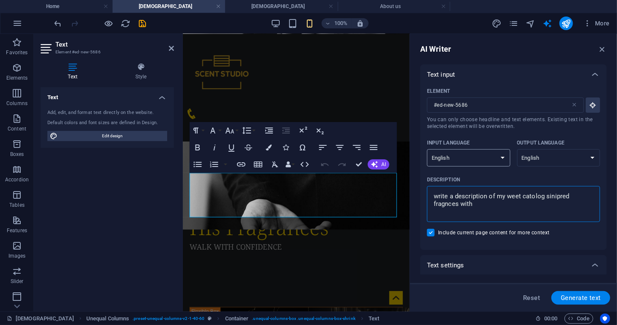
type textarea "x"
type textarea "write a description of my weet catolog sinipred fragnces with t"
type textarea "x"
type textarea "write a description of my weet catolog sinipred fragnces with th"
type textarea "x"
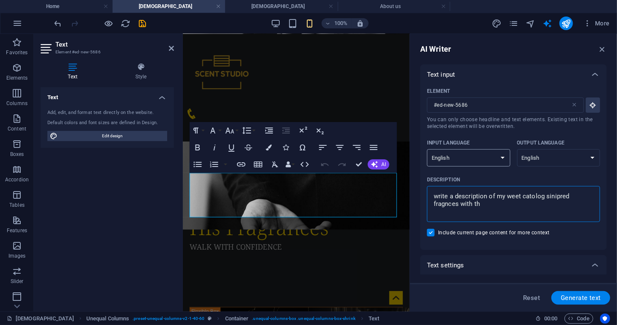
type textarea "write a description of my weet catolog sinipred fragnces with the"
type textarea "x"
type textarea "write a description of my weet catolog sinipred fragnces with thes"
type textarea "x"
type textarea "write a description of my weet catolog sinipred fragnces with these"
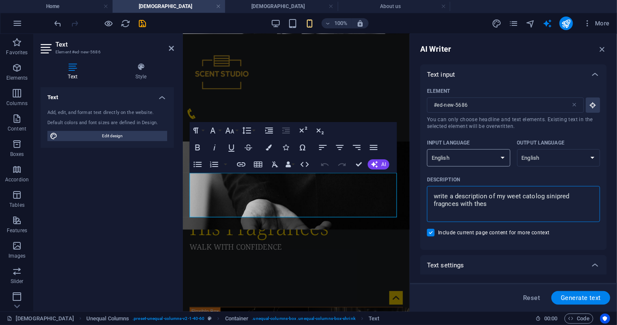
type textarea "x"
type textarea "write a description of my weet catolog sinipred fragnces with these"
type textarea "x"
type textarea "write a description of my weet catolog sinipred fragnces with these l"
type textarea "x"
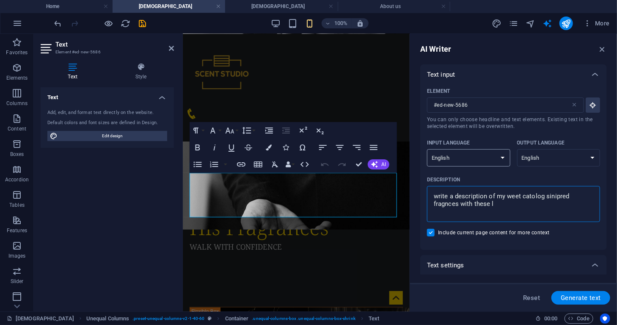
type textarea "write a description of my weet catolog sinipred fragnces with these li"
type textarea "x"
type textarea "write a description of my weet catolog sinipred fragnces with these lis"
type textarea "x"
type textarea "write a description of my weet catolog sinipred fragnces with these list"
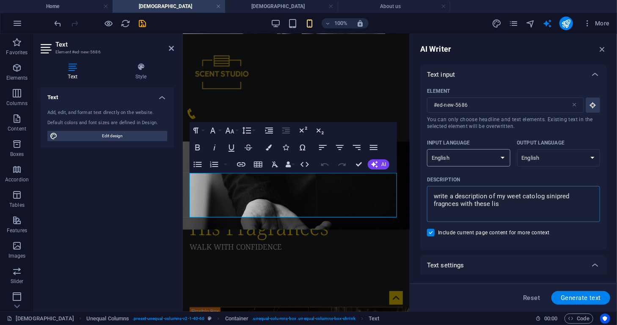
type textarea "x"
type textarea "write a description of my weet catolog sinipred fragnces with these liste"
type textarea "x"
type textarea "write a description of my weet catolog sinipred fragnces with these listed"
type textarea "x"
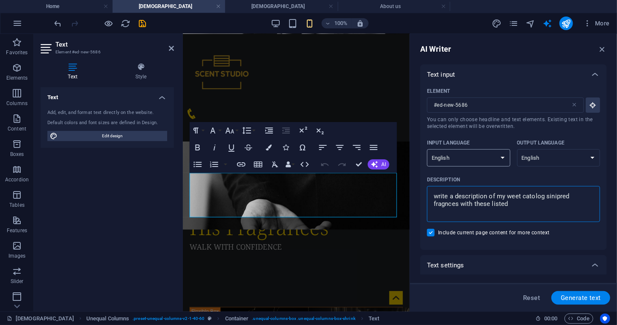
type textarea "write a description of my weet catolog sinipred fragnces with these listed"
type textarea "x"
type textarea "write a description of my weet catolog sinipred fragnces with these listed p"
paste textarea "Paco Rabanne 1 Million / Lady Million Carolina Herrera Good Girl Jean Paul Gaul…"
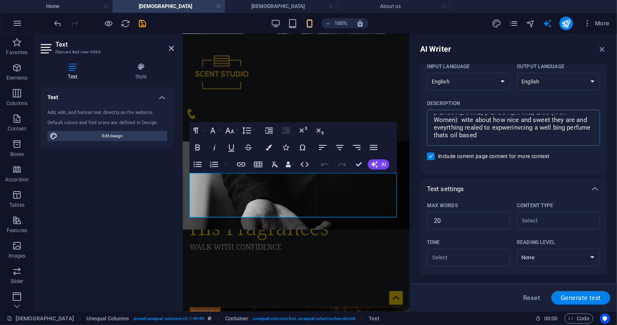
scroll to position [79, 0]
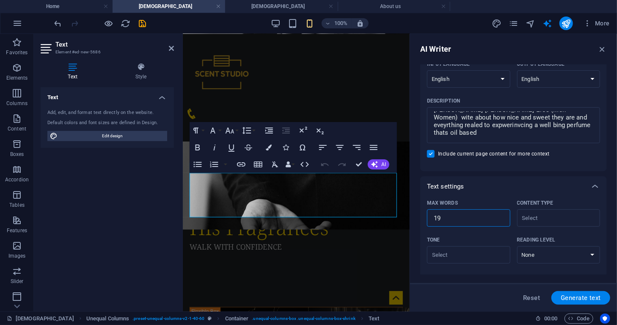
click at [499, 218] on input "19" at bounding box center [468, 218] width 83 height 17
click at [499, 215] on input "20" at bounding box center [468, 218] width 83 height 17
click at [499, 215] on input "21" at bounding box center [468, 218] width 83 height 17
click at [499, 215] on input "22" at bounding box center [468, 218] width 83 height 17
click at [499, 215] on input "23" at bounding box center [468, 218] width 83 height 17
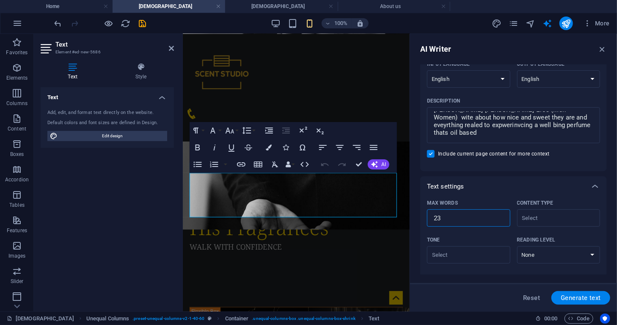
click at [499, 215] on input "24" at bounding box center [468, 218] width 83 height 17
click at [499, 215] on input "25" at bounding box center [468, 218] width 83 height 17
click at [499, 215] on input "26" at bounding box center [468, 218] width 83 height 17
click at [499, 215] on input "27" at bounding box center [468, 218] width 83 height 17
click at [499, 215] on input "28" at bounding box center [468, 218] width 83 height 17
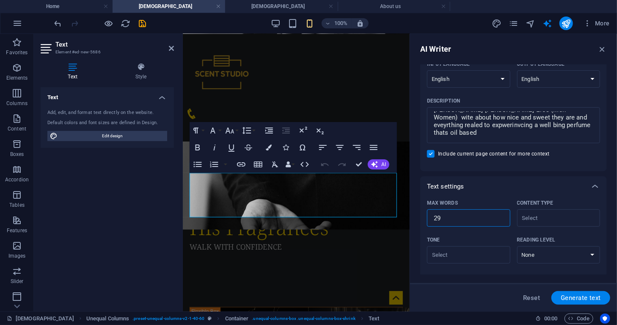
click at [499, 215] on input "29" at bounding box center [468, 218] width 83 height 17
click at [499, 215] on input "30" at bounding box center [468, 218] width 83 height 17
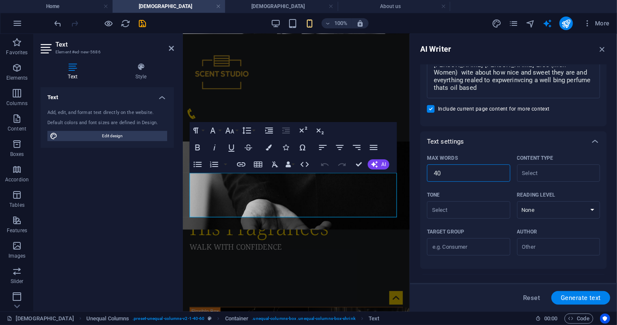
scroll to position [125, 0]
click at [493, 211] on div "​" at bounding box center [468, 208] width 83 height 17
click at [493, 211] on input "Tone ​" at bounding box center [462, 208] width 64 height 12
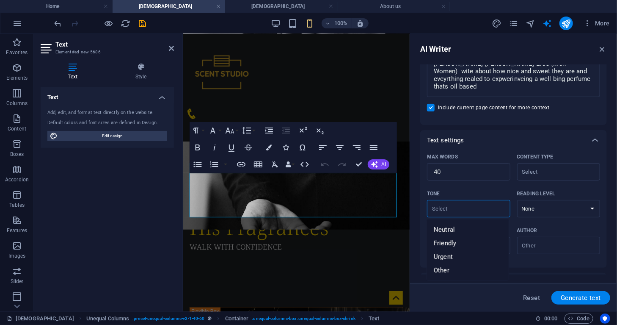
click at [461, 209] on input "Tone ​" at bounding box center [462, 208] width 64 height 12
click at [449, 240] on span "Friendly" at bounding box center [445, 243] width 22 height 8
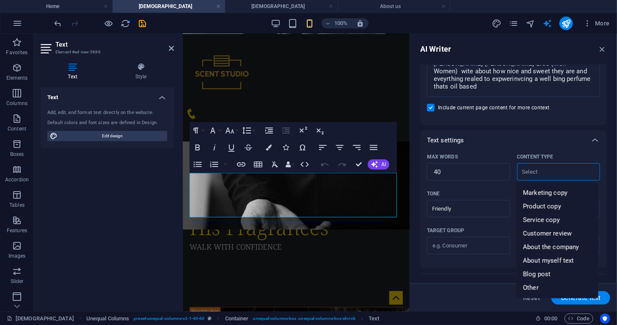
click at [559, 170] on input "Content type ​" at bounding box center [552, 171] width 64 height 12
click at [547, 210] on span "Product copy" at bounding box center [542, 206] width 38 height 8
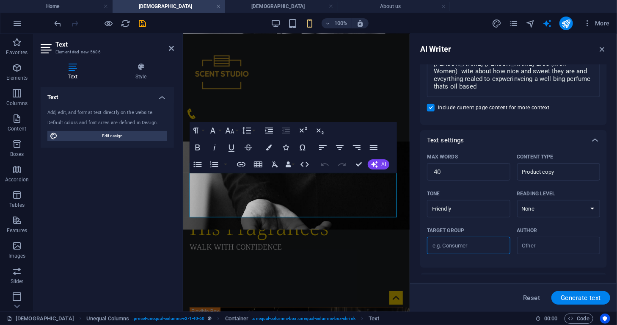
click at [483, 243] on input "Target group ​" at bounding box center [468, 246] width 83 height 14
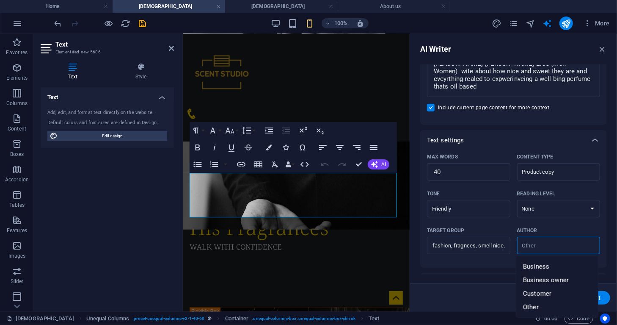
click at [539, 245] on input "Author ​" at bounding box center [552, 245] width 64 height 12
click at [532, 274] on li "Business owner" at bounding box center [557, 280] width 82 height 14
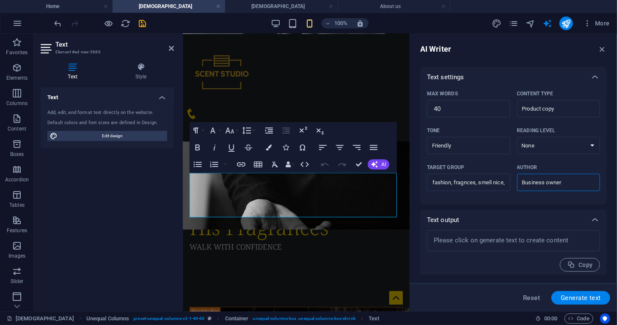
scroll to position [191, 0]
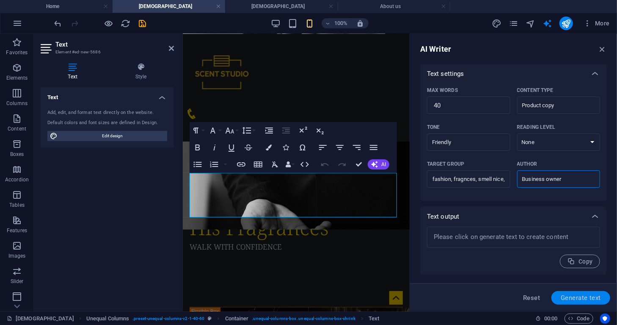
click at [576, 298] on span "Generate text" at bounding box center [581, 297] width 40 height 7
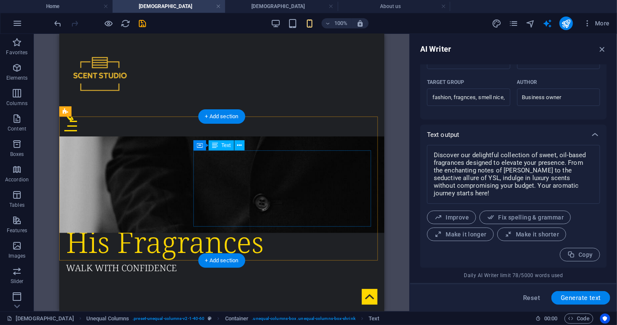
scroll to position [293, 0]
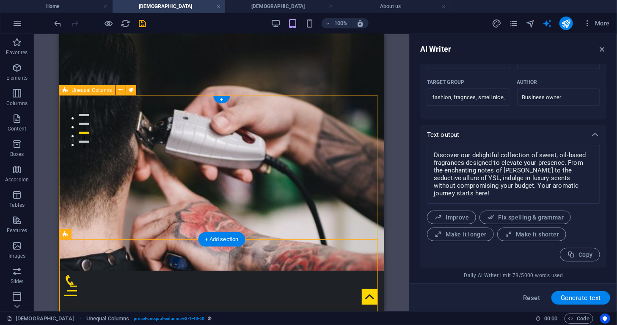
scroll to position [161, 0]
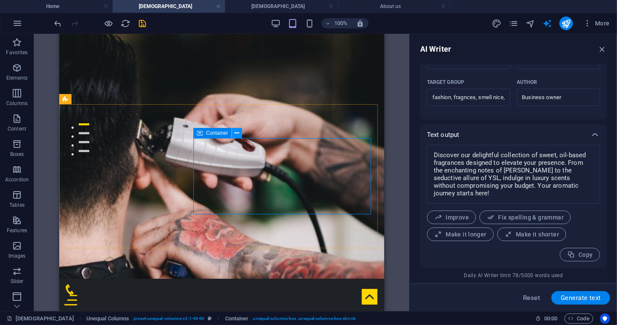
click at [237, 132] on icon at bounding box center [237, 133] width 5 height 9
click at [236, 134] on icon at bounding box center [237, 133] width 5 height 9
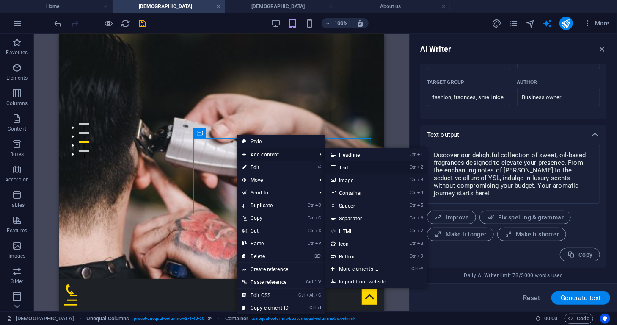
click at [344, 166] on link "Ctrl 2 Text" at bounding box center [360, 167] width 70 height 13
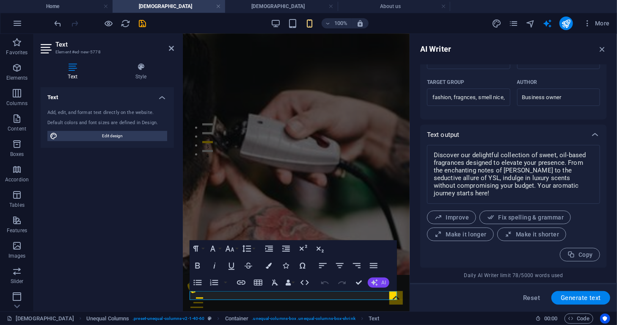
click at [377, 281] on icon "button" at bounding box center [374, 282] width 7 height 7
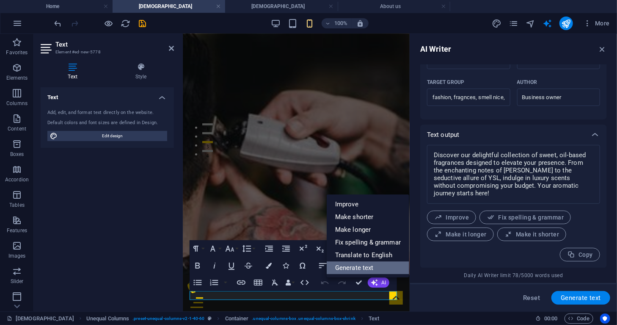
click at [362, 269] on link "Generate text" at bounding box center [368, 267] width 83 height 13
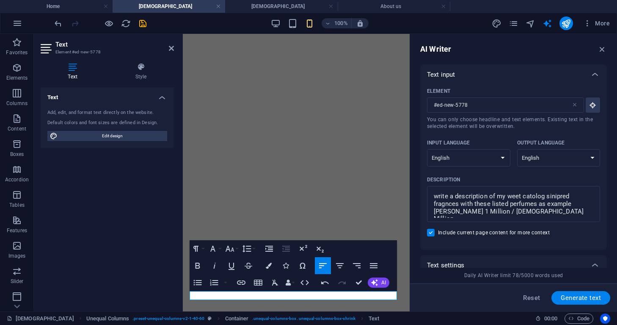
select select "English"
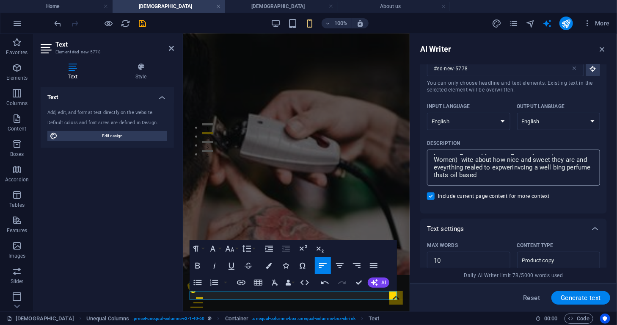
scroll to position [30, 0]
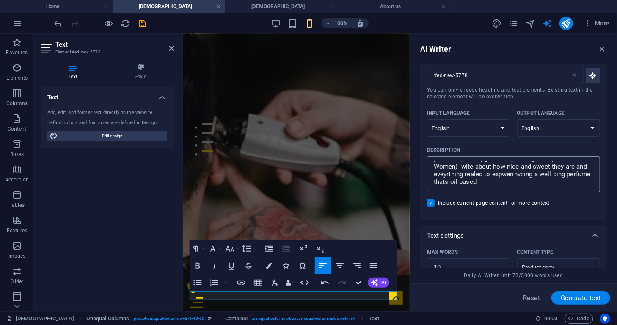
click at [488, 185] on textarea "write a description of my weet catolog sinipred fragnces with these listed perf…" at bounding box center [513, 174] width 165 height 28
drag, startPoint x: 435, startPoint y: 162, endPoint x: 596, endPoint y: 222, distance: 172.3
click at [596, 222] on div "Text input Element #ed-new-5778 ​ You can only choose headline and text element…" at bounding box center [513, 273] width 187 height 477
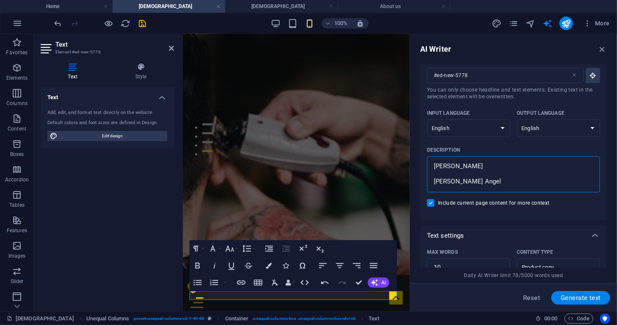
scroll to position [151, 0]
drag, startPoint x: 433, startPoint y: 165, endPoint x: 503, endPoint y: 175, distance: 70.2
click at [503, 175] on textarea "write a description of my weet catolog sinipred fragnces with these listed perf…" at bounding box center [513, 174] width 165 height 28
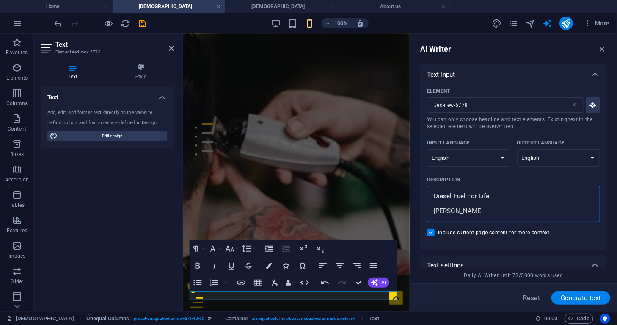
click at [477, 196] on textarea "write a description of my weet catolog sinipred fragnces with these listed perf…" at bounding box center [513, 204] width 165 height 28
type textarea "w"
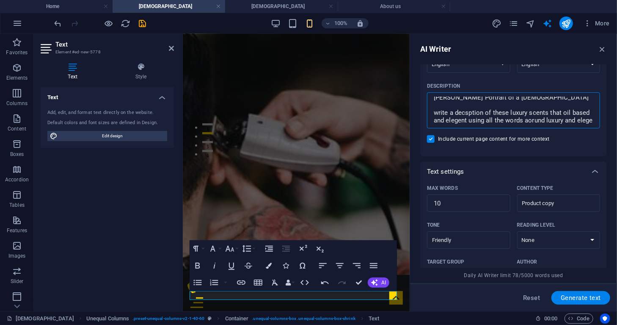
scroll to position [208, 0]
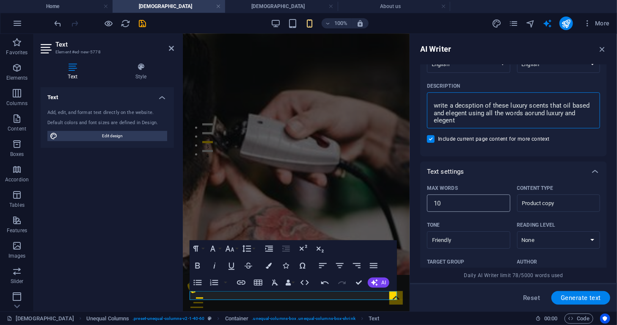
type textarea "Chanel No.5 Chanel Coco Mademoiselle Dior Sauvage Tom Ford Black Orchid Creed A…"
click at [447, 202] on input "10" at bounding box center [468, 203] width 83 height 17
type input "1"
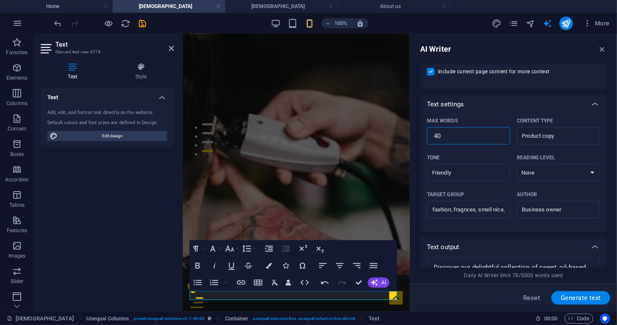
scroll to position [161, 0]
type input "40"
click at [573, 296] on span "Generate text" at bounding box center [581, 297] width 40 height 7
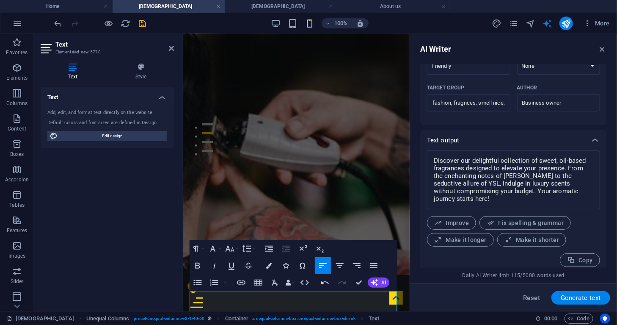
scroll to position [273, 0]
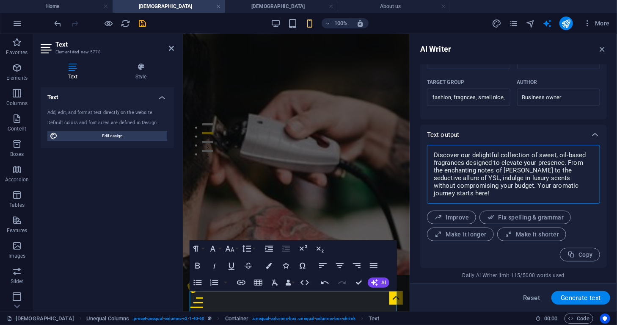
drag, startPoint x: 433, startPoint y: 153, endPoint x: 466, endPoint y: 174, distance: 38.9
click at [466, 174] on textarea "Discover exquisite oil-based fragrances that embody elegance and sophistication…" at bounding box center [513, 174] width 165 height 50
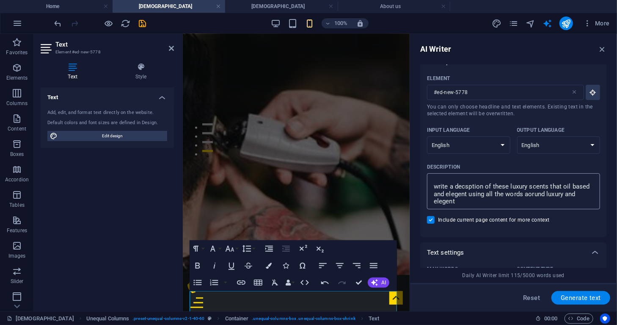
scroll to position [9, 0]
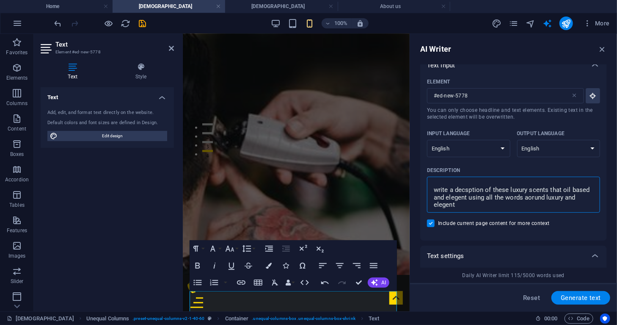
drag, startPoint x: 434, startPoint y: 188, endPoint x: 461, endPoint y: 206, distance: 32.0
click at [461, 206] on textarea "Chanel No.5 Chanel Coco Mademoiselle Dior Sauvage Tom Ford Black Orchid Creed A…" at bounding box center [513, 195] width 165 height 28
click at [375, 283] on icon "button" at bounding box center [374, 282] width 7 height 7
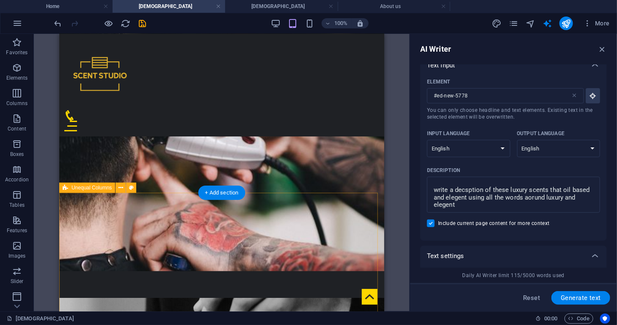
scroll to position [201, 0]
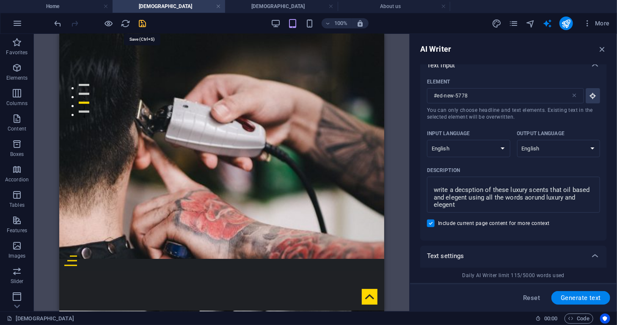
click at [144, 24] on icon "save" at bounding box center [143, 24] width 10 height 10
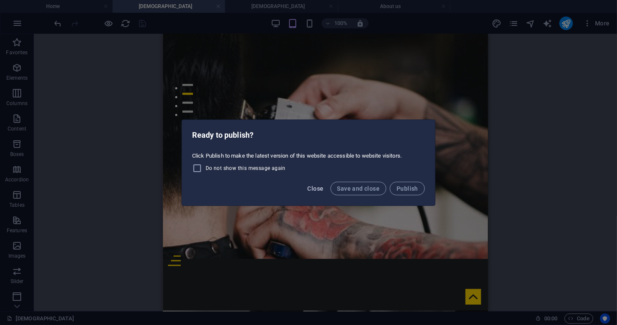
click at [318, 189] on span "Close" at bounding box center [316, 188] width 16 height 7
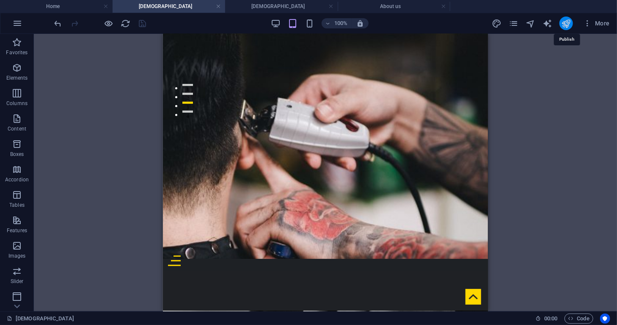
click at [566, 27] on icon "publish" at bounding box center [566, 24] width 10 height 10
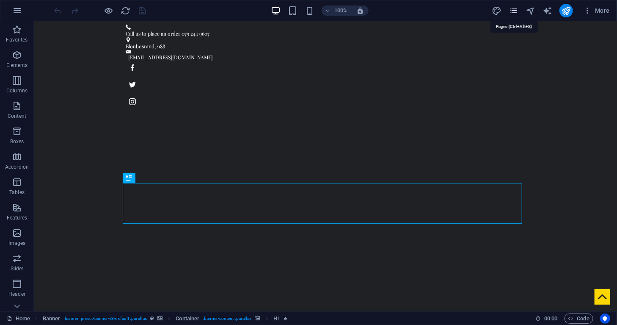
click at [514, 12] on icon "pages" at bounding box center [514, 11] width 10 height 10
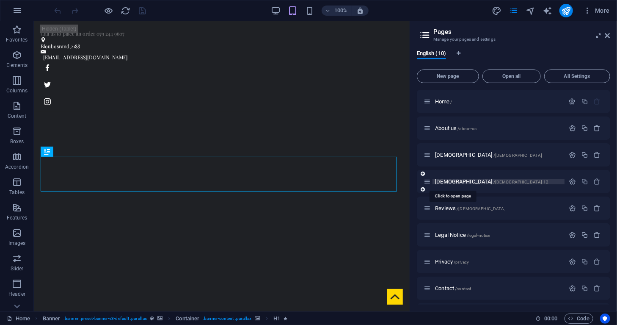
click at [439, 181] on span "[DEMOGRAPHIC_DATA] /[DEMOGRAPHIC_DATA]-12" at bounding box center [492, 181] width 114 height 6
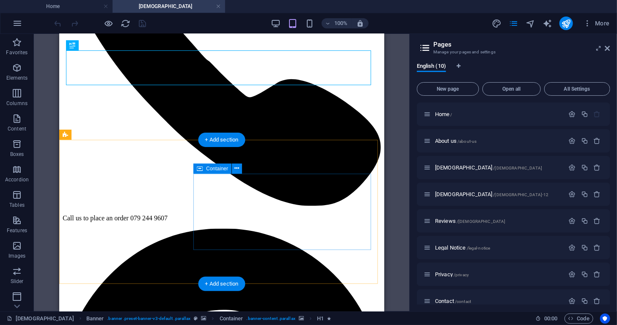
scroll to position [172, 0]
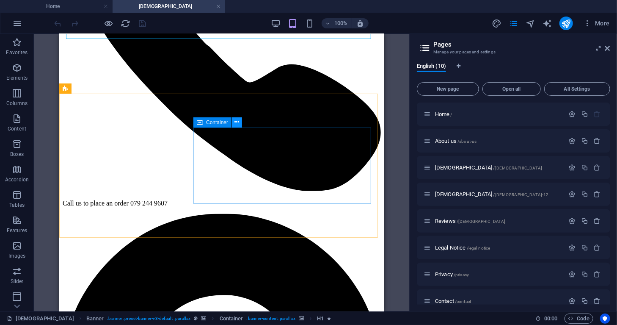
click at [236, 120] on icon at bounding box center [237, 122] width 5 height 9
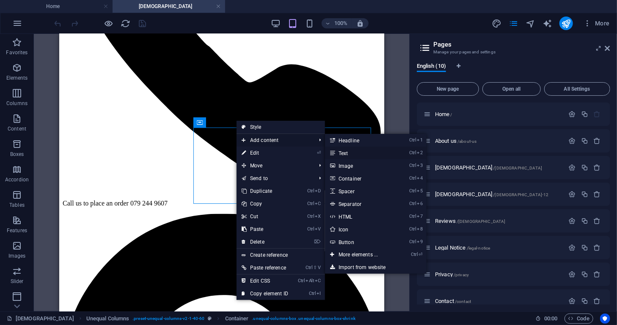
drag, startPoint x: 342, startPoint y: 153, endPoint x: 140, endPoint y: 119, distance: 204.8
click at [342, 153] on link "Ctrl 2 Text" at bounding box center [360, 152] width 70 height 13
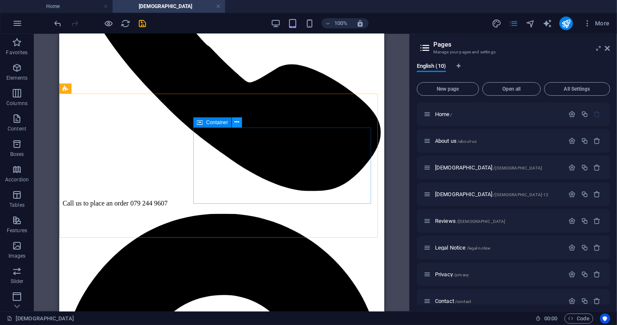
click at [238, 125] on icon at bounding box center [237, 122] width 5 height 9
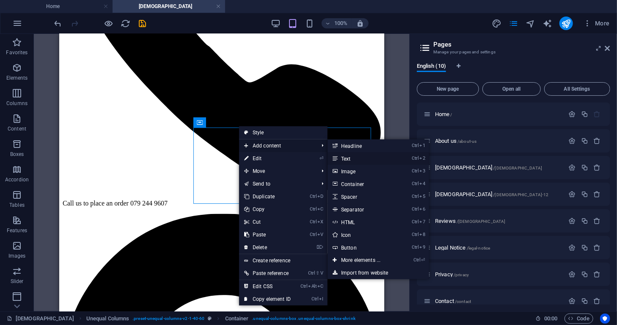
click at [337, 160] on icon at bounding box center [335, 158] width 4 height 13
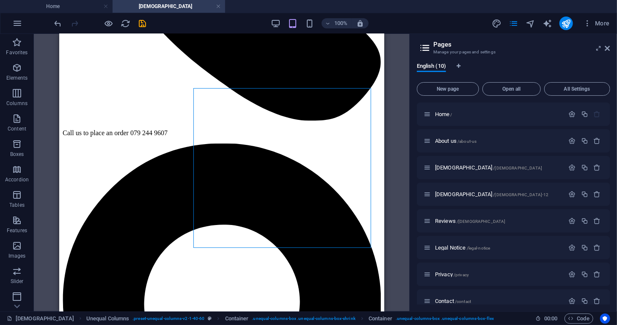
scroll to position [158, 0]
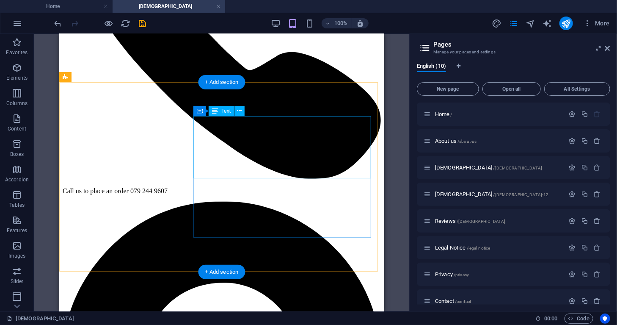
scroll to position [183, 0]
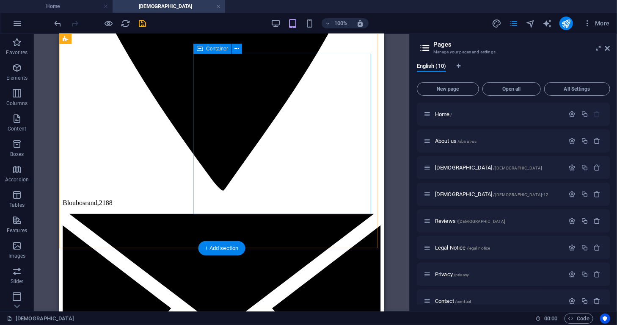
scroll to position [663, 0]
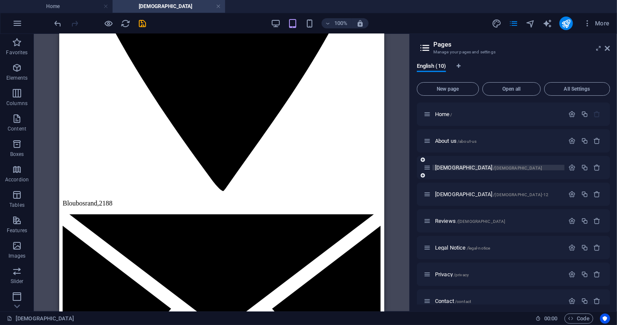
click at [434, 168] on div "[DEMOGRAPHIC_DATA] /[DEMOGRAPHIC_DATA]" at bounding box center [499, 168] width 132 height 6
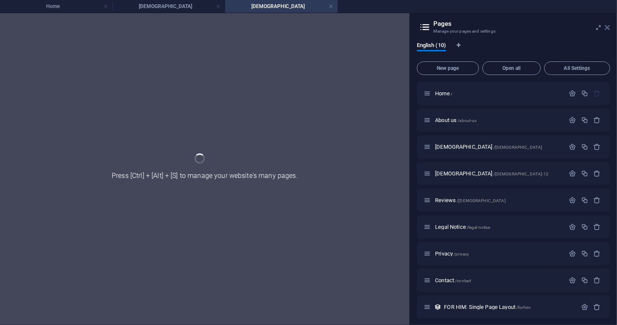
click at [610, 28] on icon at bounding box center [607, 27] width 5 height 7
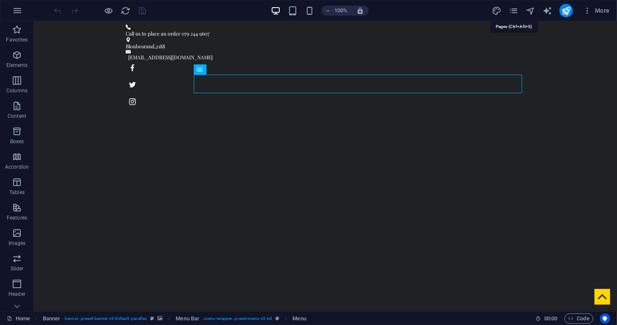
drag, startPoint x: 516, startPoint y: 9, endPoint x: 513, endPoint y: 16, distance: 8.0
click at [516, 9] on icon "pages" at bounding box center [514, 11] width 10 height 10
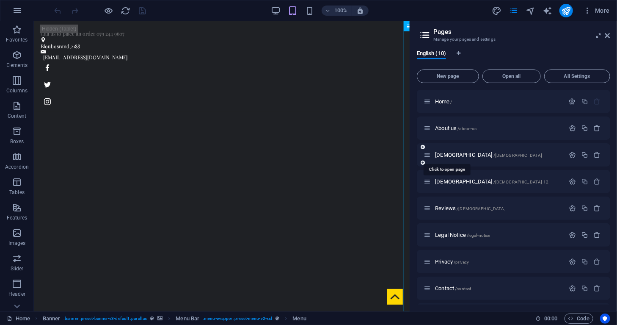
click at [437, 154] on span "[DEMOGRAPHIC_DATA] /[DEMOGRAPHIC_DATA]" at bounding box center [488, 155] width 107 height 6
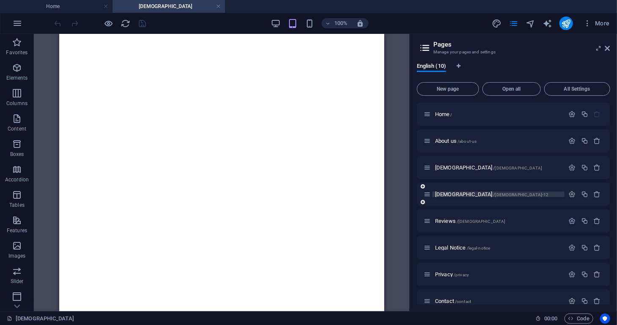
click at [445, 194] on span "[DEMOGRAPHIC_DATA] /[DEMOGRAPHIC_DATA]-12" at bounding box center [492, 194] width 114 height 6
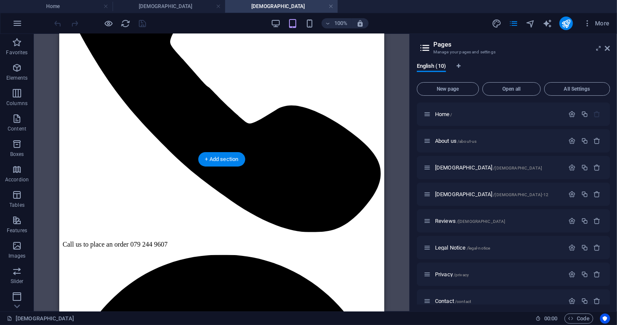
scroll to position [98, 0]
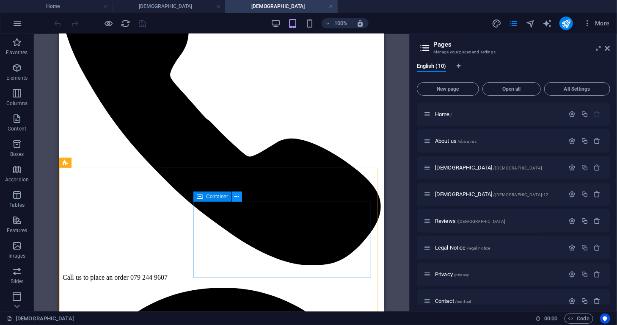
click at [237, 196] on icon at bounding box center [237, 196] width 5 height 9
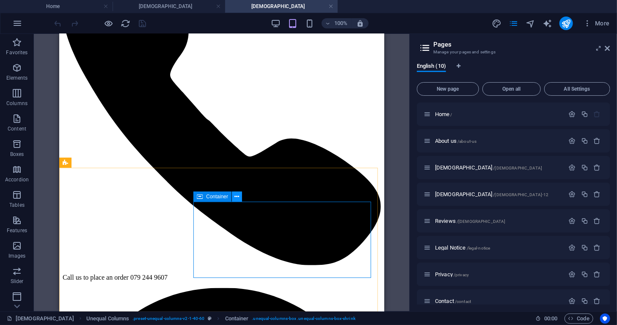
click at [237, 196] on icon at bounding box center [237, 196] width 5 height 9
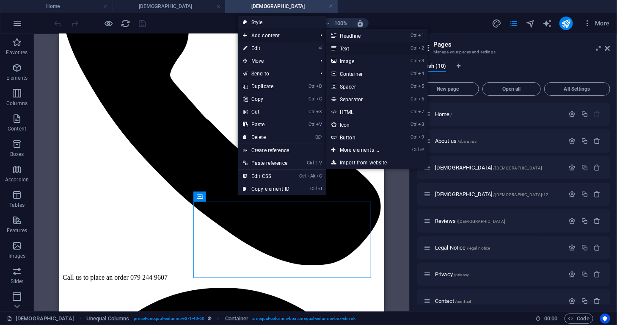
click at [343, 47] on link "Ctrl 2 Text" at bounding box center [361, 48] width 70 height 13
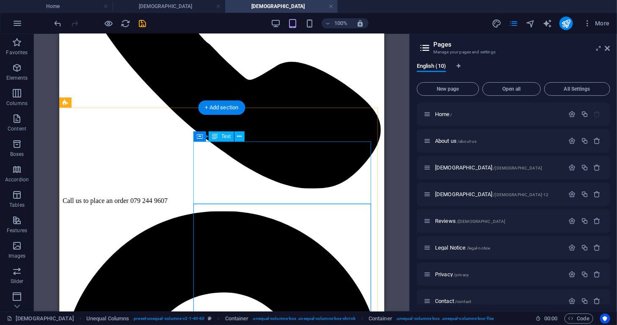
scroll to position [157, 0]
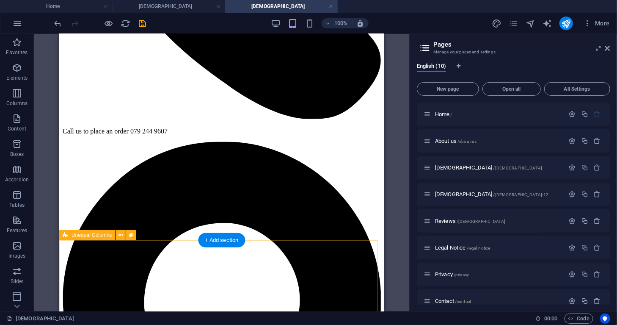
scroll to position [248, 0]
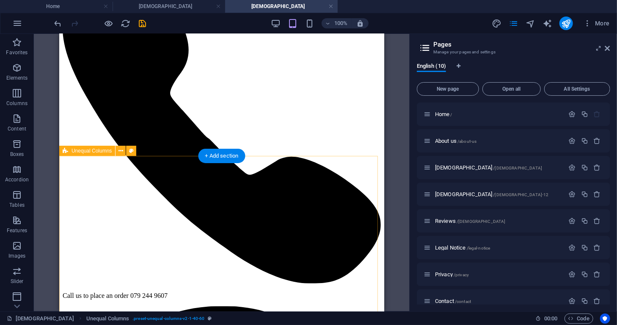
scroll to position [79, 0]
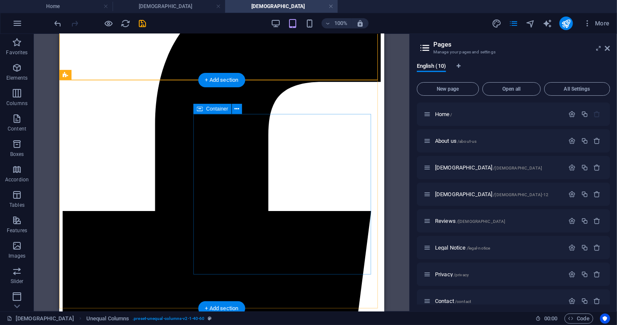
scroll to position [1133, 0]
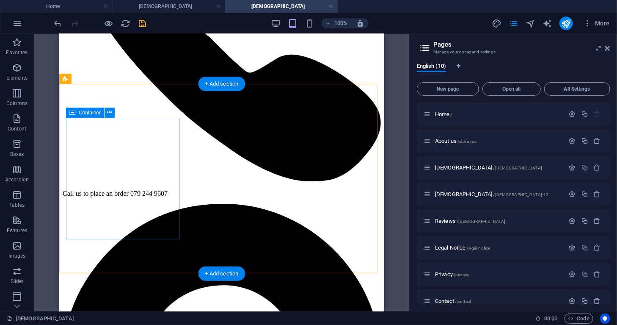
scroll to position [0, 0]
